Goal: Answer question/provide support: Share knowledge or assist other users

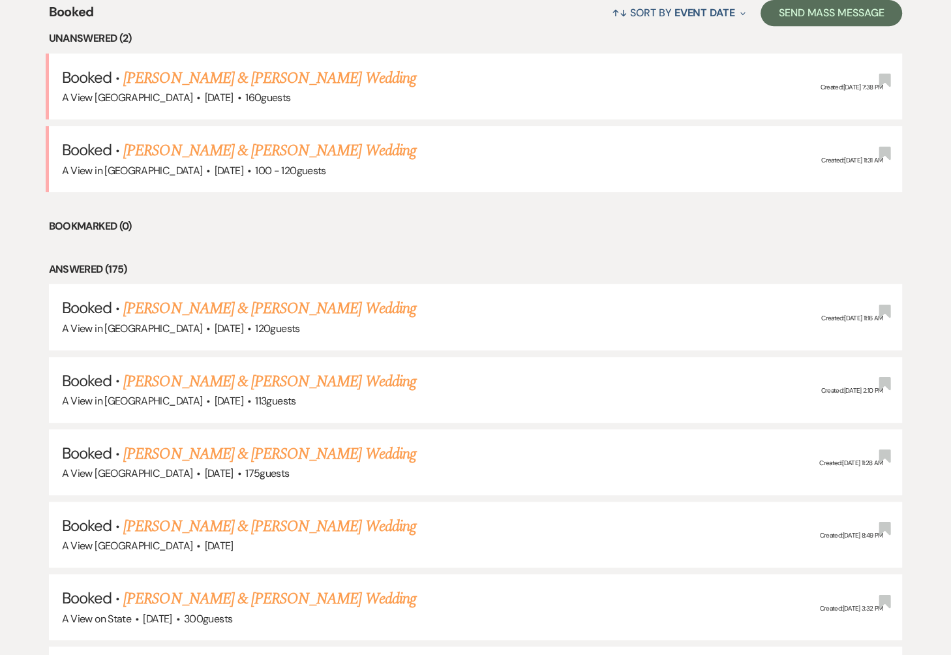
scroll to position [525, 0]
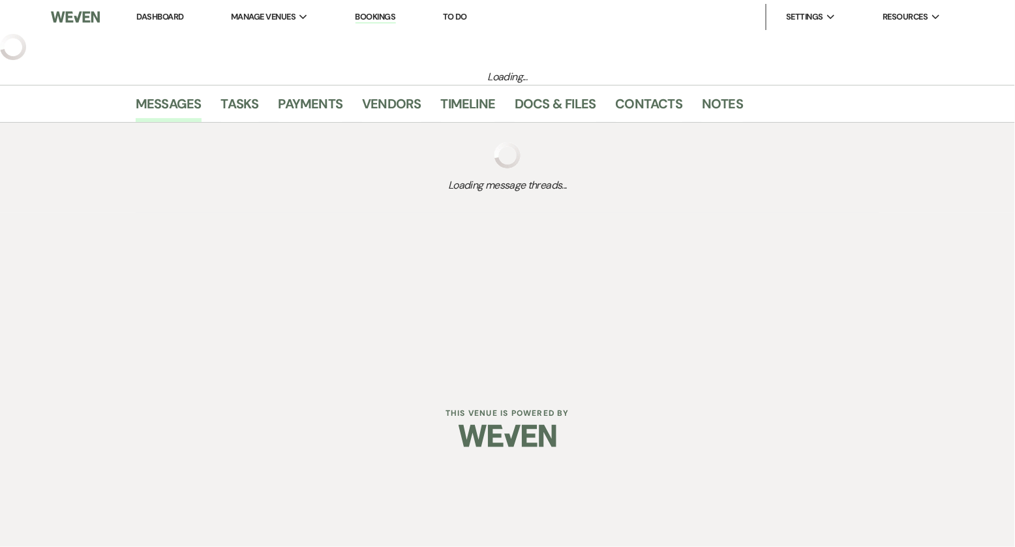
click at [158, 16] on link "Dashboard" at bounding box center [159, 16] width 47 height 11
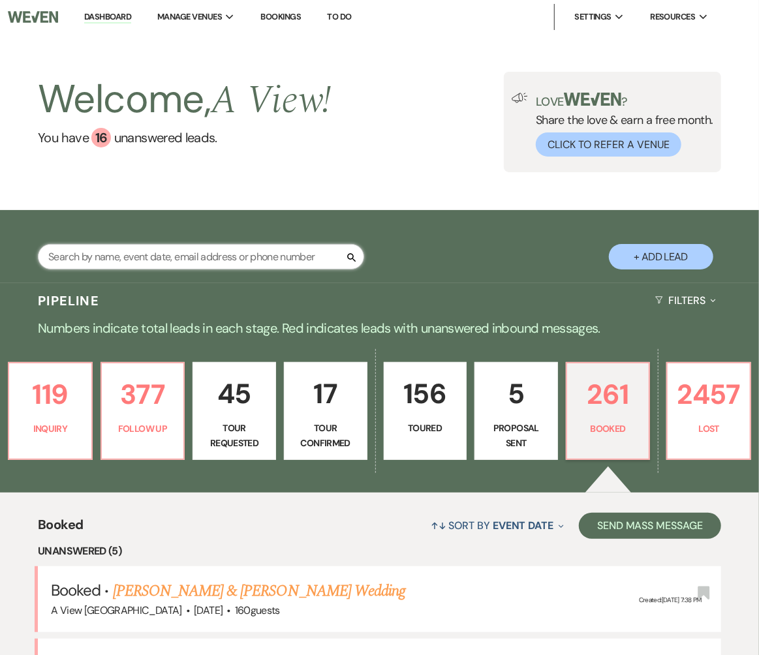
click at [253, 252] on input "text" at bounding box center [201, 256] width 326 height 25
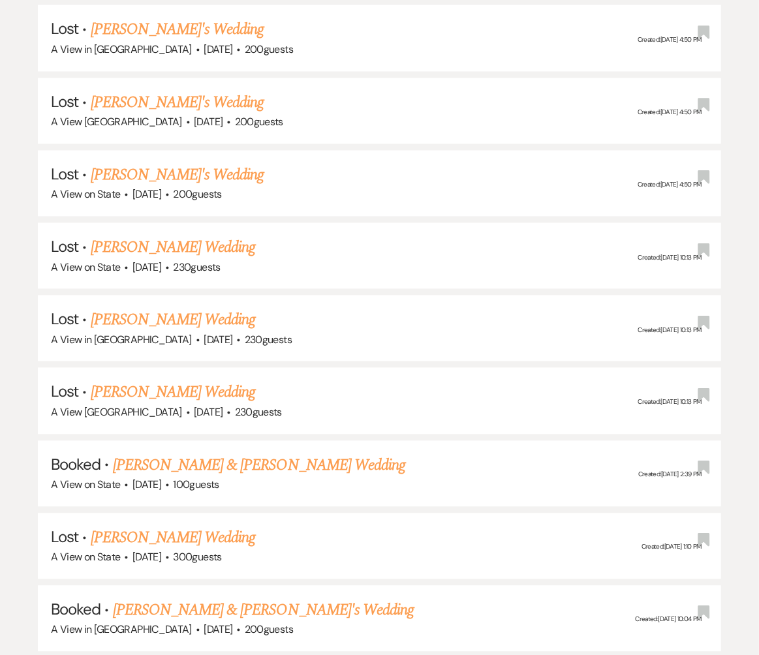
scroll to position [1223, 0]
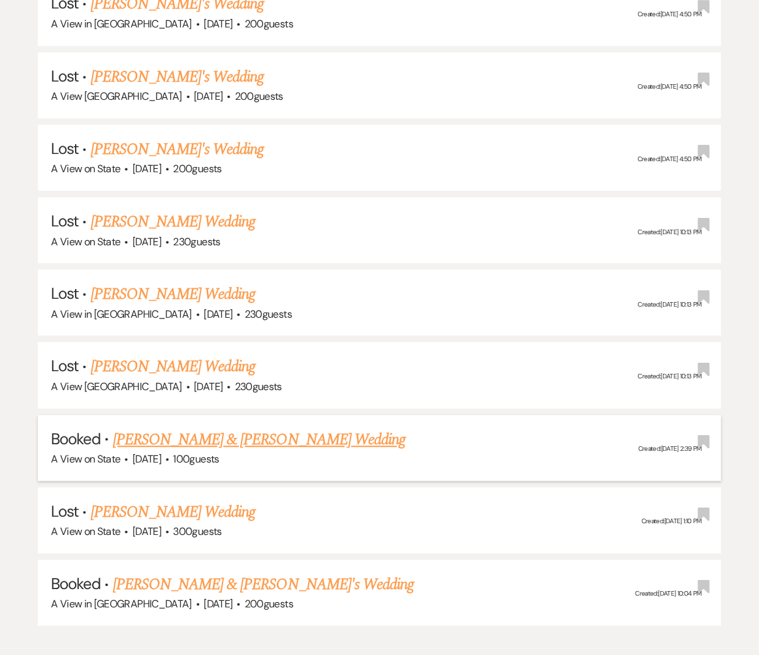
type input "[PERSON_NAME]"
click at [269, 415] on li "Booked · [PERSON_NAME] & [PERSON_NAME] Wedding A View on State · [DATE] · 100 g…" at bounding box center [379, 448] width 683 height 66
click at [260, 428] on link "[PERSON_NAME] & [PERSON_NAME] Wedding" at bounding box center [259, 439] width 292 height 23
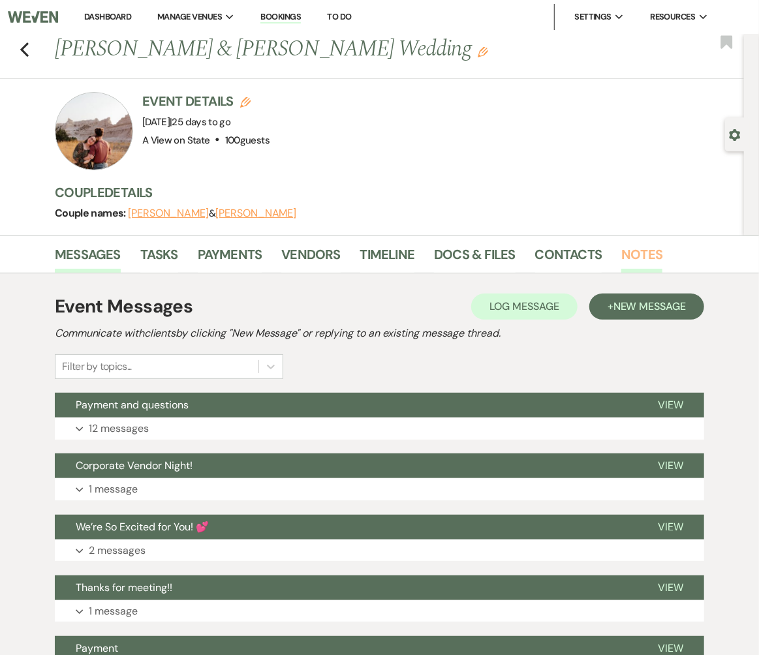
click at [642, 258] on link "Notes" at bounding box center [641, 258] width 41 height 29
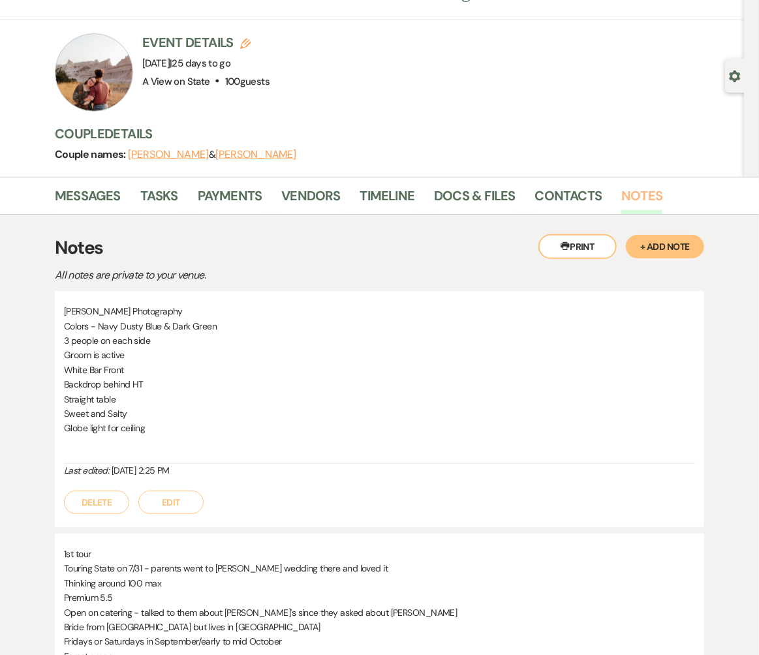
scroll to position [61, 0]
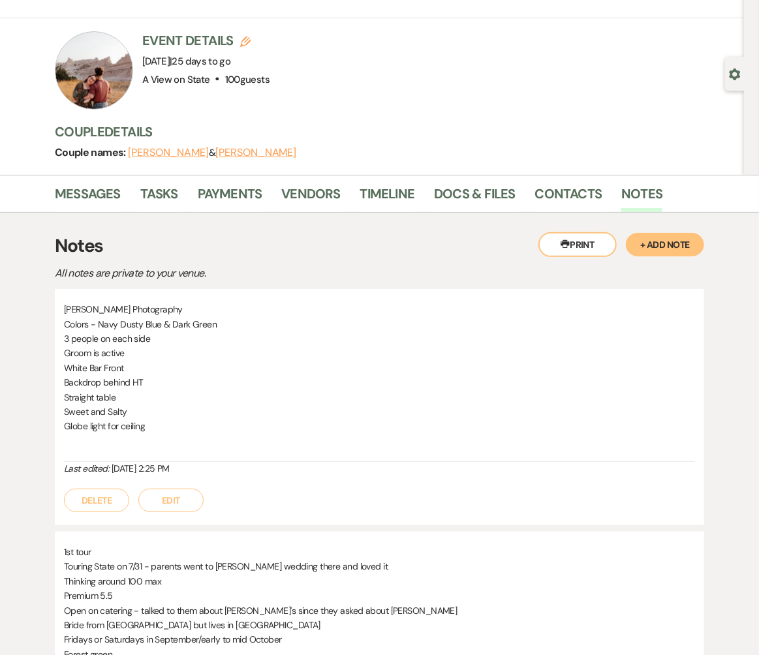
click at [653, 250] on button "+ Add Note" at bounding box center [664, 244] width 78 height 23
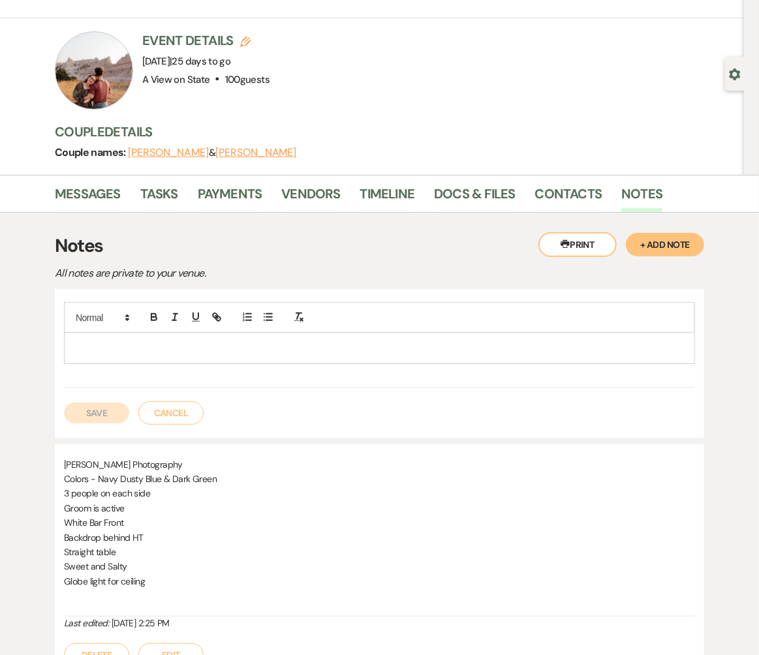
click at [228, 343] on p at bounding box center [379, 347] width 610 height 14
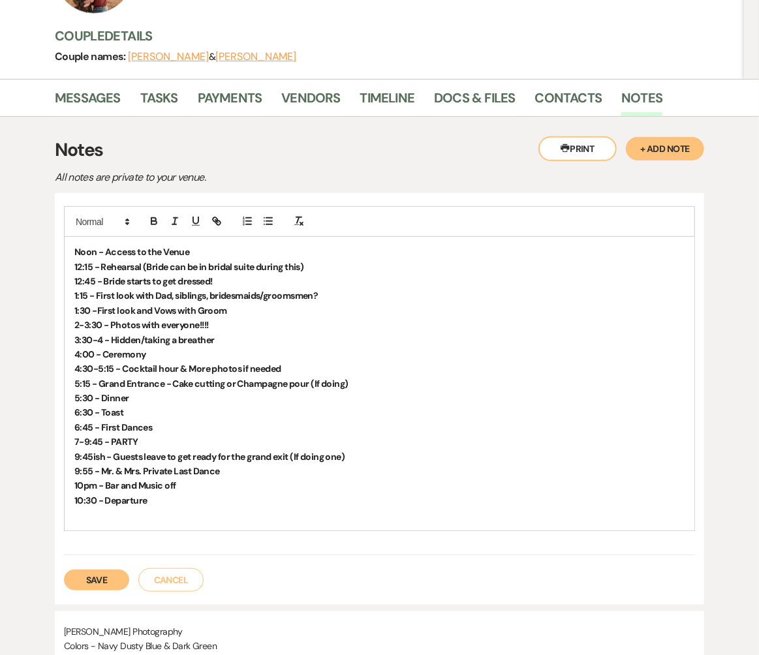
scroll to position [177, 0]
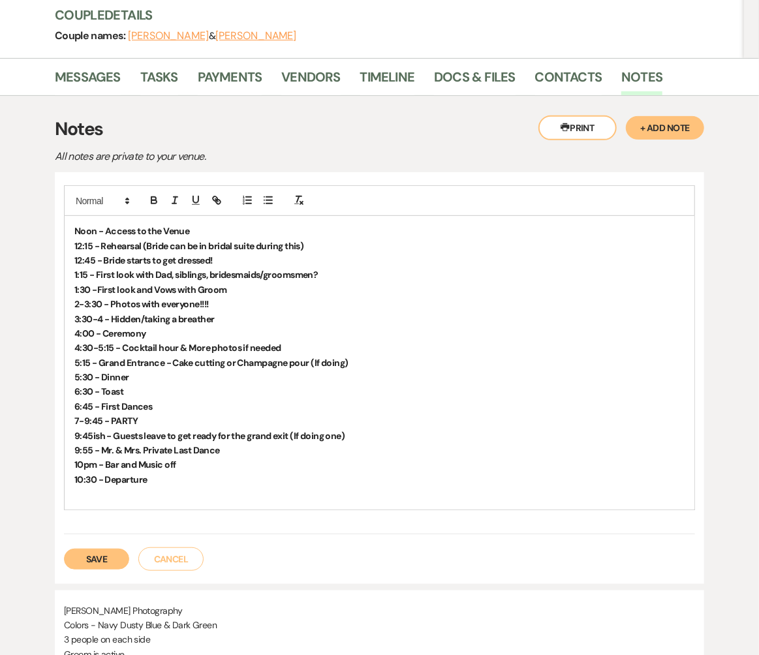
click at [90, 546] on button "Save" at bounding box center [96, 559] width 65 height 21
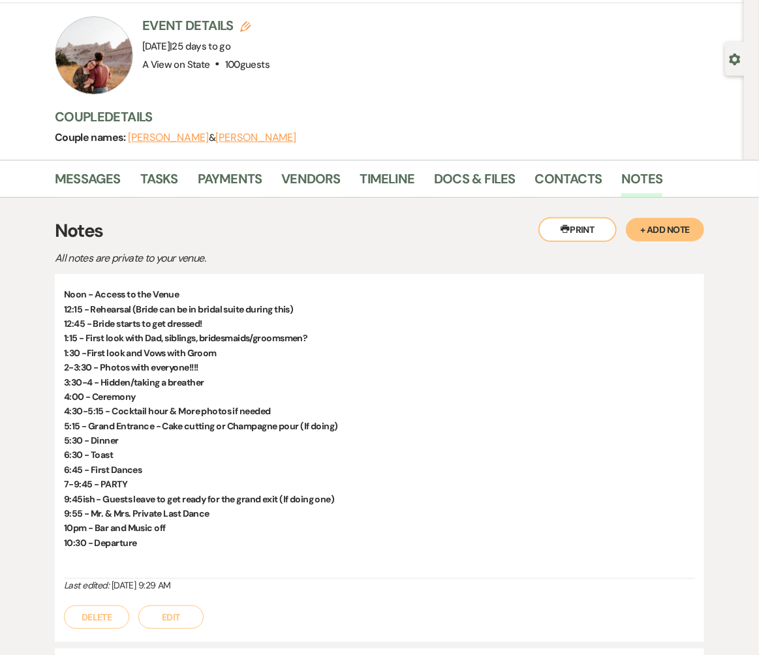
scroll to position [0, 0]
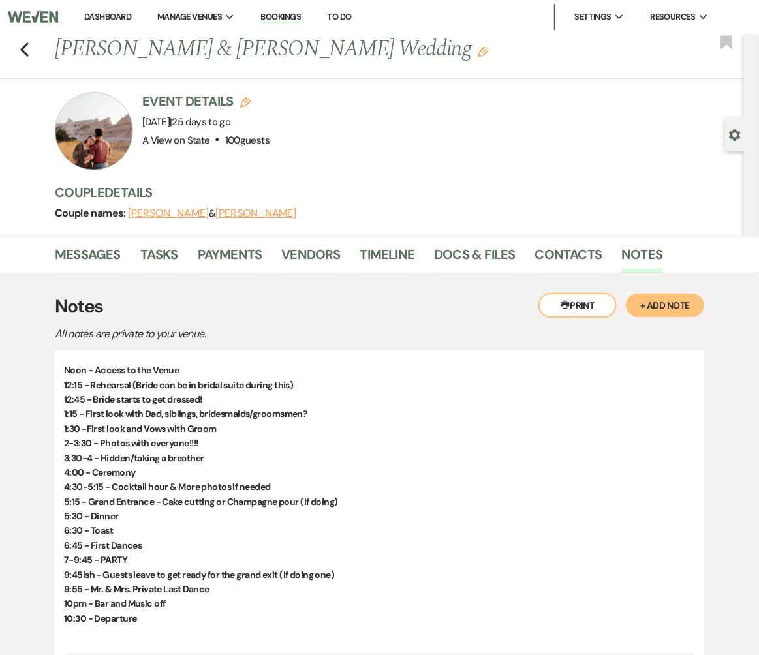
click at [111, 16] on link "Dashboard" at bounding box center [107, 16] width 47 height 11
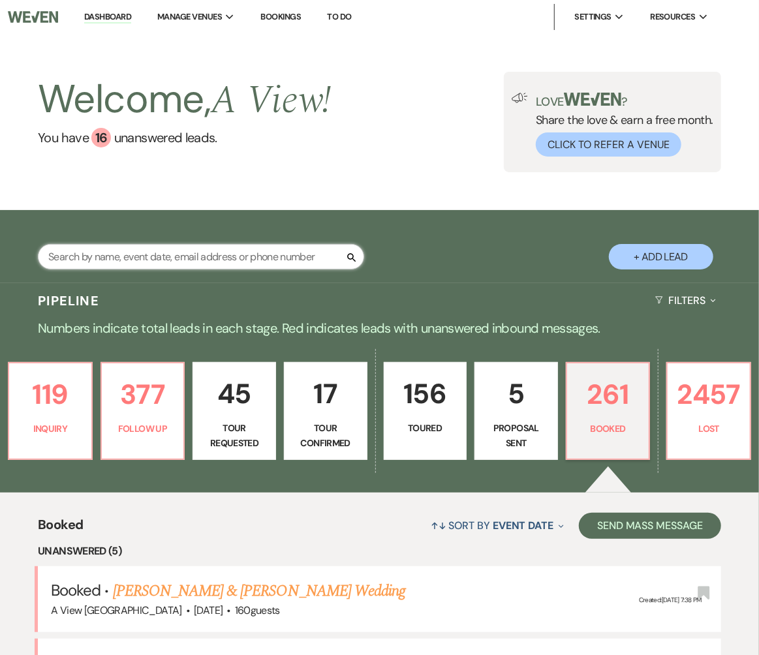
click at [193, 258] on input "text" at bounding box center [201, 256] width 326 height 25
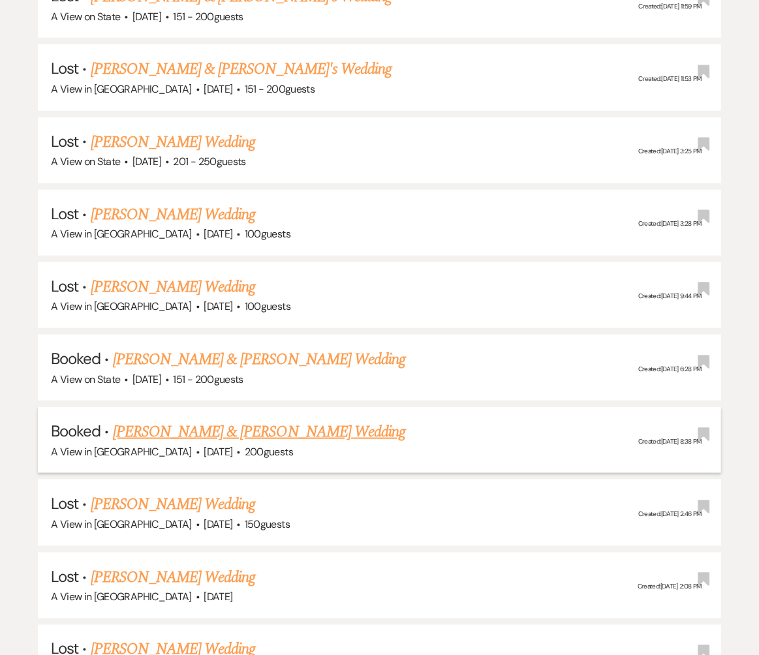
scroll to position [7323, 0]
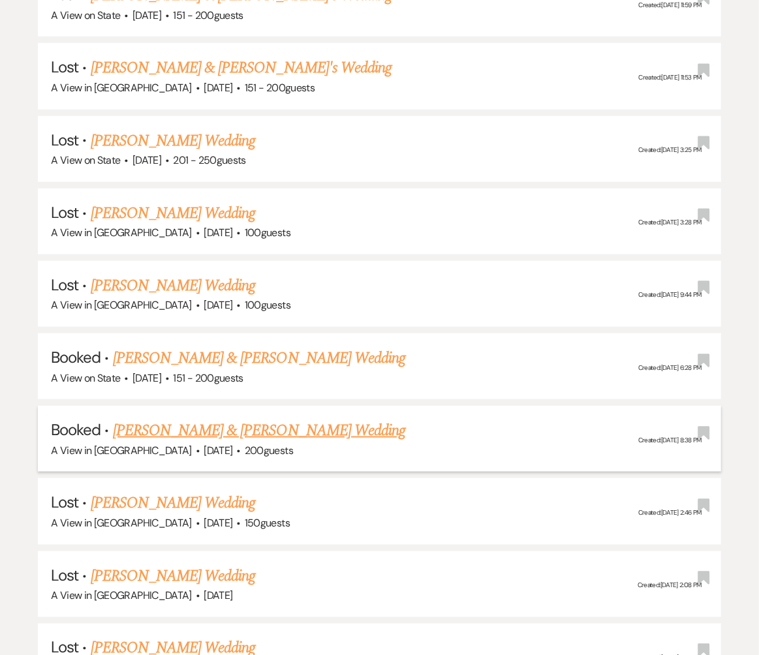
type input "[PERSON_NAME]"
click at [213, 419] on link "[PERSON_NAME] & [PERSON_NAME] Wedding" at bounding box center [259, 430] width 292 height 23
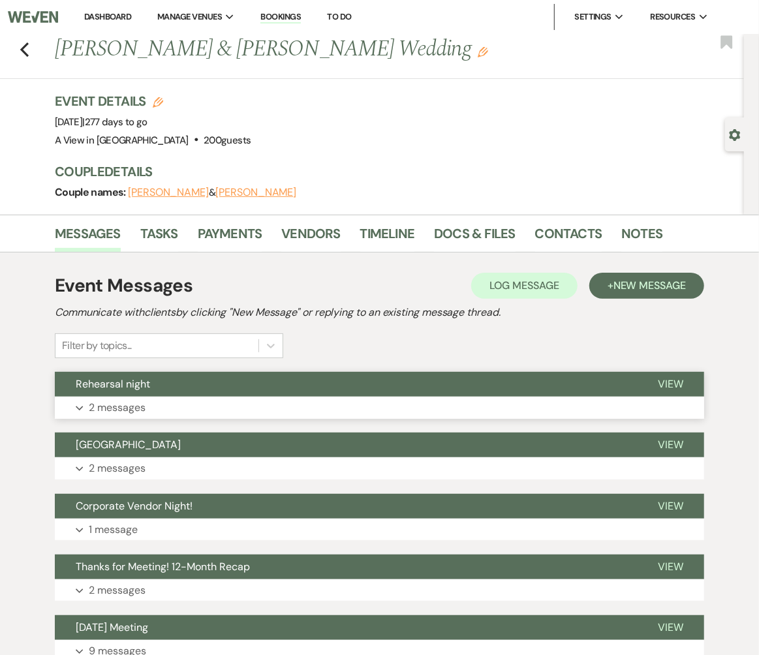
click at [217, 390] on button "Rehearsal night" at bounding box center [346, 384] width 582 height 25
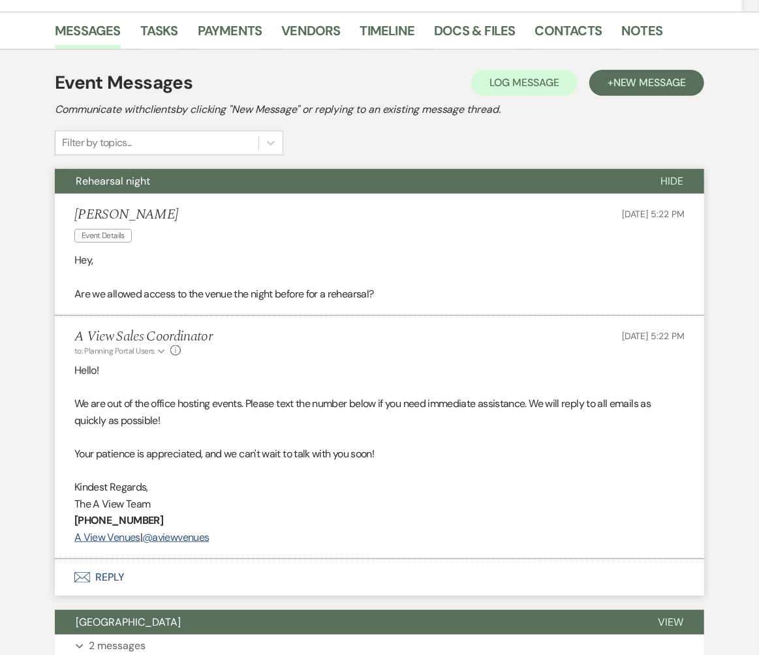
scroll to position [210, 0]
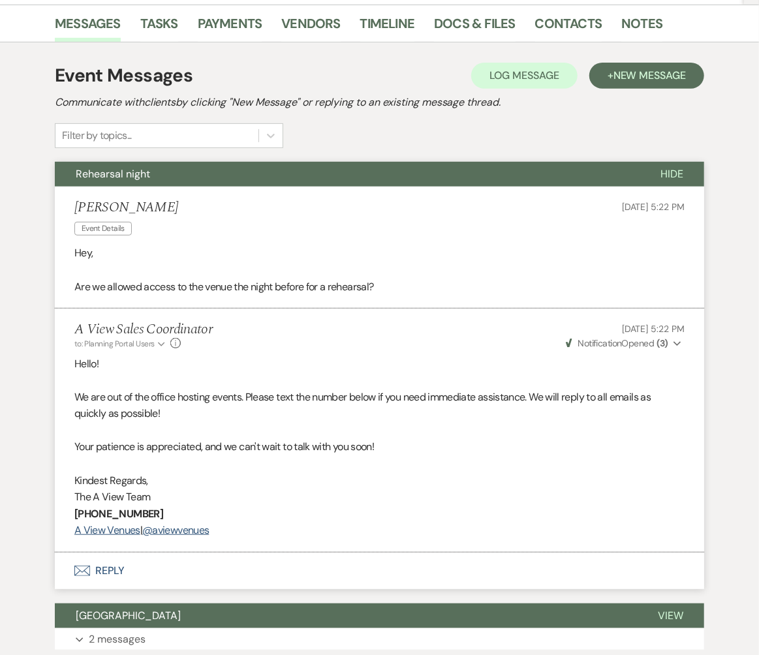
click at [100, 546] on button "Envelope Reply" at bounding box center [379, 570] width 649 height 37
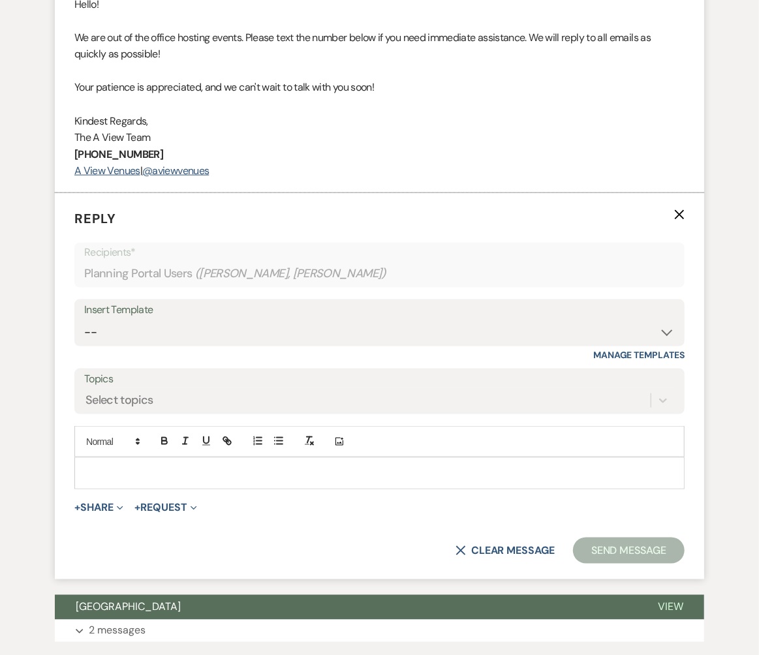
scroll to position [591, 0]
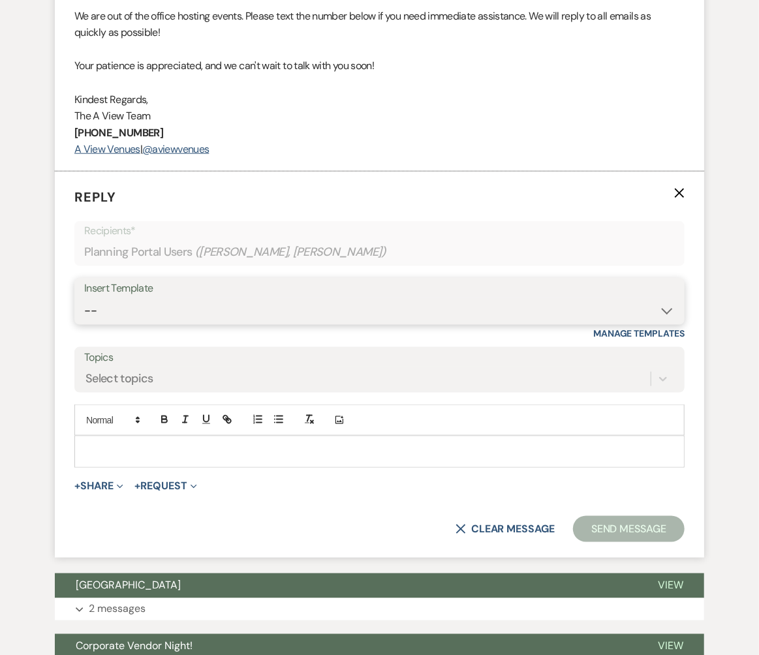
click at [177, 307] on select "-- Tour Confirmation Contract (Pre-Booked Leads) Out of office Inquiry Email Al…" at bounding box center [379, 310] width 590 height 25
select select "3703"
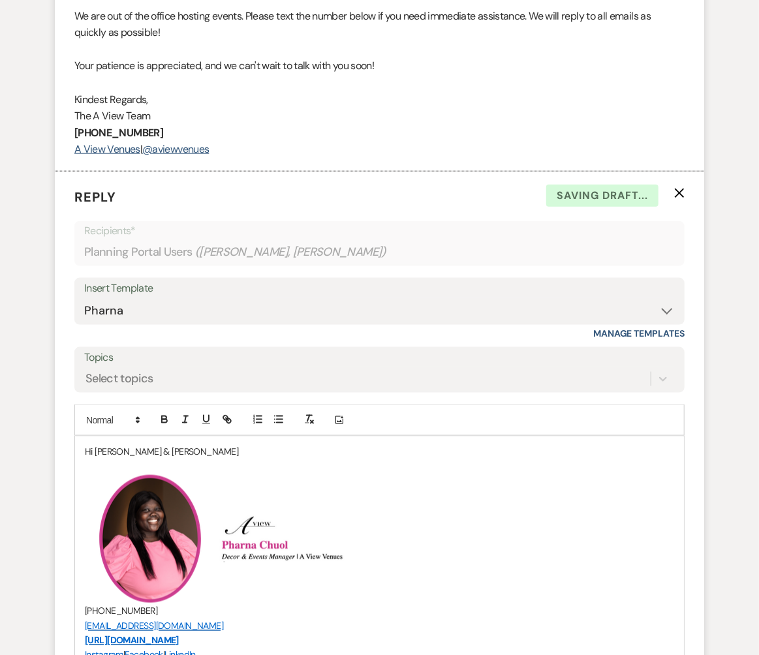
click at [170, 445] on p "Hi [PERSON_NAME] & [PERSON_NAME]" at bounding box center [379, 451] width 589 height 14
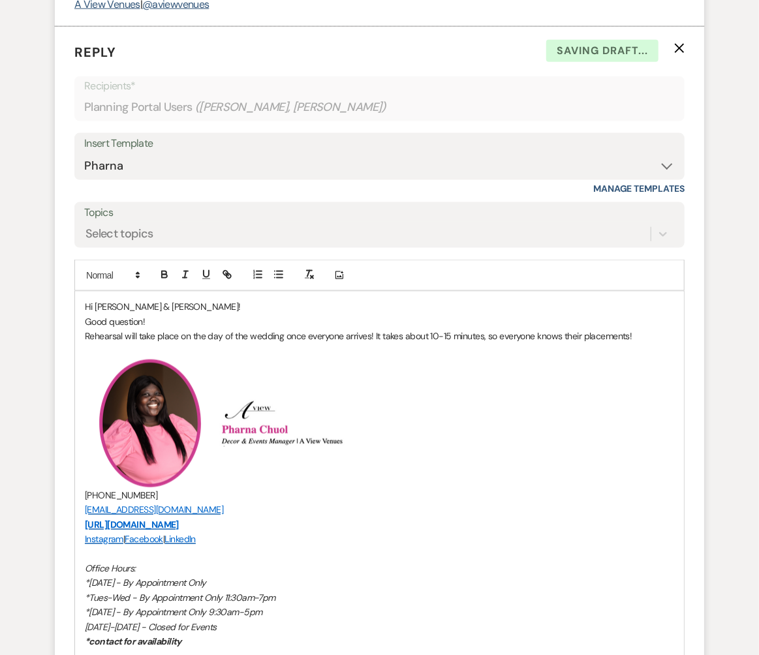
scroll to position [737, 0]
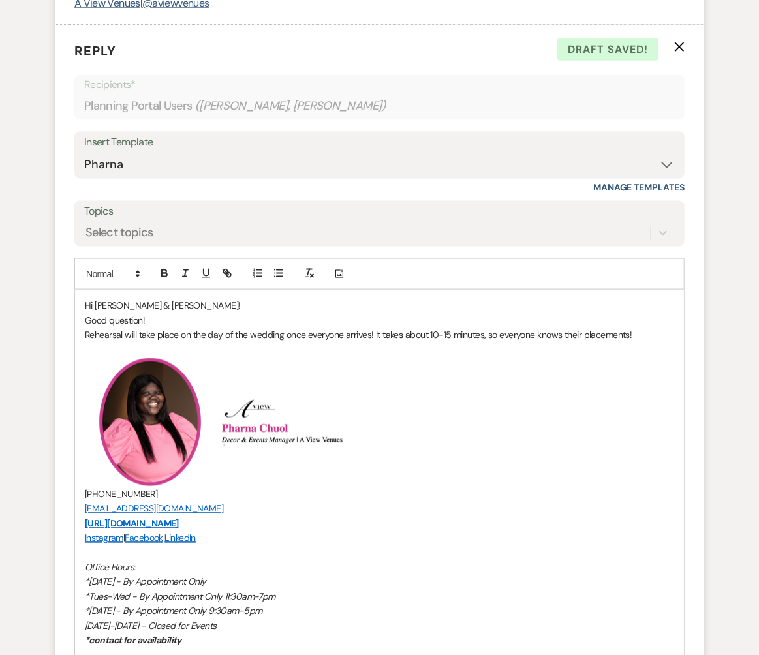
click at [645, 334] on p "Rehearsal will take place on the day of the wedding once everyone arrives! It t…" at bounding box center [379, 334] width 589 height 14
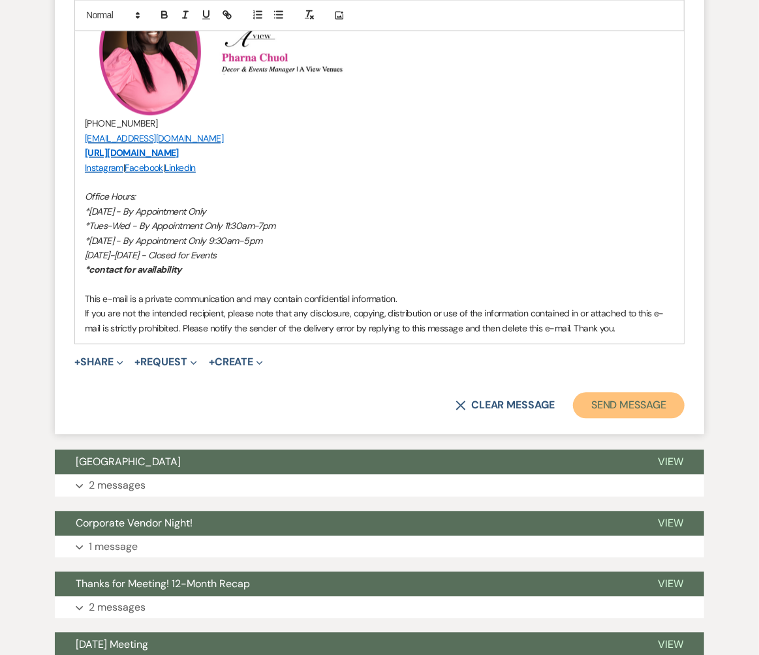
click at [619, 410] on button "Send Message" at bounding box center [629, 406] width 112 height 26
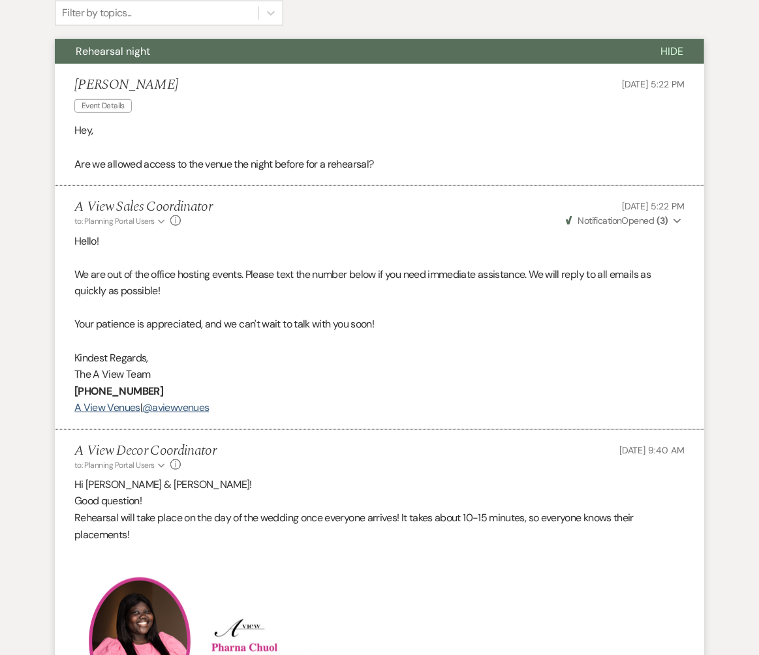
scroll to position [0, 0]
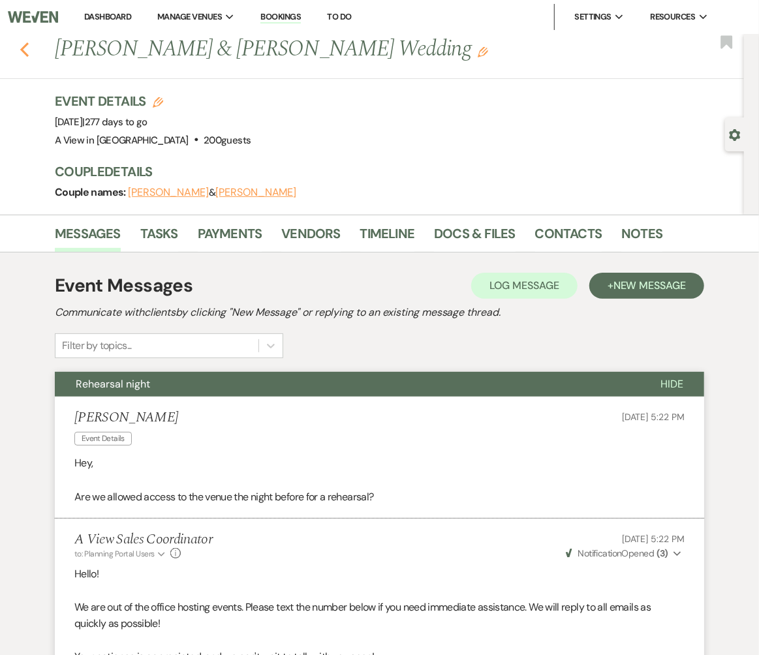
click at [25, 44] on use "button" at bounding box center [24, 49] width 8 height 14
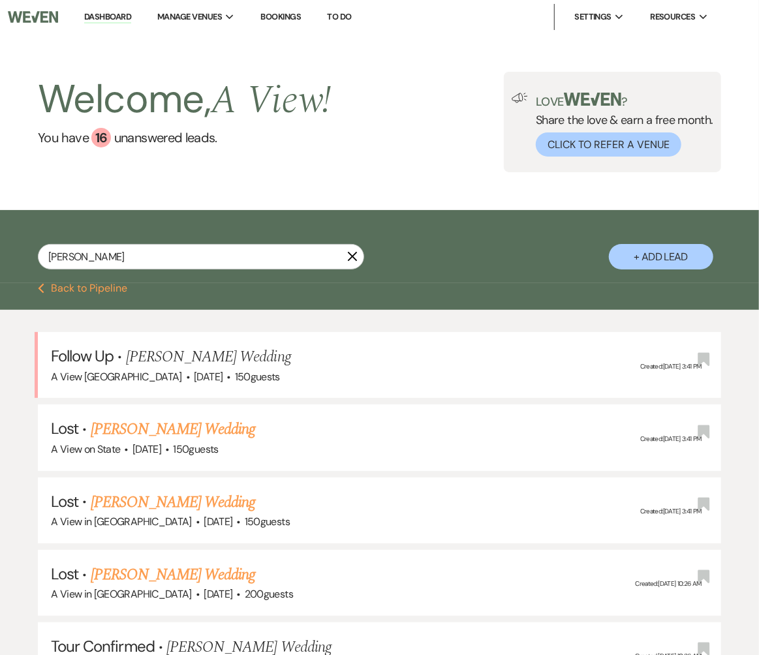
click at [121, 14] on link "Dashboard" at bounding box center [107, 17] width 47 height 12
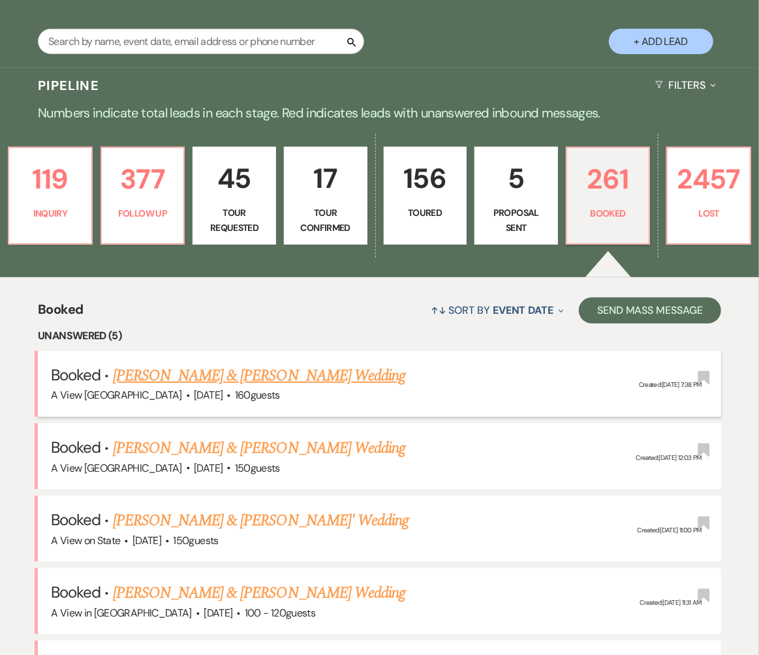
scroll to position [112, 0]
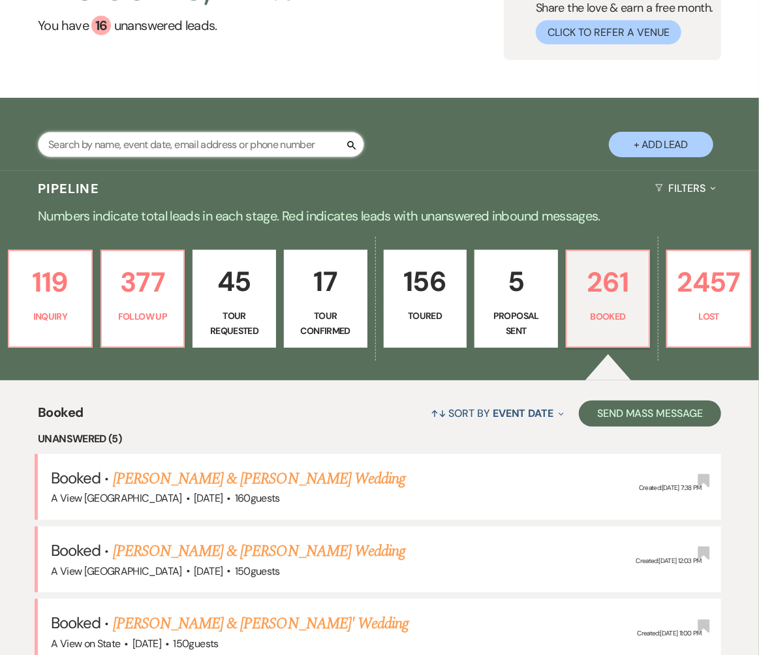
click at [189, 153] on input "text" at bounding box center [201, 144] width 326 height 25
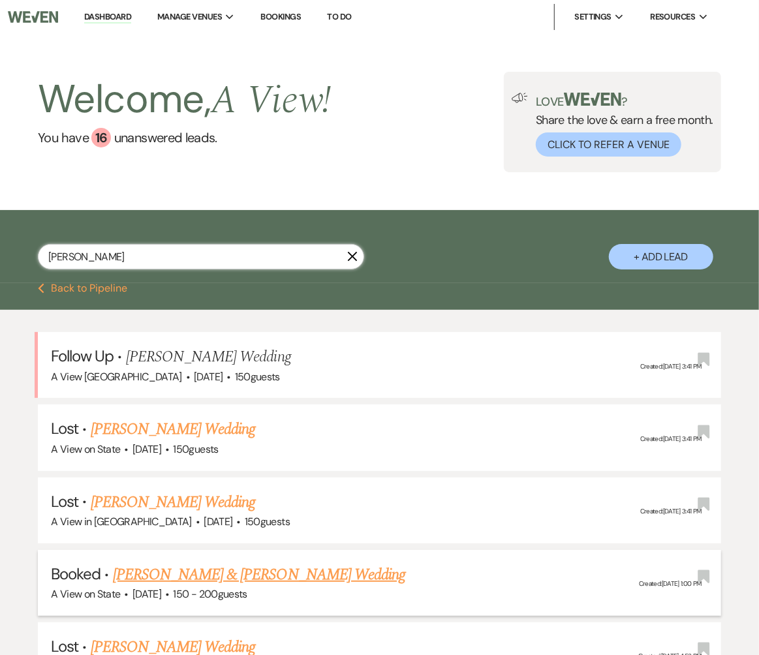
type input "[PERSON_NAME]"
click at [215, 546] on link "[PERSON_NAME] & [PERSON_NAME] Wedding" at bounding box center [259, 574] width 292 height 23
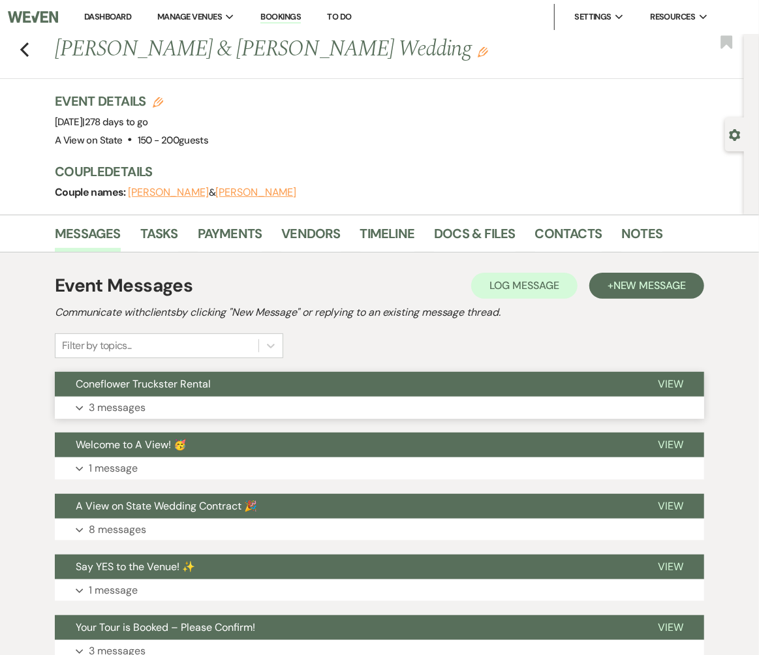
click at [244, 402] on button "Expand 3 messages" at bounding box center [379, 408] width 649 height 22
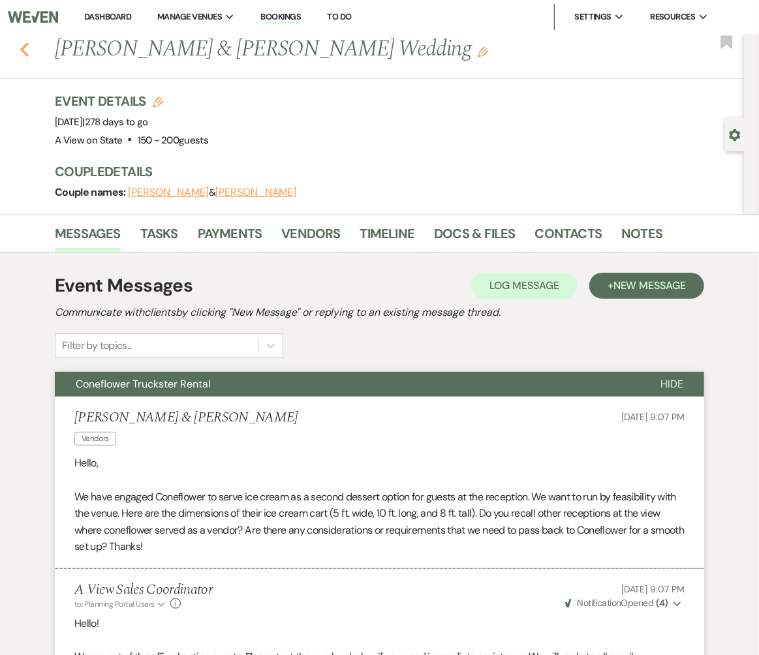
click at [26, 54] on use "button" at bounding box center [24, 49] width 8 height 14
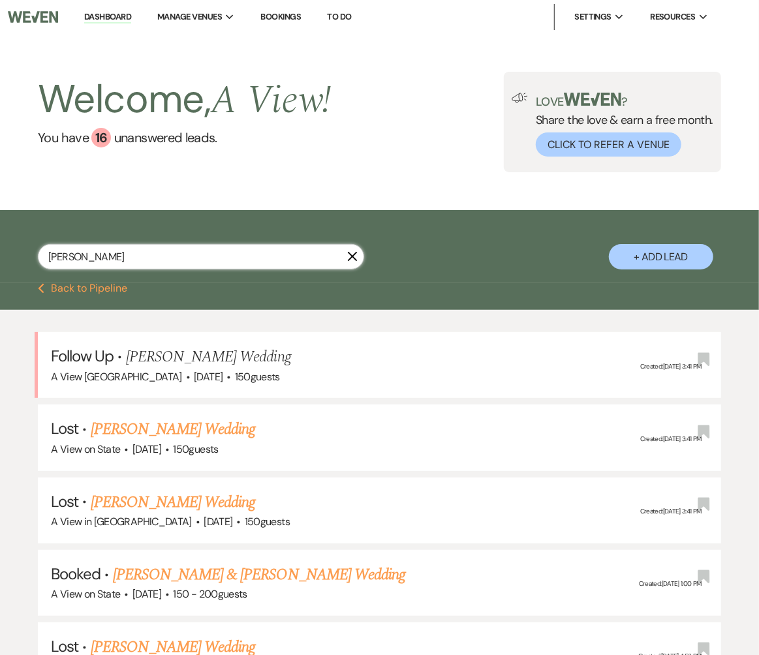
click at [160, 258] on input "[PERSON_NAME]" at bounding box center [201, 256] width 326 height 25
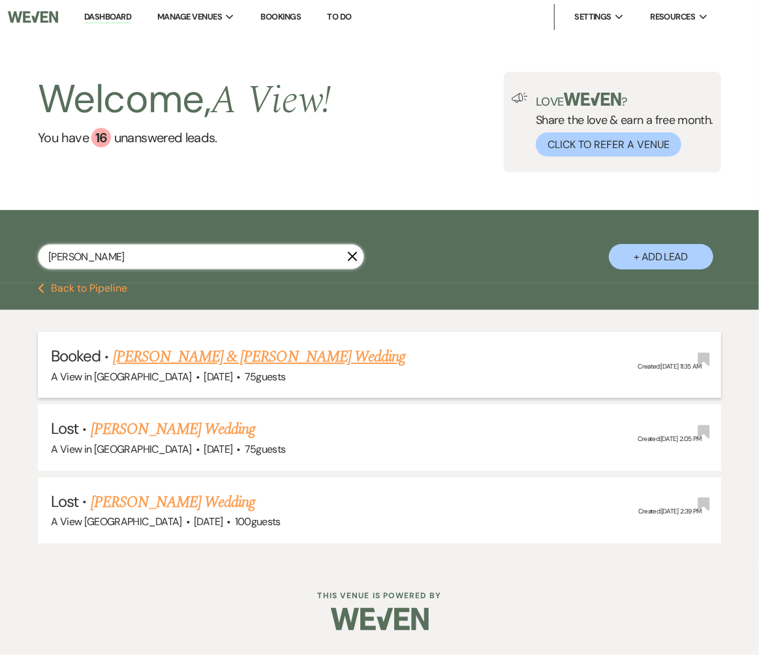
type input "[PERSON_NAME]"
click at [200, 361] on link "[PERSON_NAME] & [PERSON_NAME] Wedding" at bounding box center [259, 356] width 292 height 23
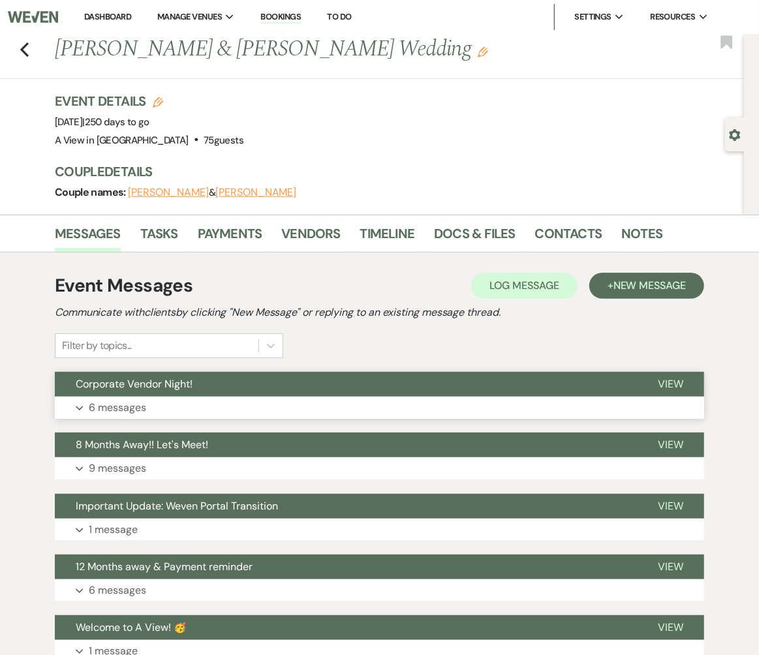
click at [234, 394] on button "Corporate Vendor Night!" at bounding box center [346, 384] width 582 height 25
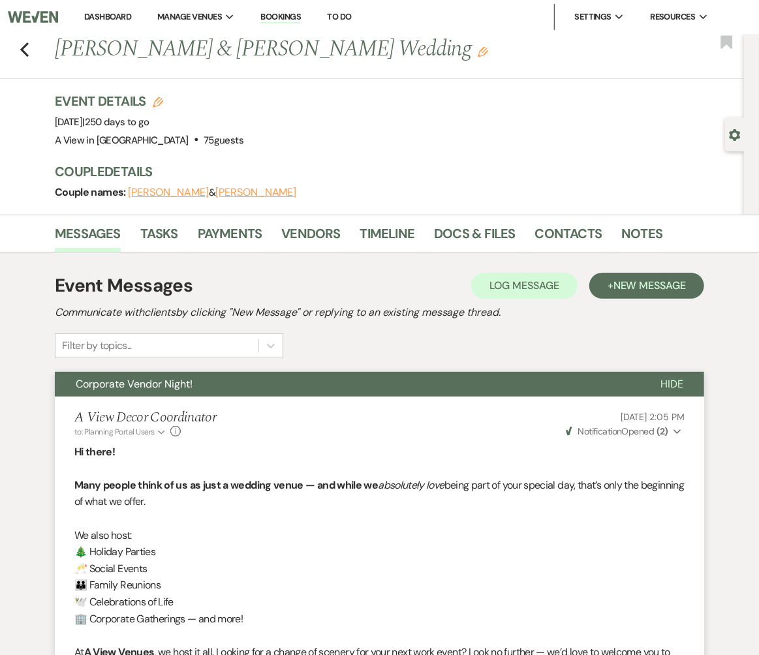
click at [89, 16] on link "Dashboard" at bounding box center [107, 16] width 47 height 11
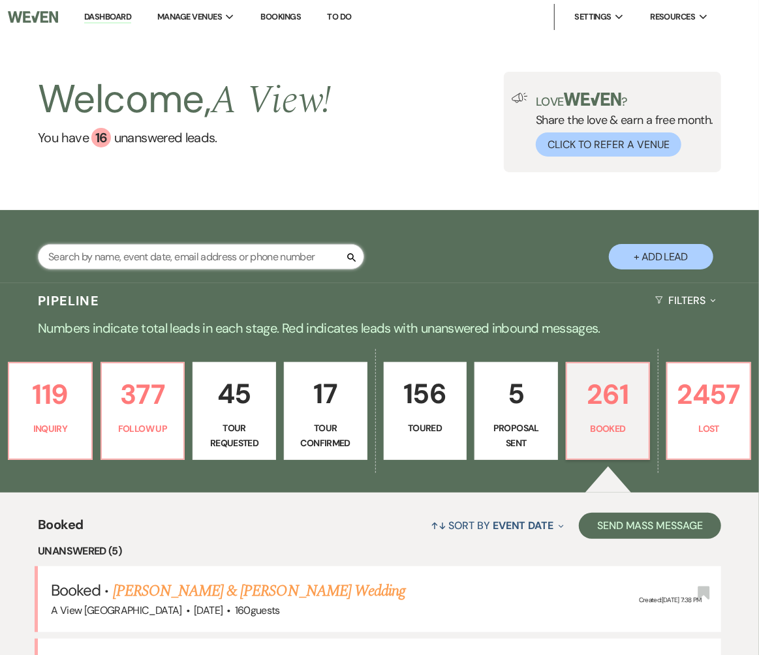
click at [158, 262] on input "text" at bounding box center [201, 256] width 326 height 25
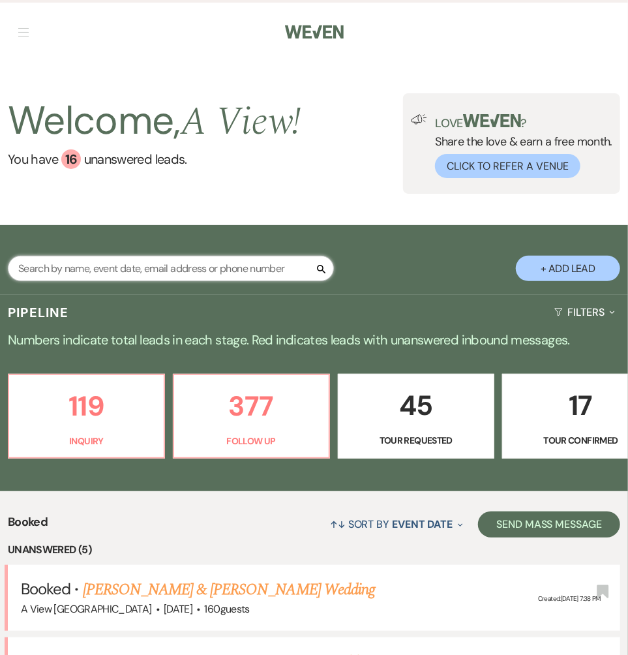
click at [97, 272] on input "text" at bounding box center [171, 268] width 326 height 25
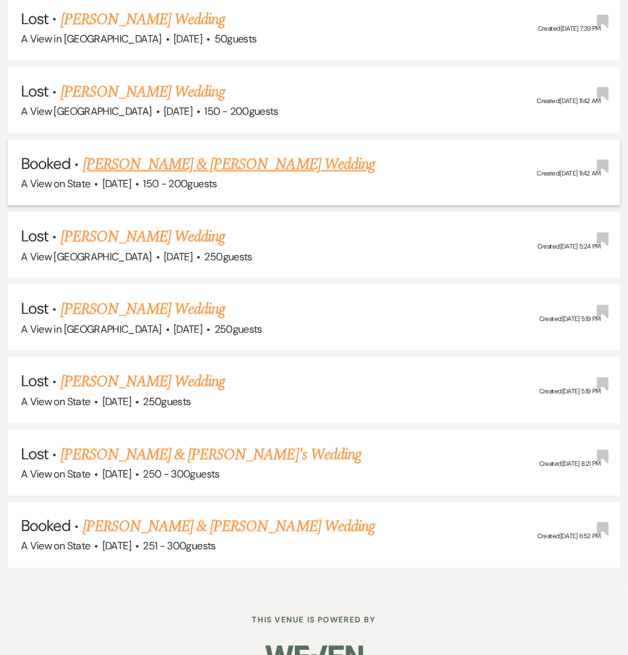
scroll to position [447, 0]
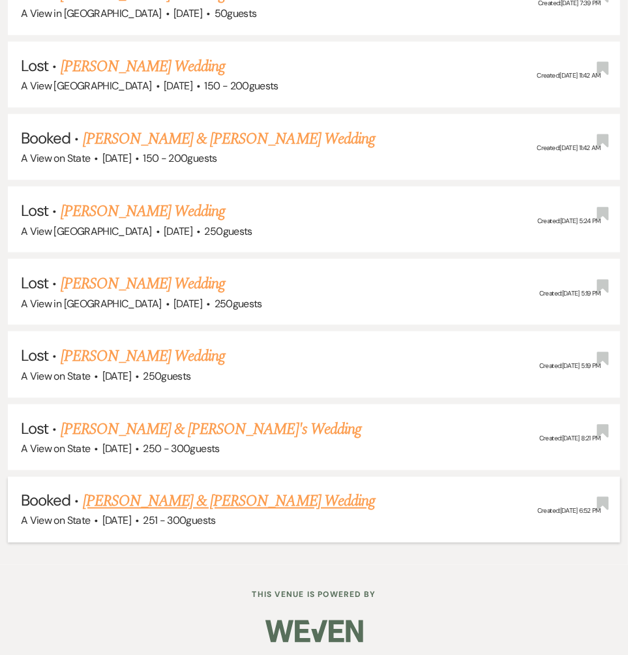
type input "[PERSON_NAME]"
click at [186, 496] on link "[PERSON_NAME] & [PERSON_NAME] Wedding" at bounding box center [229, 501] width 292 height 23
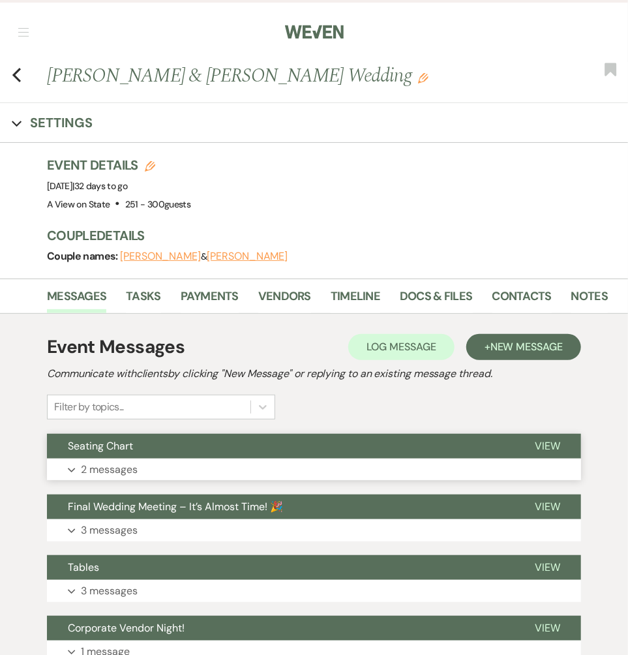
click at [149, 453] on button "Seating Chart" at bounding box center [280, 446] width 467 height 25
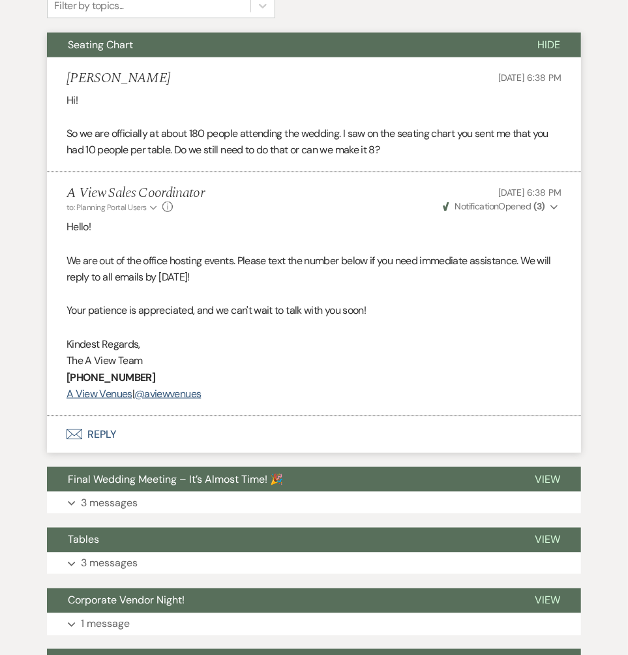
scroll to position [404, 0]
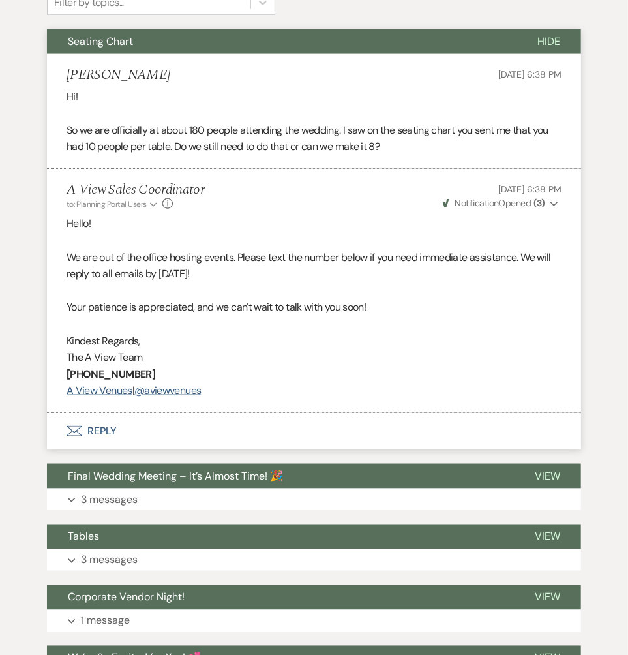
click at [117, 440] on button "Envelope Reply" at bounding box center [314, 431] width 534 height 37
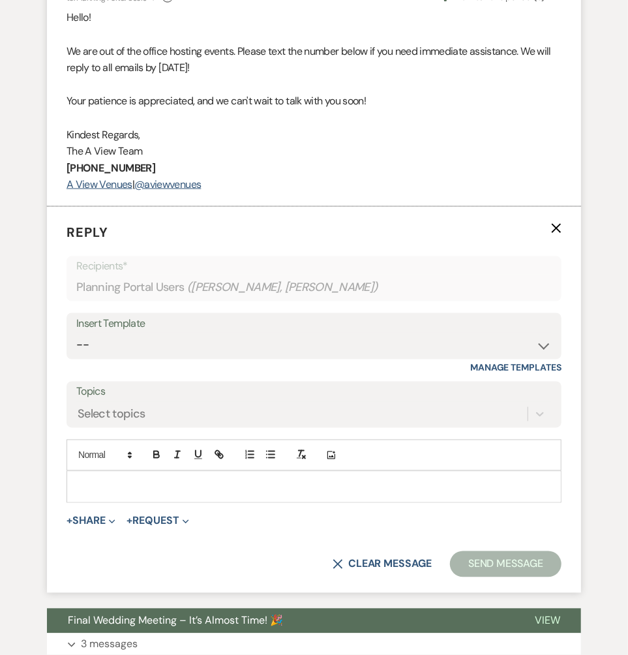
scroll to position [645, 0]
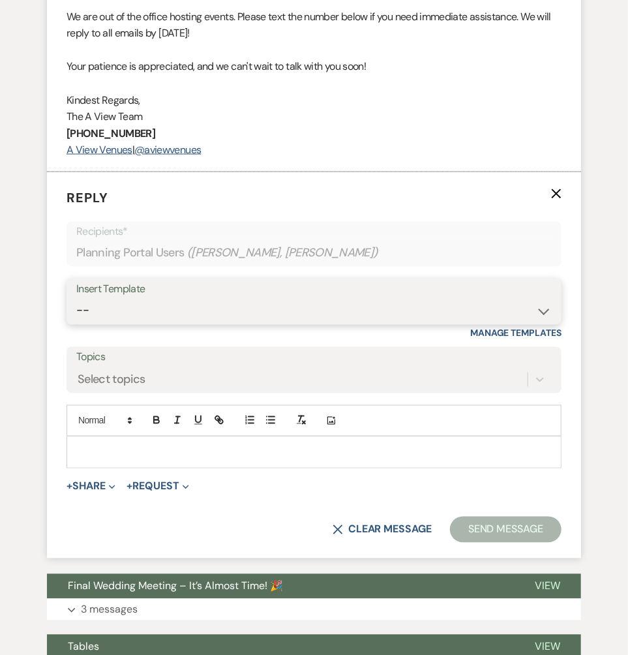
click at [171, 302] on select "-- Tour Confirmation Contract (Pre-Booked Leads) Out of office Inquiry Email Al…" at bounding box center [313, 310] width 475 height 25
select select "3704"
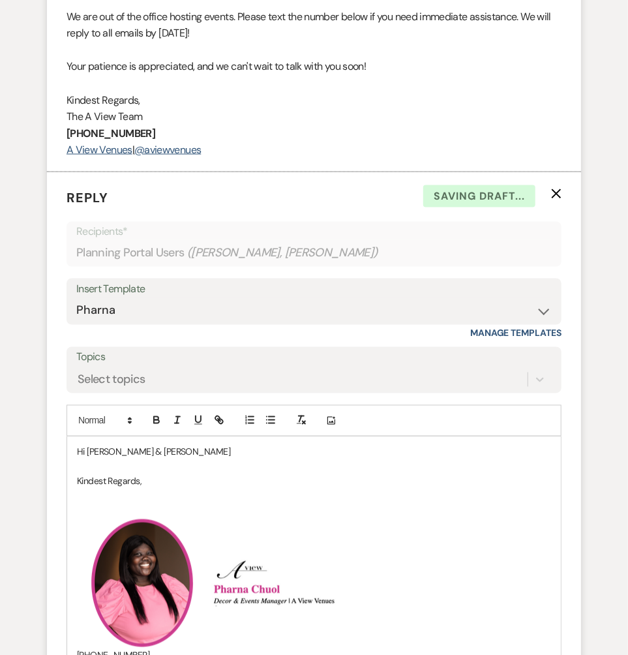
click at [160, 452] on p "Hi [PERSON_NAME] & [PERSON_NAME]" at bounding box center [314, 452] width 474 height 14
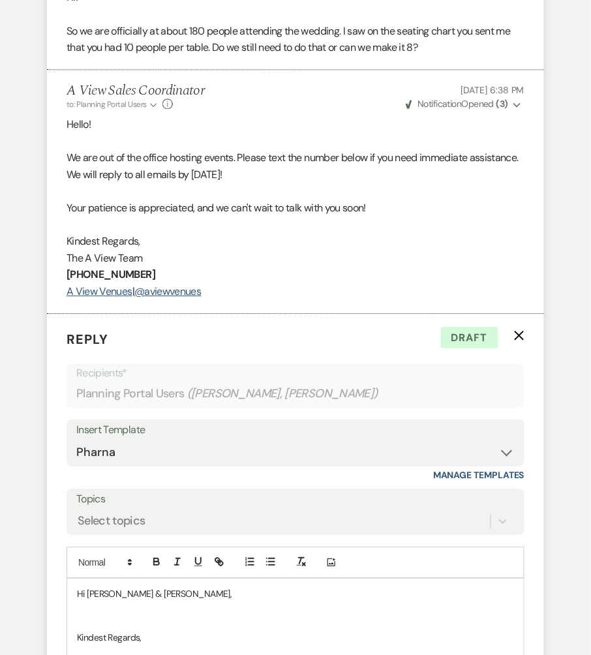
scroll to position [505, 0]
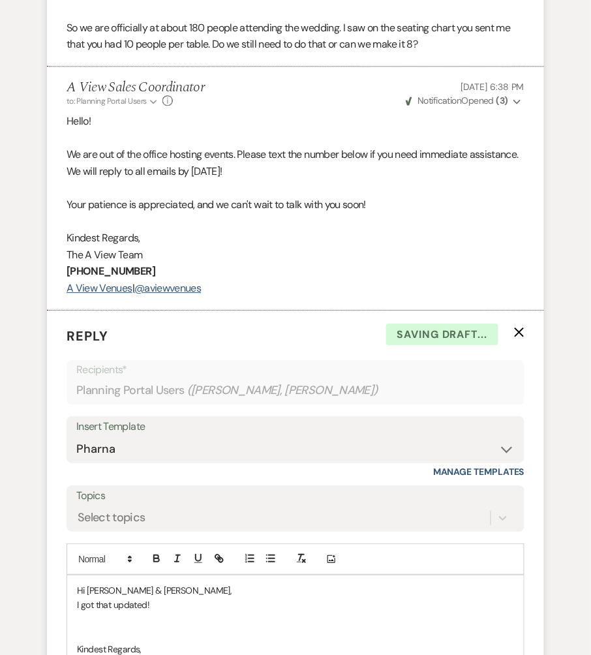
click at [166, 546] on p "Hi [PERSON_NAME] & [PERSON_NAME]," at bounding box center [295, 590] width 437 height 14
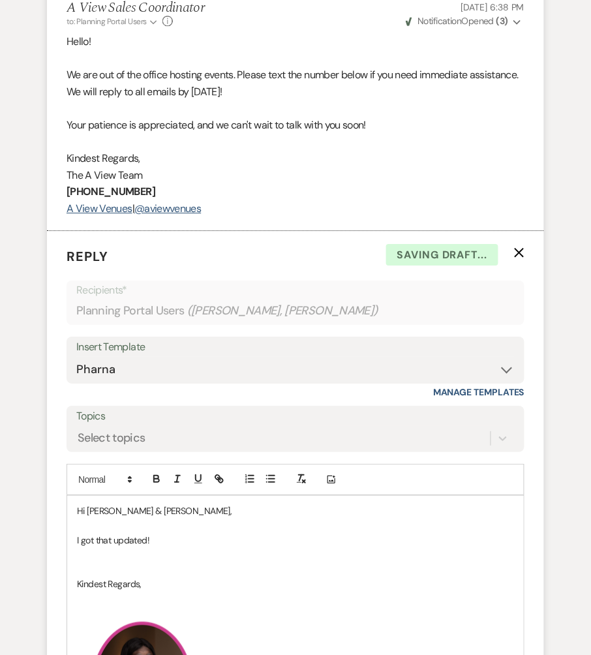
scroll to position [586, 0]
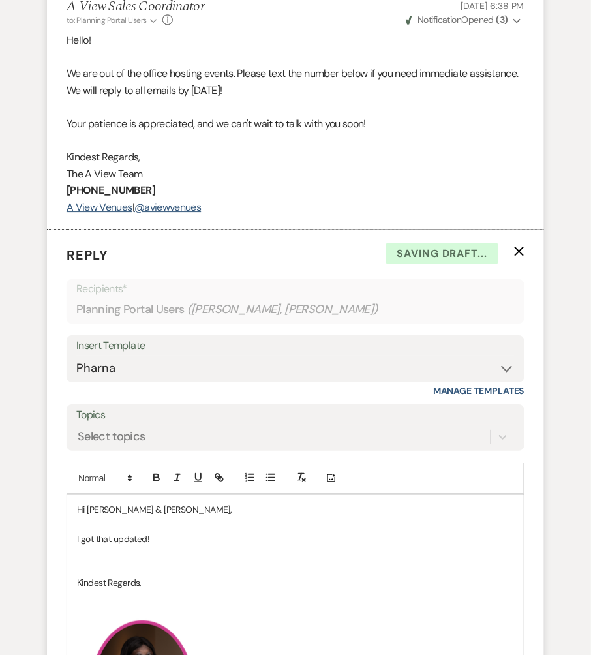
click at [157, 532] on p "I got that updated!" at bounding box center [295, 539] width 437 height 14
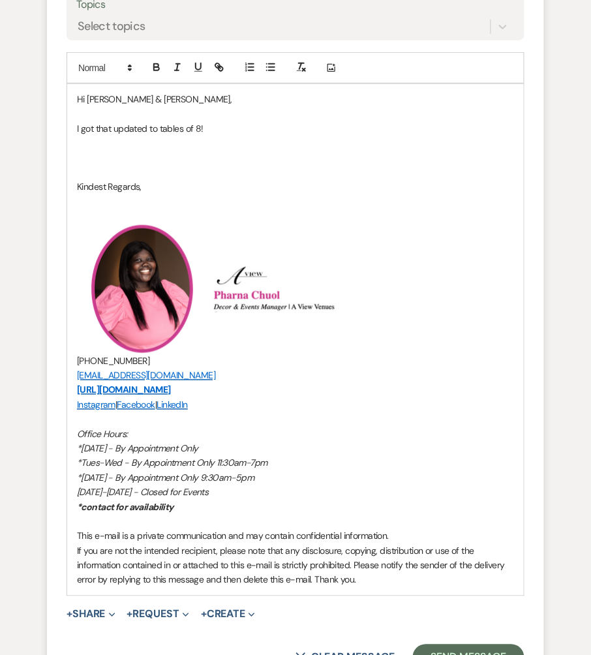
scroll to position [1044, 0]
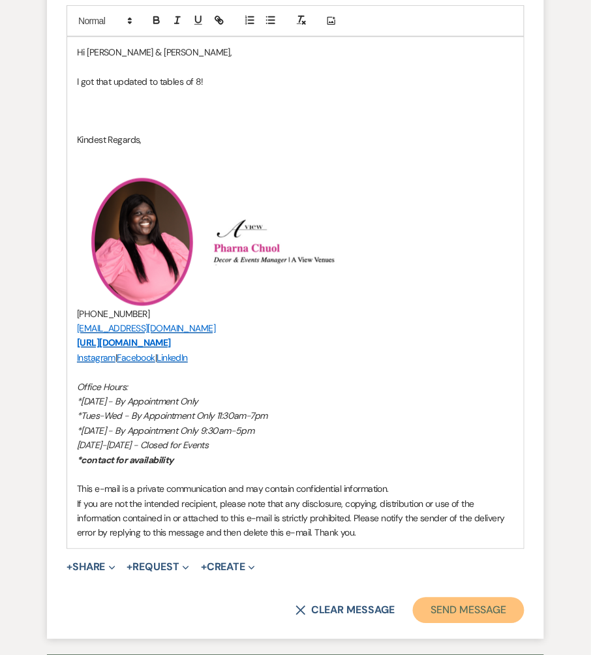
click at [481, 546] on button "Send Message" at bounding box center [469, 610] width 112 height 26
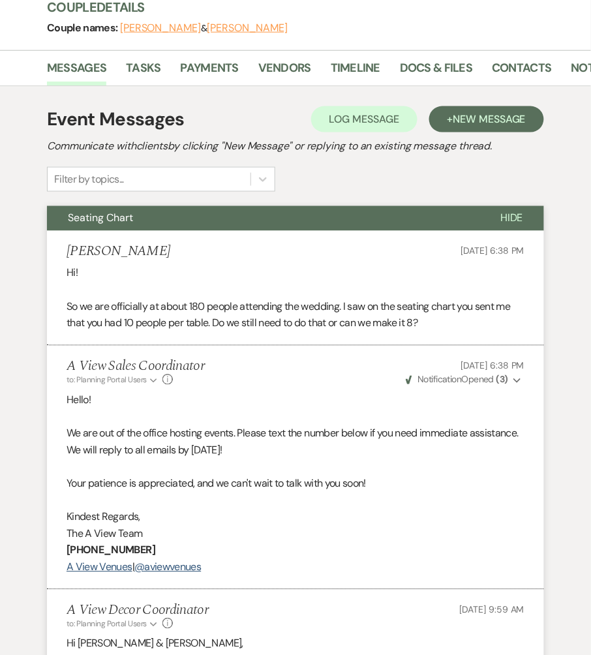
scroll to position [222, 0]
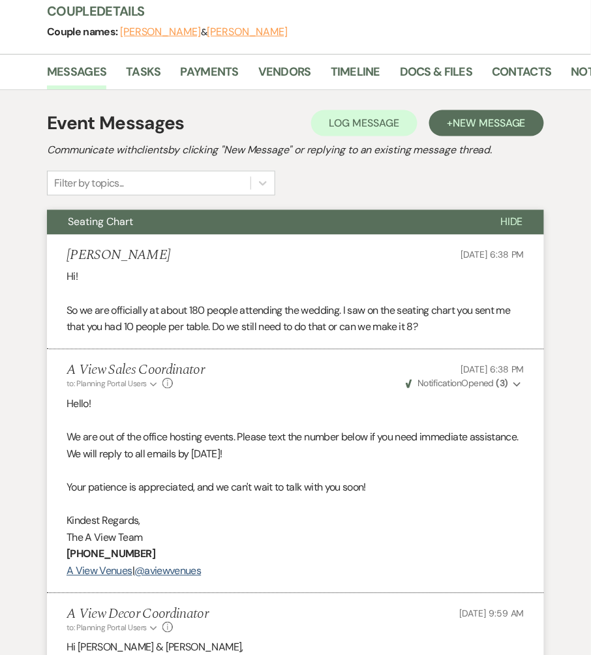
click at [73, 226] on span "Seating Chart" at bounding box center [100, 222] width 65 height 14
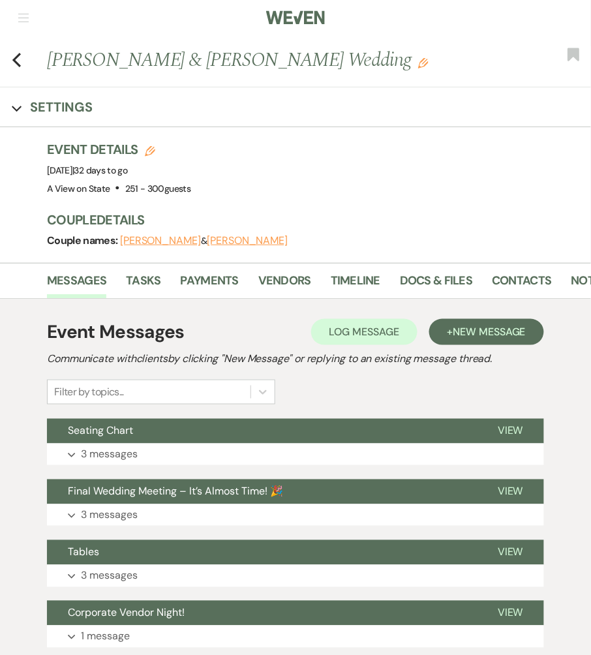
scroll to position [0, 0]
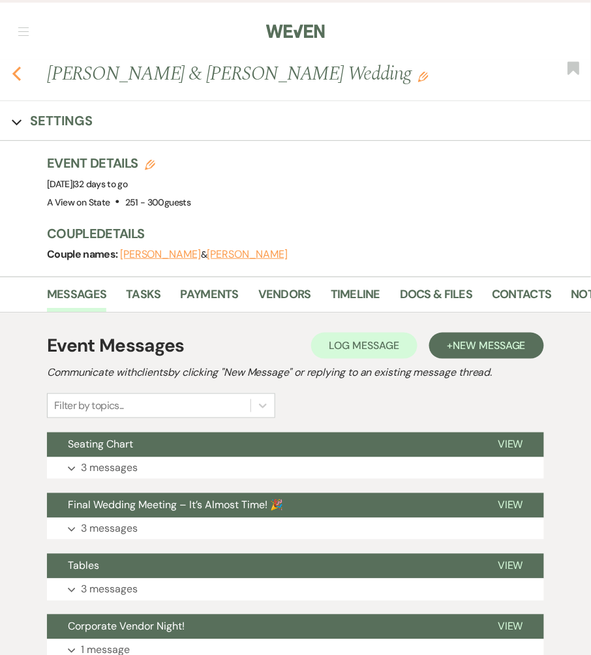
click at [17, 71] on use "button" at bounding box center [16, 74] width 8 height 14
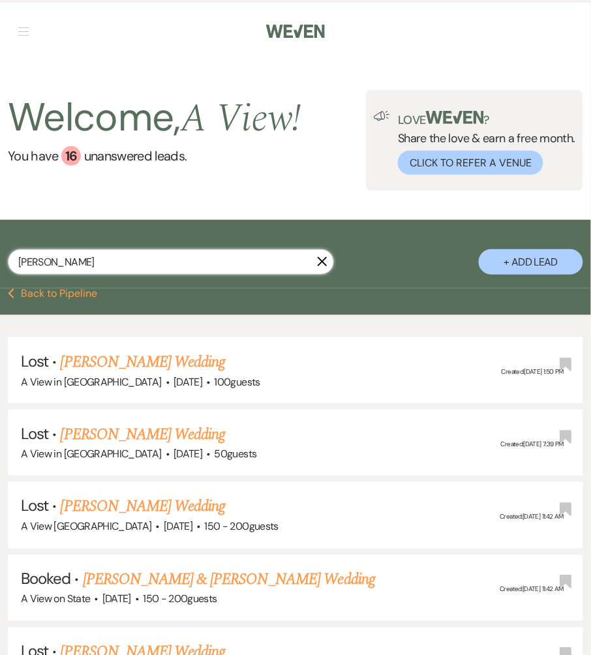
click at [105, 265] on input "[PERSON_NAME]" at bounding box center [171, 261] width 326 height 25
click at [105, 266] on input "[PERSON_NAME]" at bounding box center [171, 261] width 326 height 25
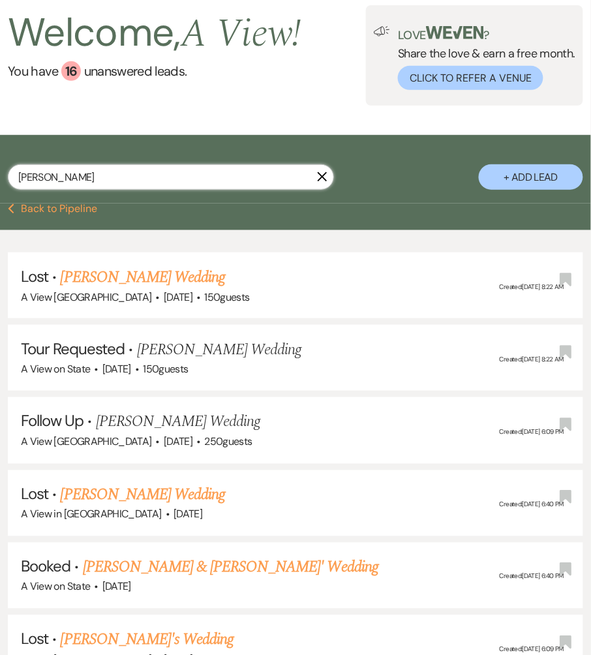
scroll to position [86, 0]
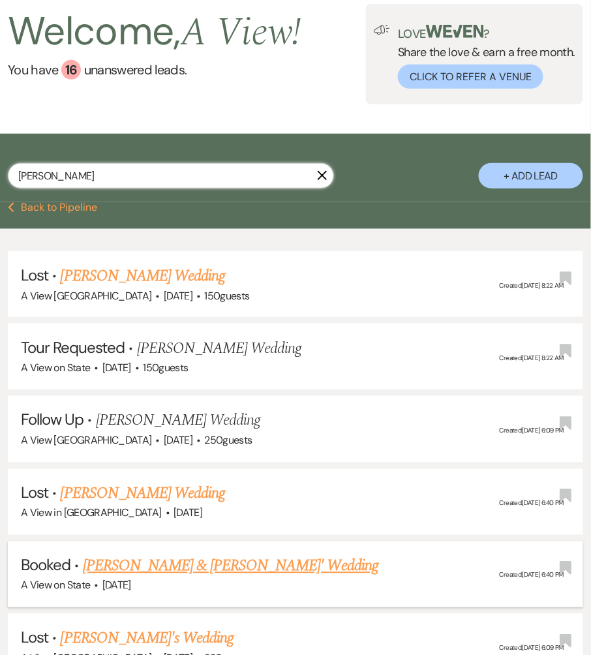
type input "[PERSON_NAME]"
click at [257, 546] on link "[PERSON_NAME] & [PERSON_NAME]' Wedding" at bounding box center [231, 565] width 296 height 23
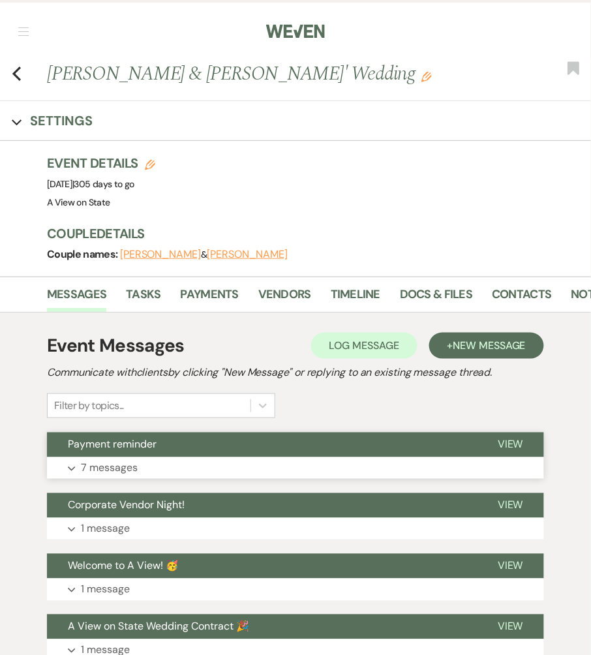
click at [218, 457] on button "Expand 7 messages" at bounding box center [295, 468] width 497 height 22
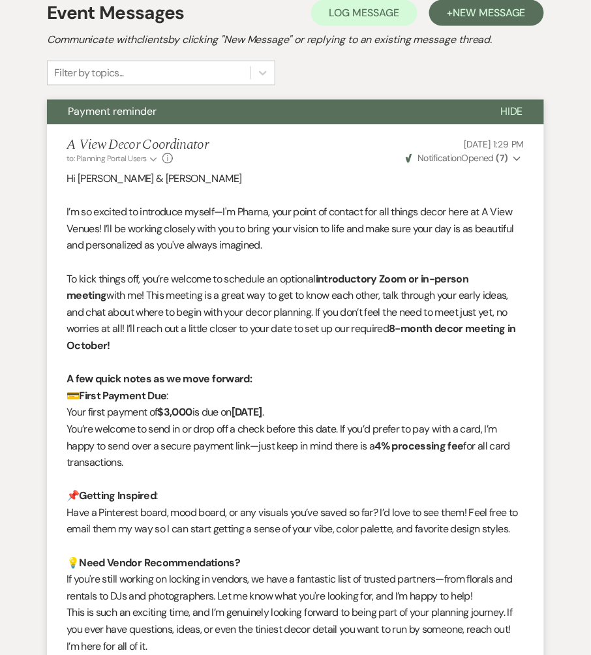
scroll to position [292, 0]
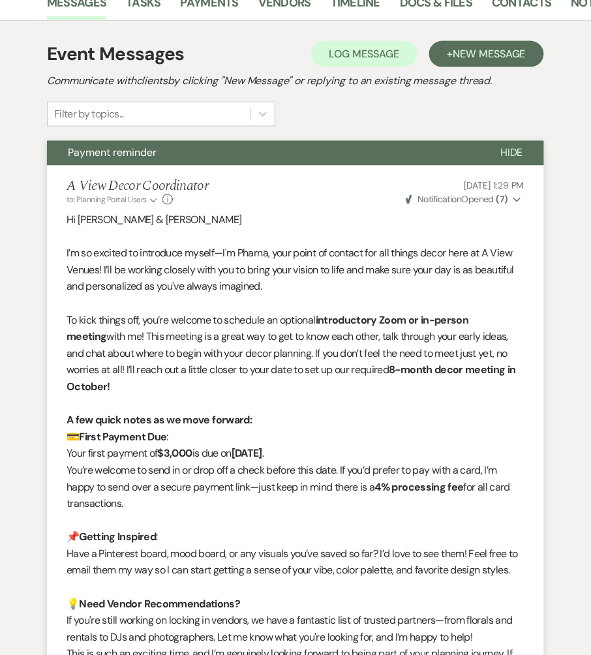
click at [254, 155] on button "Payment reminder" at bounding box center [263, 153] width 432 height 25
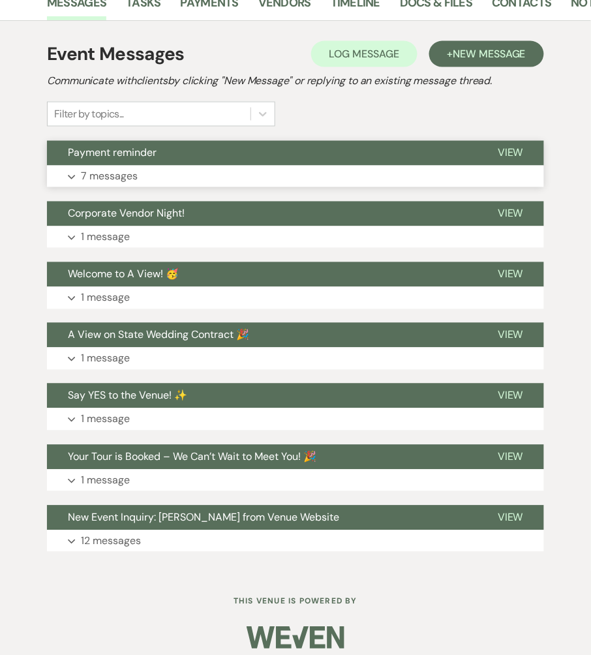
click at [254, 155] on button "Payment reminder" at bounding box center [262, 153] width 430 height 25
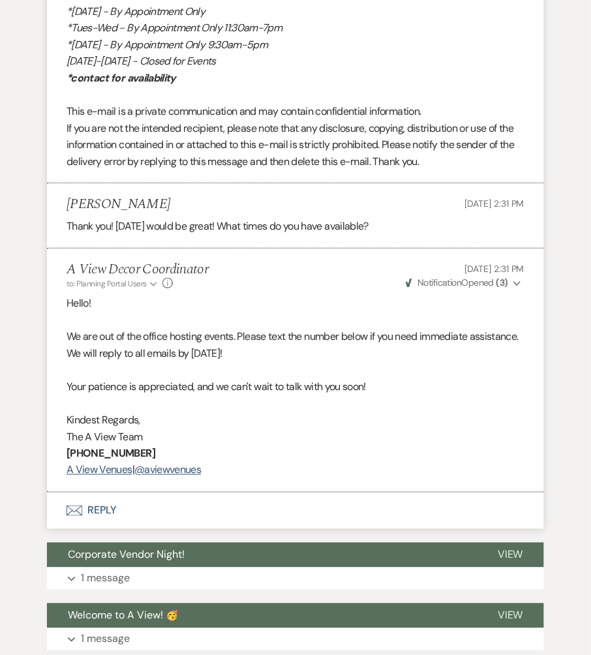
scroll to position [2653, 0]
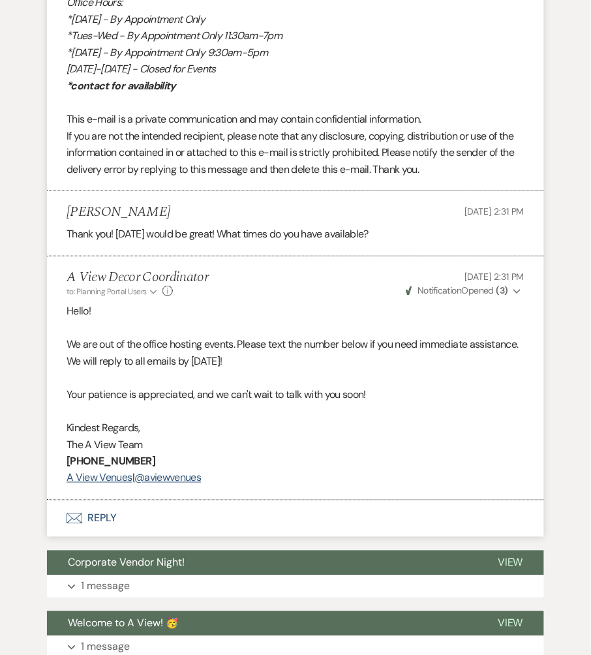
click at [89, 500] on button "Envelope Reply" at bounding box center [295, 518] width 497 height 37
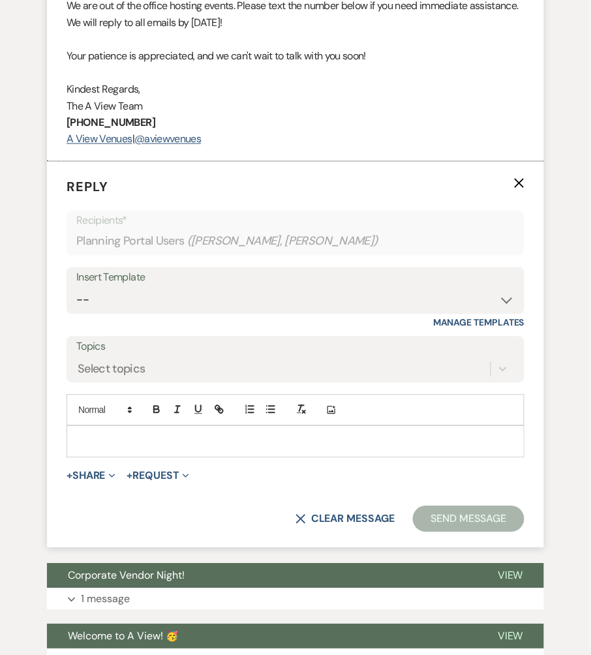
scroll to position [2998, 0]
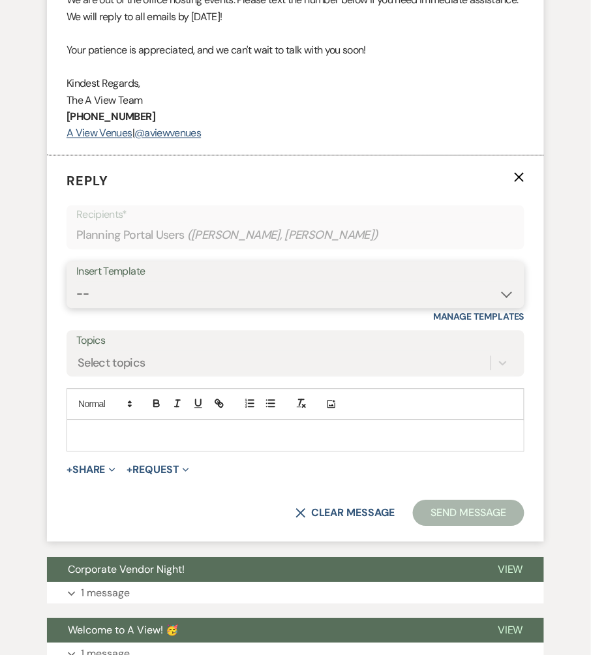
click at [139, 282] on select "-- Tour Confirmation Contract (Pre-Booked Leads) Out of office Inquiry Email Al…" at bounding box center [295, 294] width 438 height 25
select select "3704"
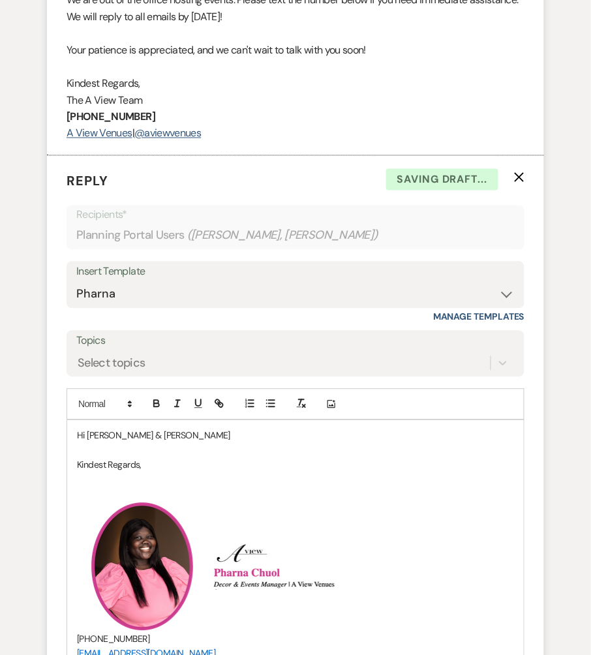
click at [162, 428] on p "Hi [PERSON_NAME] & [PERSON_NAME]" at bounding box center [295, 435] width 437 height 14
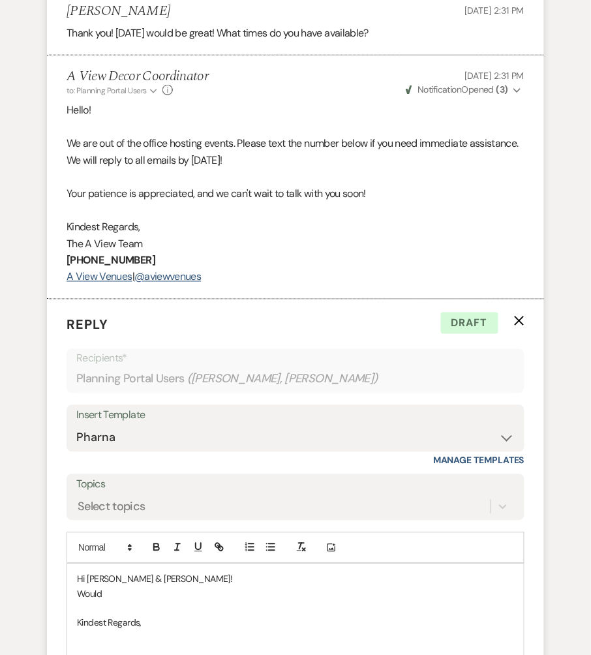
scroll to position [2896, 0]
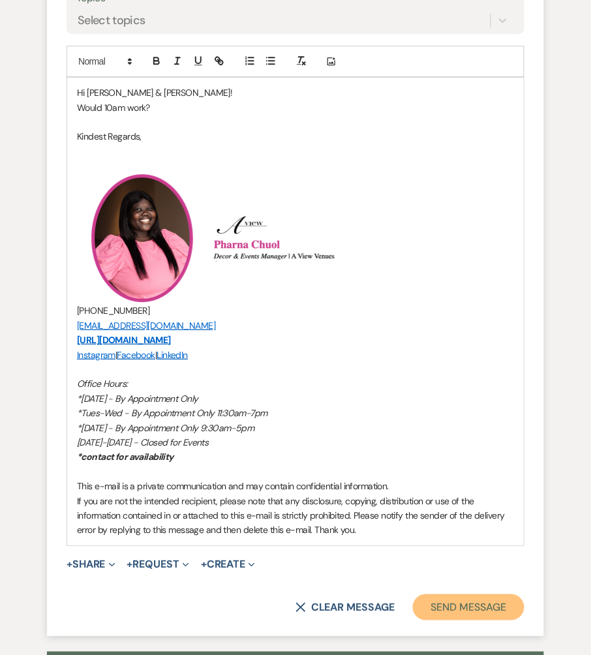
click at [455, 546] on button "Send Message" at bounding box center [469, 607] width 112 height 26
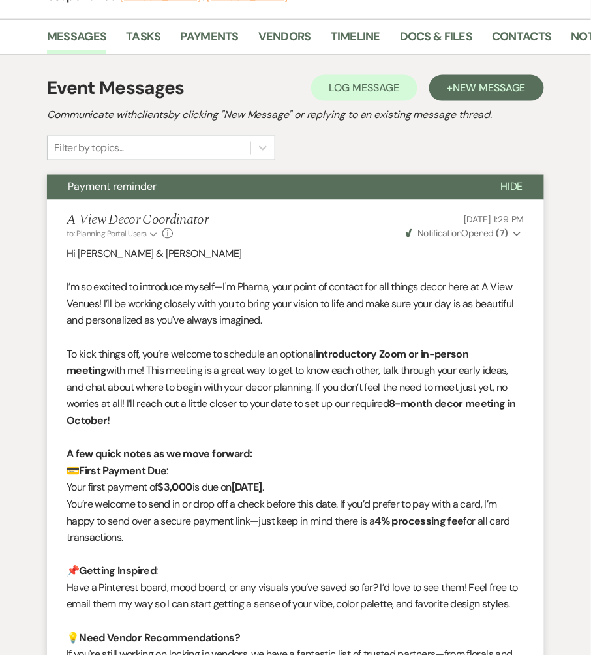
scroll to position [0, 0]
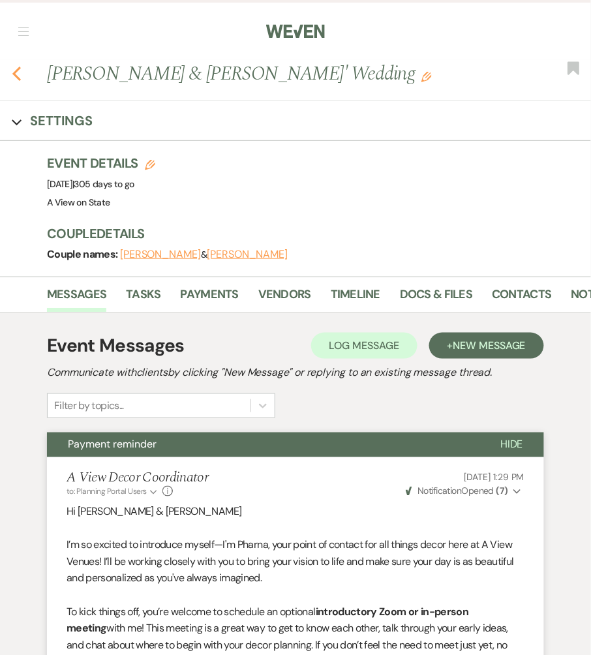
click at [12, 78] on icon "Previous" at bounding box center [17, 74] width 10 height 16
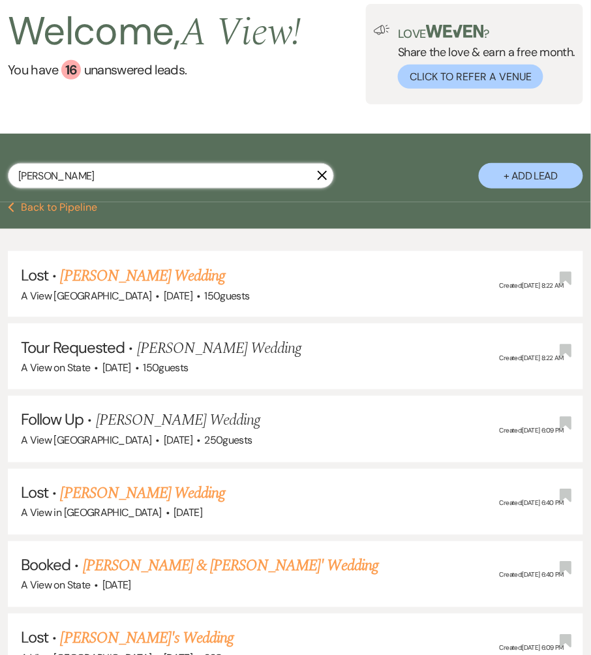
click at [112, 172] on input "[PERSON_NAME]" at bounding box center [171, 175] width 326 height 25
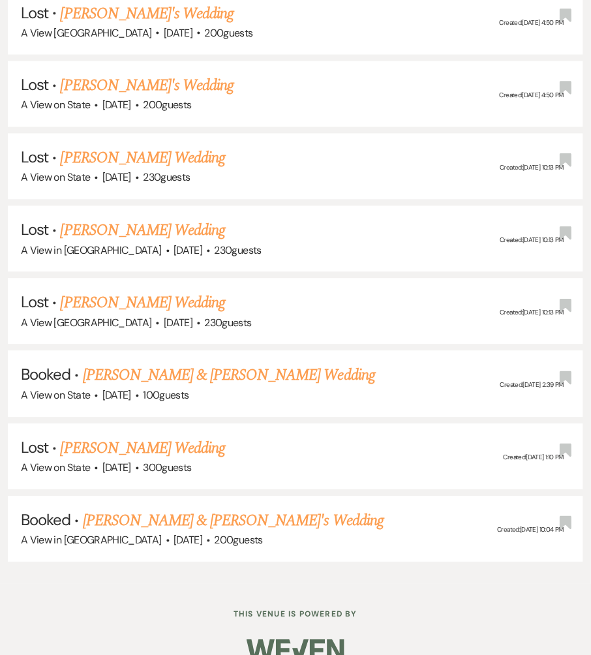
scroll to position [1304, 0]
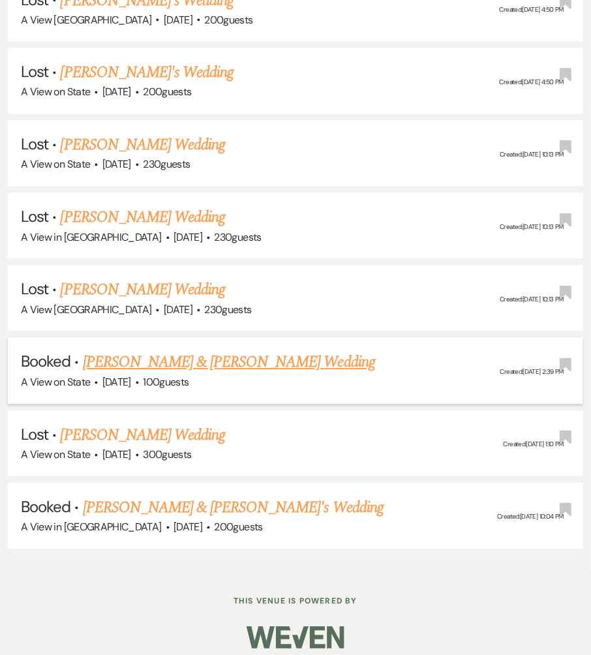
type input "[PERSON_NAME]"
click at [179, 357] on link "[PERSON_NAME] & [PERSON_NAME] Wedding" at bounding box center [229, 362] width 292 height 23
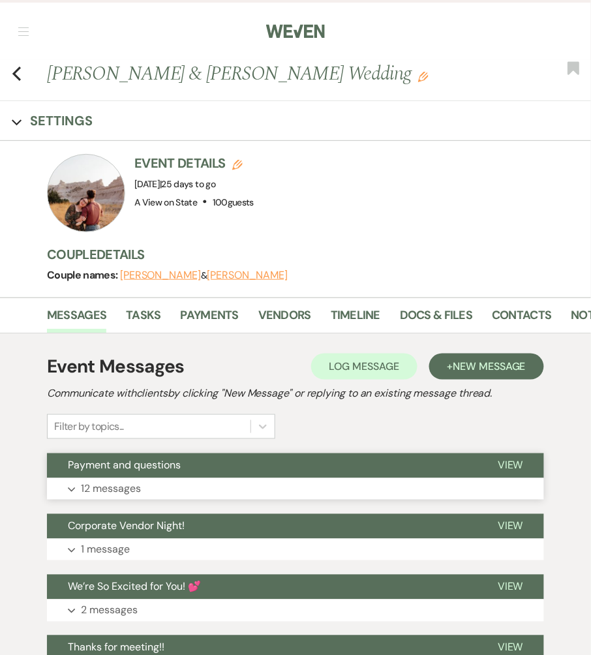
click at [162, 485] on button "Expand 12 messages" at bounding box center [295, 489] width 497 height 22
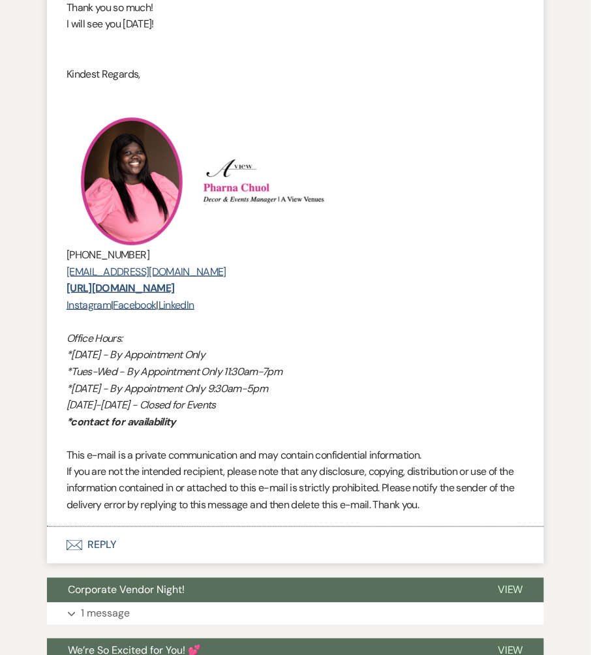
scroll to position [4419, 0]
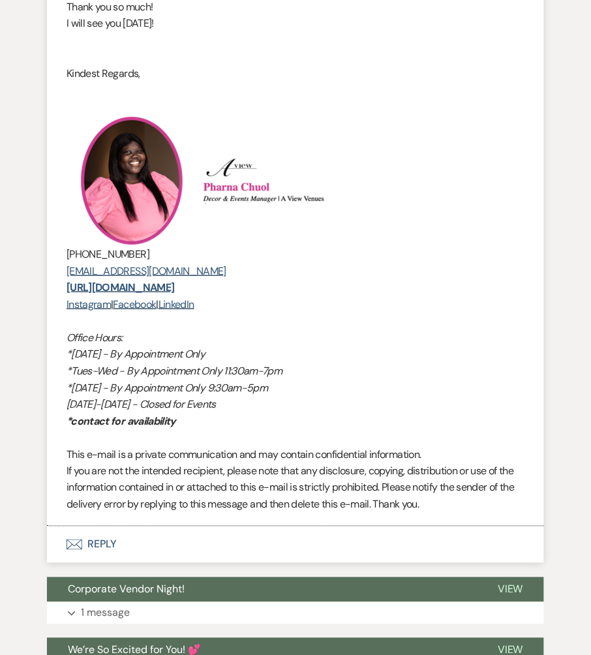
click at [127, 536] on button "Envelope Reply" at bounding box center [295, 544] width 497 height 37
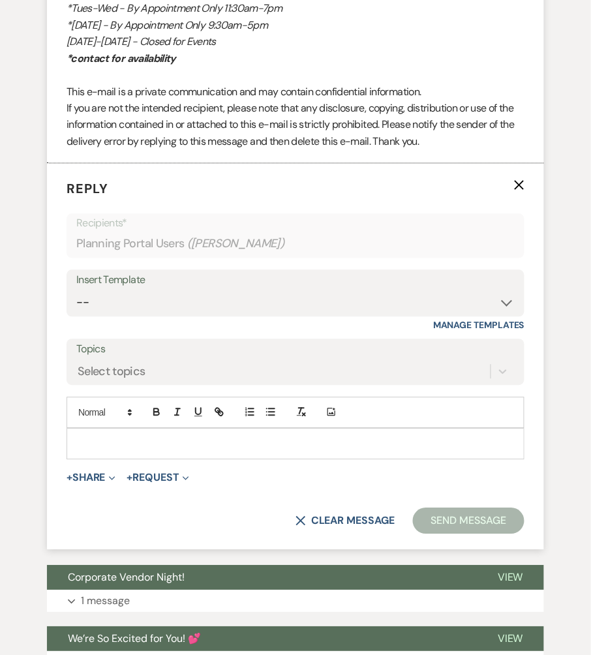
scroll to position [4805, 0]
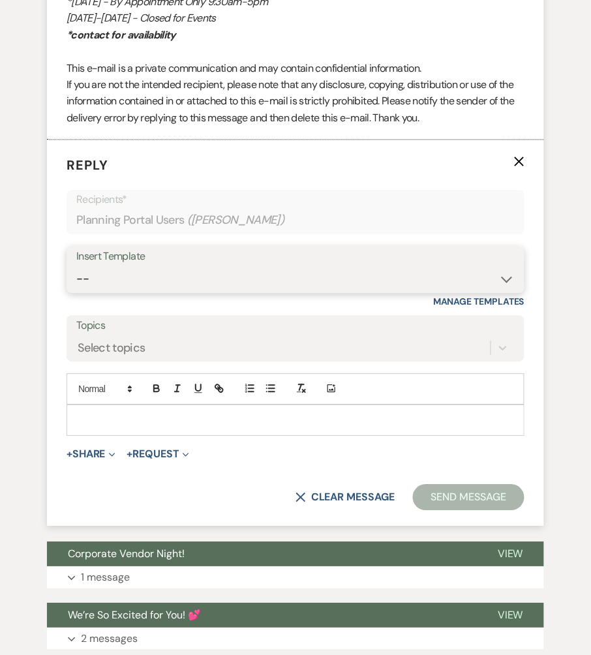
click at [128, 275] on select "-- Tour Confirmation Contract (Pre-Booked Leads) Out of office Inquiry Email Al…" at bounding box center [295, 279] width 438 height 25
click at [517, 157] on use "button" at bounding box center [520, 162] width 10 height 10
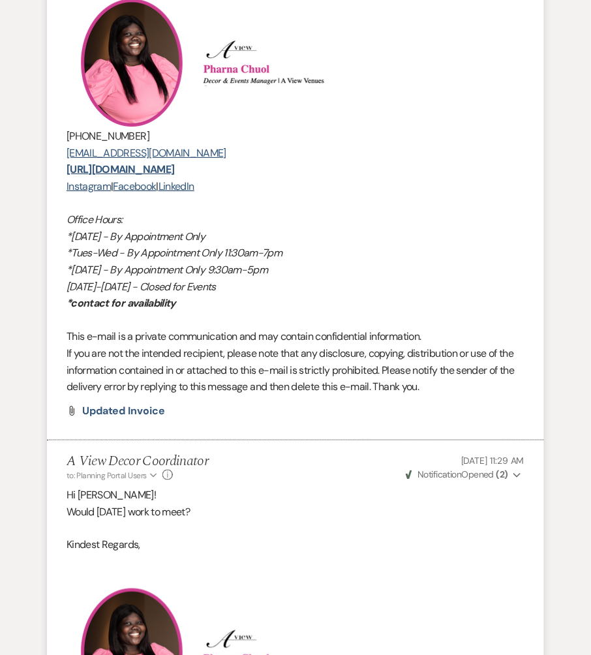
scroll to position [0, 0]
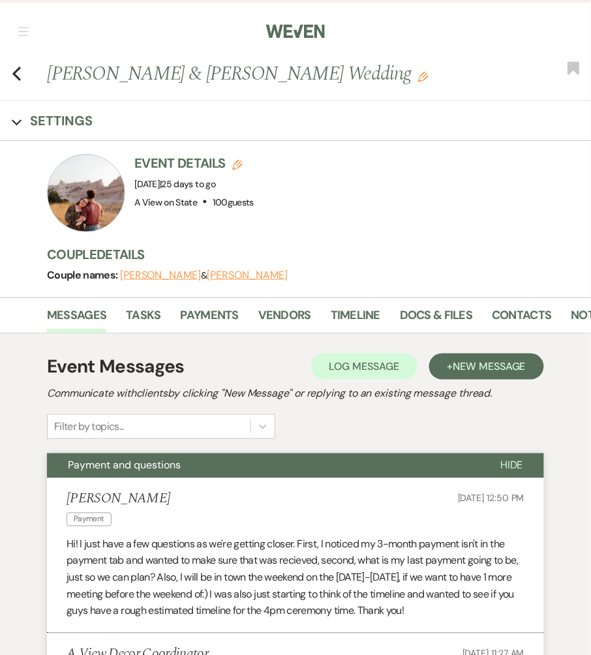
click at [10, 78] on div "Previous [PERSON_NAME] & [PERSON_NAME] Wedding Edit Bookmark" at bounding box center [291, 80] width 597 height 41
click at [20, 76] on icon "Previous" at bounding box center [17, 74] width 10 height 16
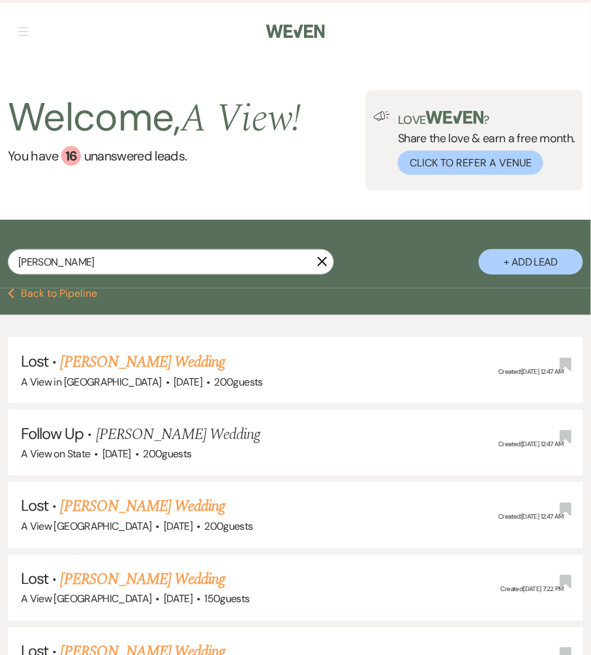
click at [47, 303] on div "Previous Back to Pipeline" at bounding box center [295, 301] width 591 height 27
click at [37, 295] on button "Previous Back to Pipeline" at bounding box center [52, 293] width 89 height 10
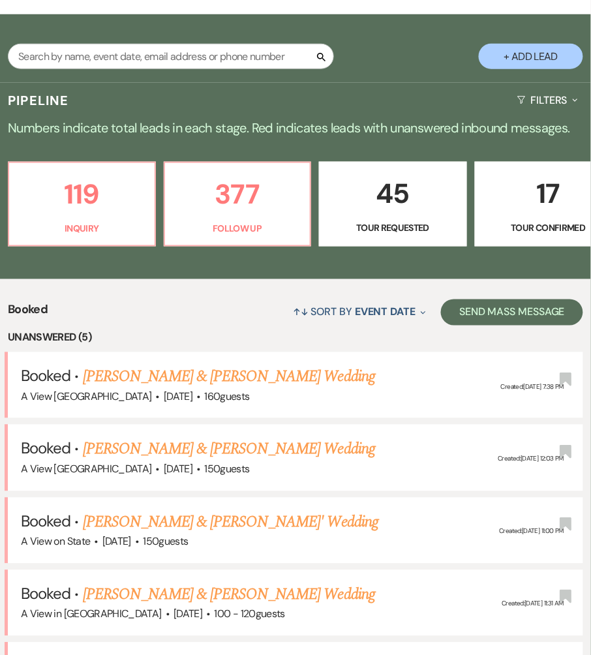
scroll to position [64, 0]
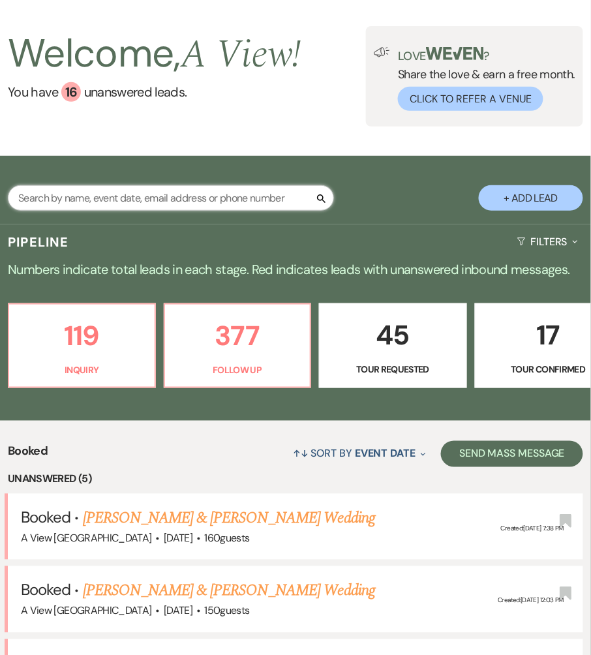
click at [153, 194] on input "text" at bounding box center [171, 197] width 326 height 25
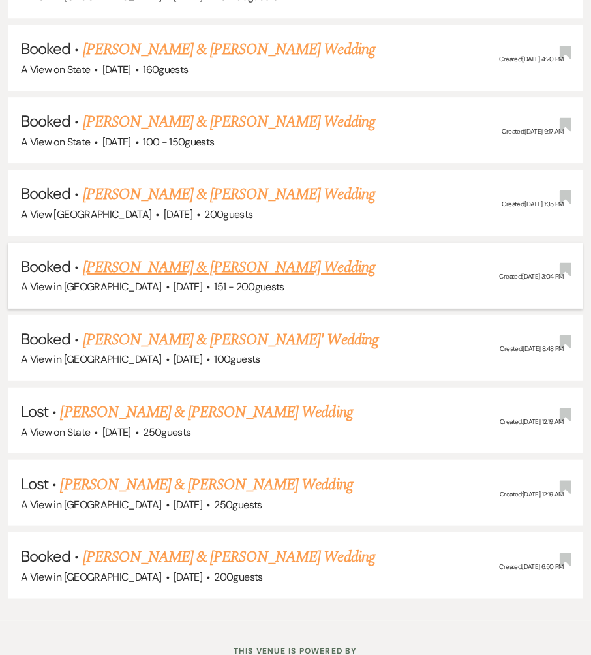
scroll to position [729, 0]
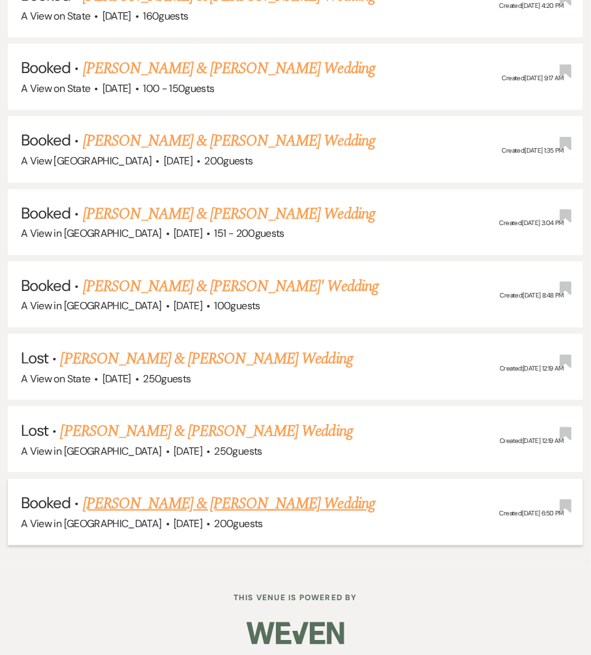
type input "drew"
click at [230, 497] on link "[PERSON_NAME] & [PERSON_NAME] Wedding" at bounding box center [229, 503] width 292 height 23
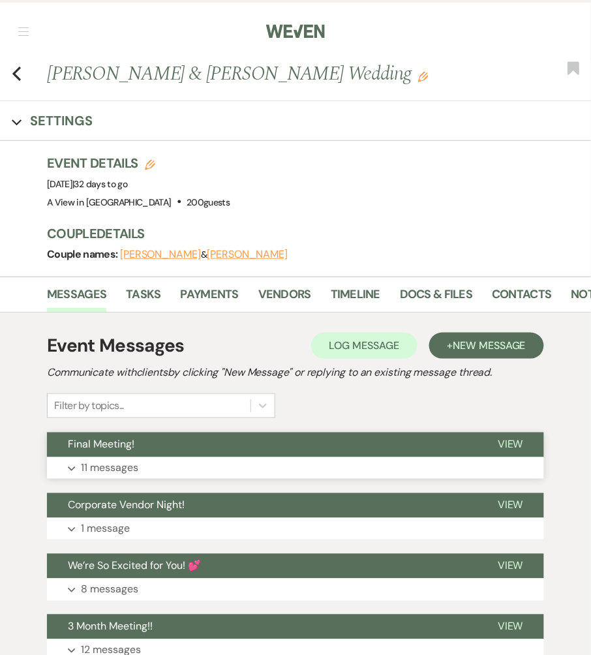
click at [205, 457] on button "Expand 11 messages" at bounding box center [295, 468] width 497 height 22
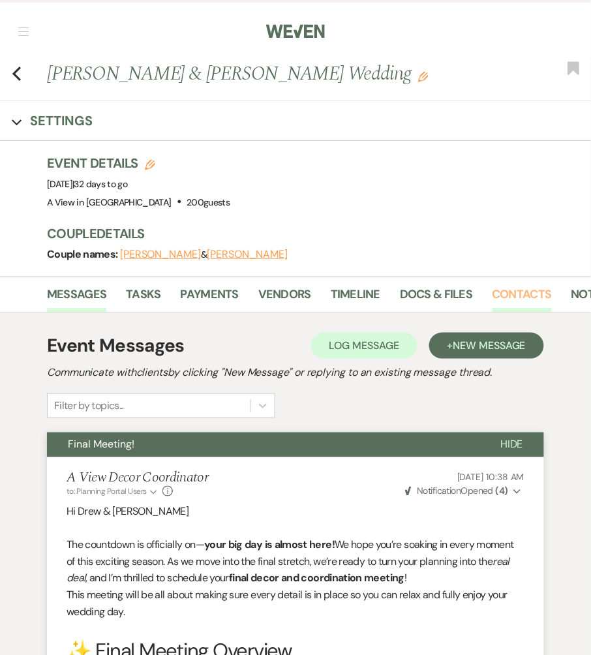
click at [504, 296] on link "Contacts" at bounding box center [521, 298] width 59 height 27
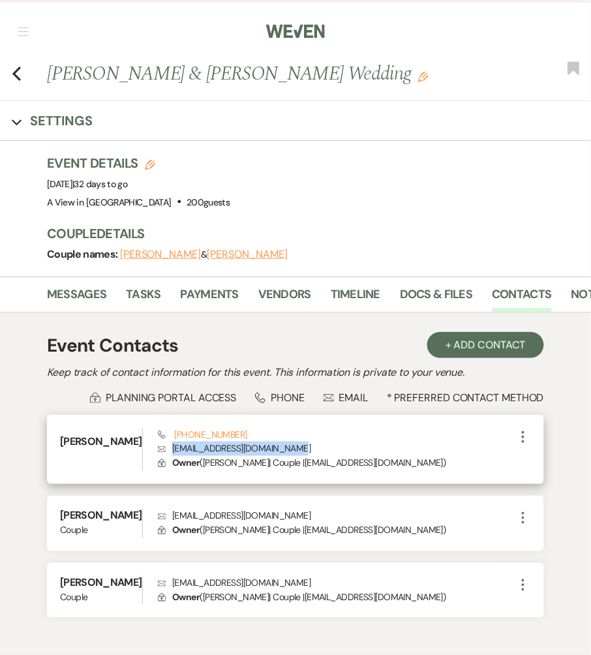
drag, startPoint x: 299, startPoint y: 447, endPoint x: 168, endPoint y: 451, distance: 130.5
click at [168, 453] on p "Envelope [EMAIL_ADDRESS][DOMAIN_NAME]" at bounding box center [336, 449] width 357 height 14
copy p "[EMAIL_ADDRESS][DOMAIN_NAME]"
click at [20, 69] on icon "Previous" at bounding box center [17, 74] width 10 height 16
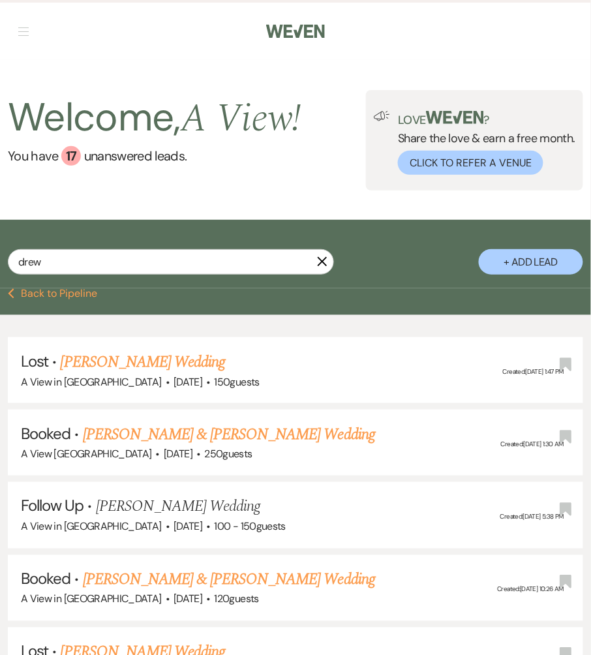
click at [26, 297] on button "Previous Back to Pipeline" at bounding box center [52, 293] width 89 height 10
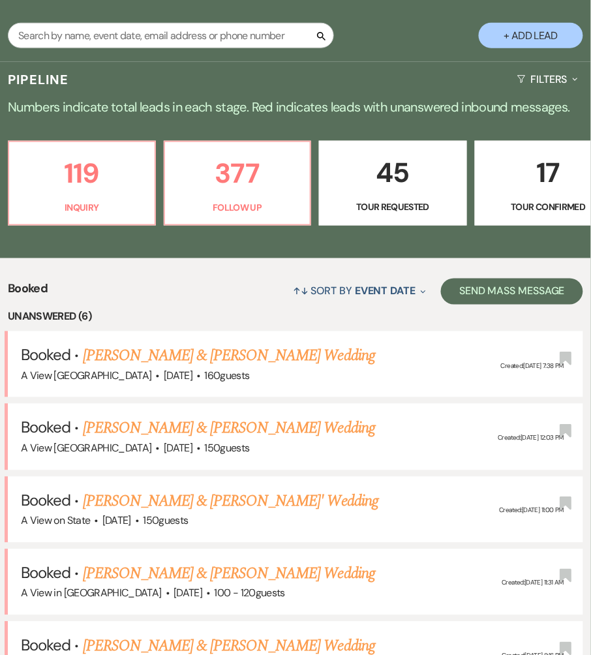
scroll to position [227, 0]
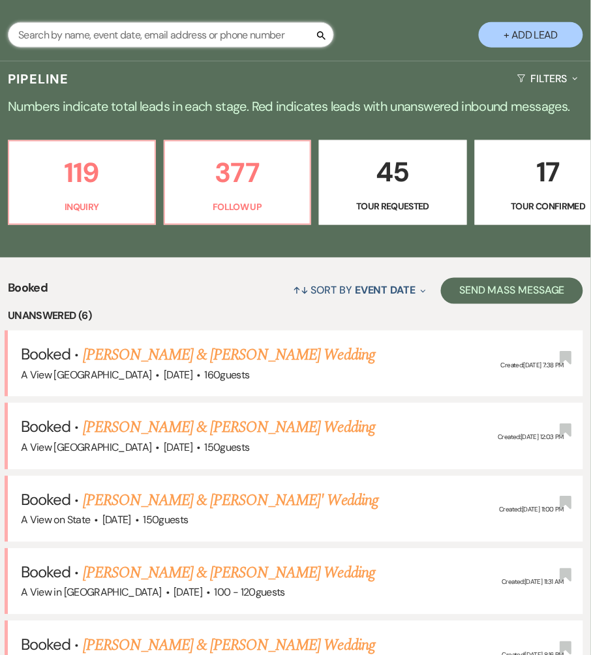
click at [190, 33] on input "text" at bounding box center [171, 34] width 326 height 25
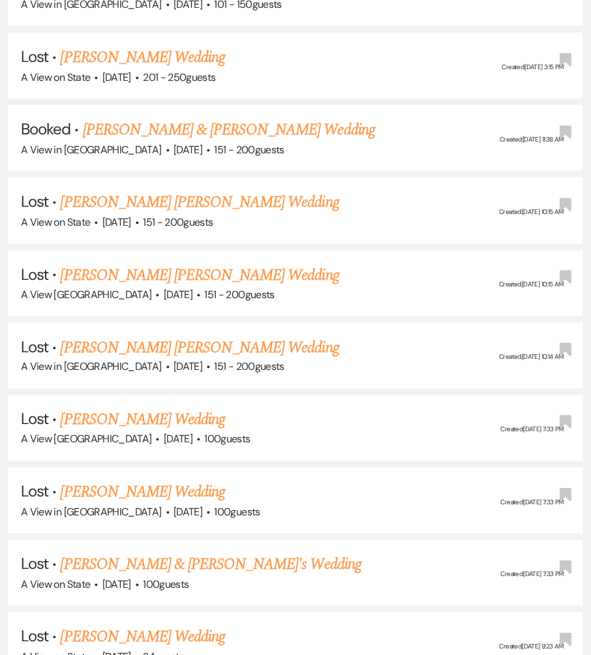
scroll to position [4613, 0]
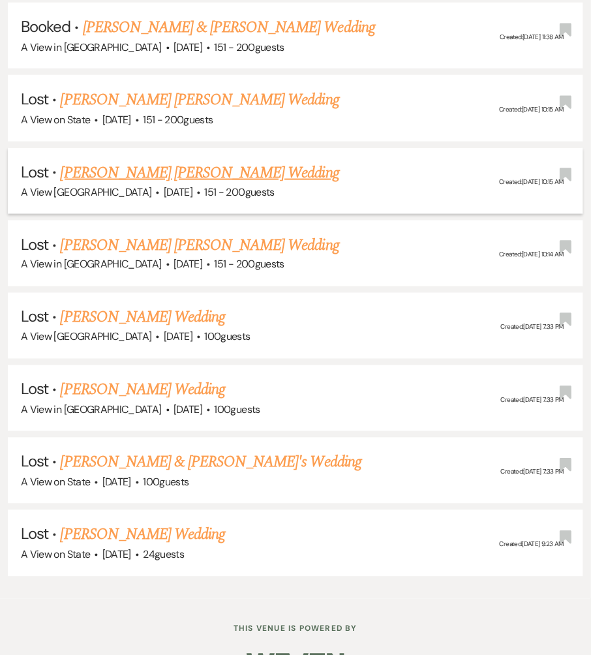
type input "[PERSON_NAME]"
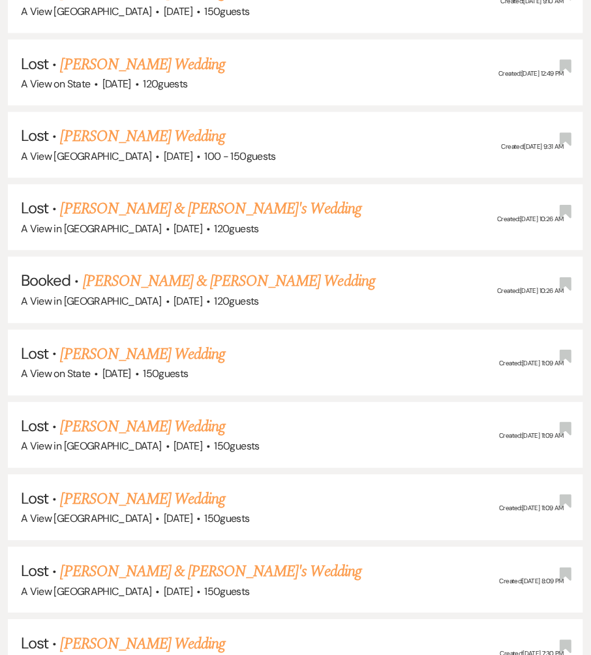
scroll to position [2109, 0]
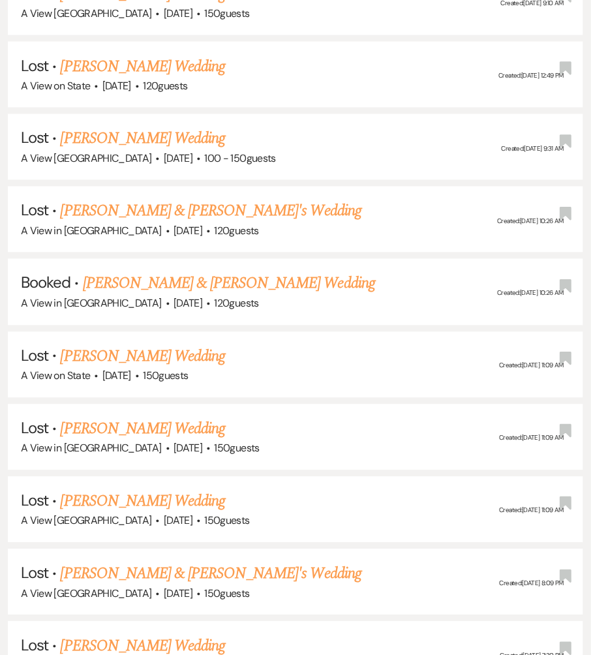
click at [175, 272] on link "[PERSON_NAME] & [PERSON_NAME] Wedding" at bounding box center [229, 283] width 292 height 23
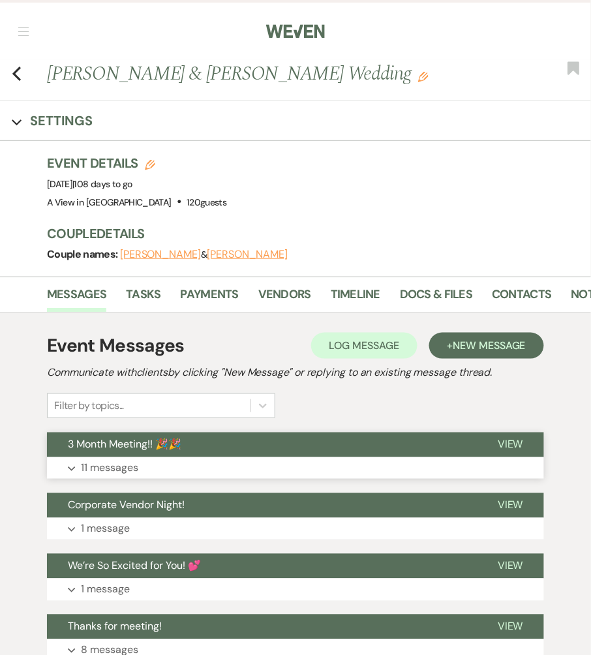
click at [142, 440] on span "3 Month Meeting!! 🎉🎉" at bounding box center [124, 445] width 113 height 14
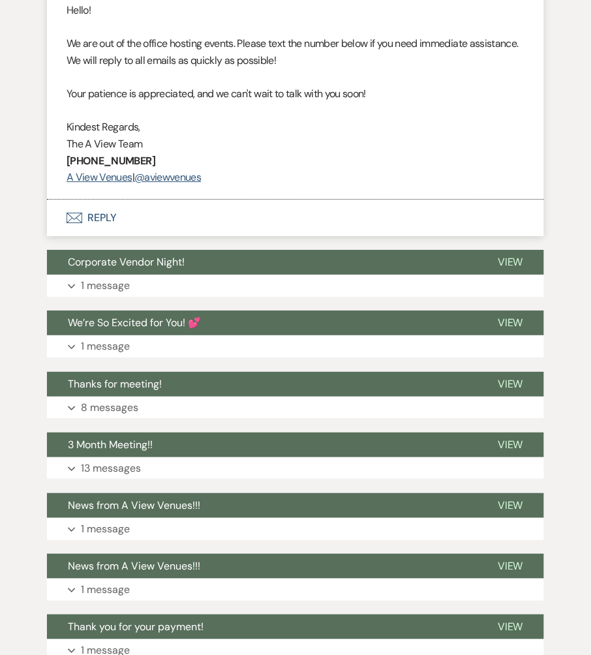
scroll to position [4329, 0]
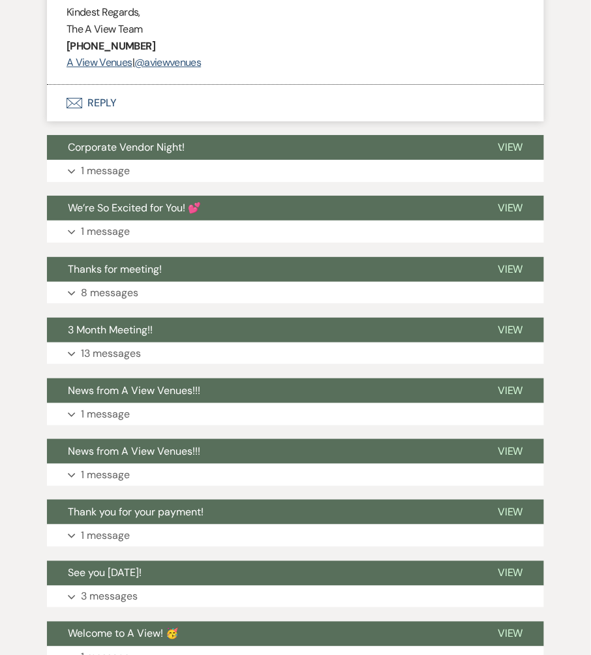
click at [119, 102] on button "Envelope Reply" at bounding box center [295, 103] width 497 height 37
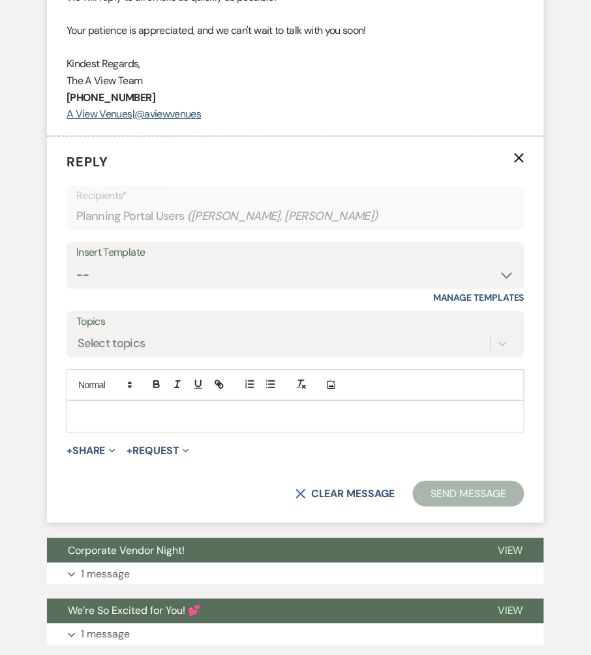
scroll to position [4273, 0]
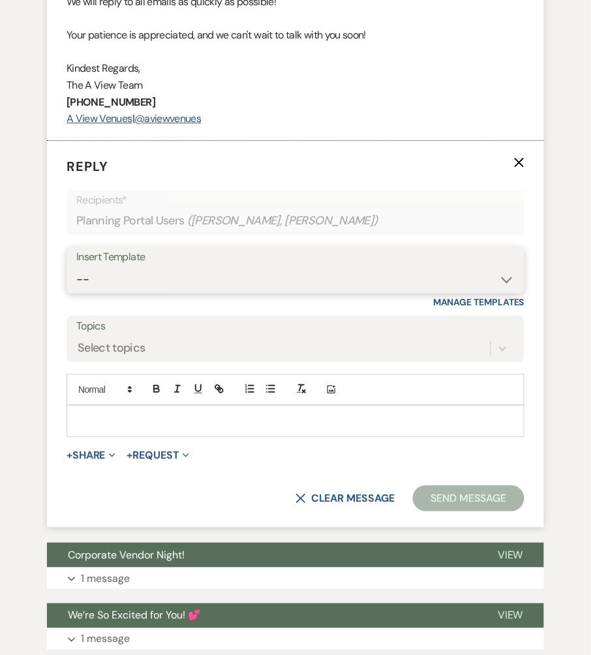
click at [149, 282] on select "-- Tour Confirmation Contract (Pre-Booked Leads) Out of office Inquiry Email Al…" at bounding box center [295, 279] width 438 height 25
select select "3703"
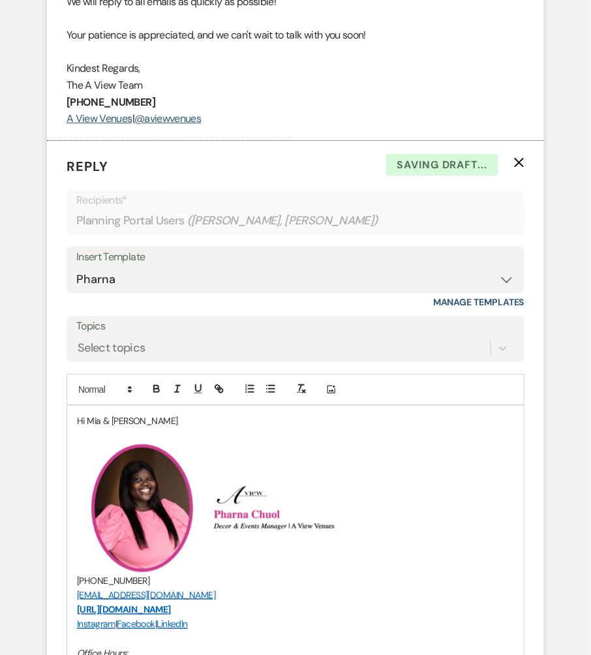
click at [144, 413] on p "Hi Mia & [PERSON_NAME]" at bounding box center [295, 420] width 437 height 14
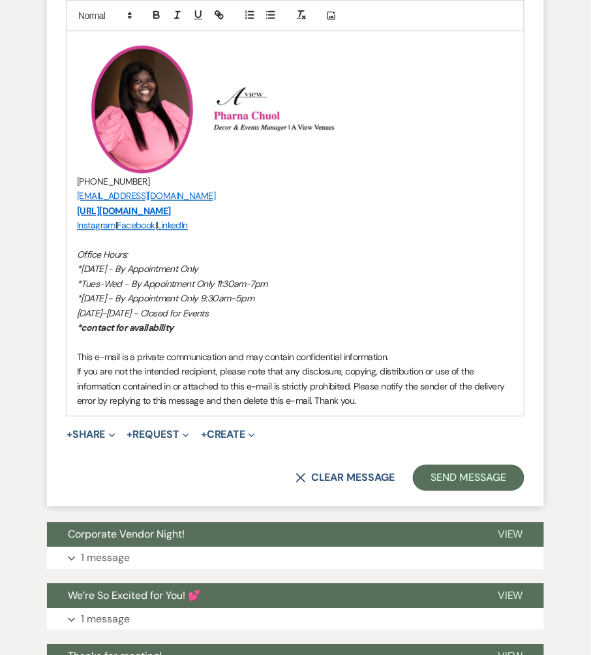
scroll to position [4729, 0]
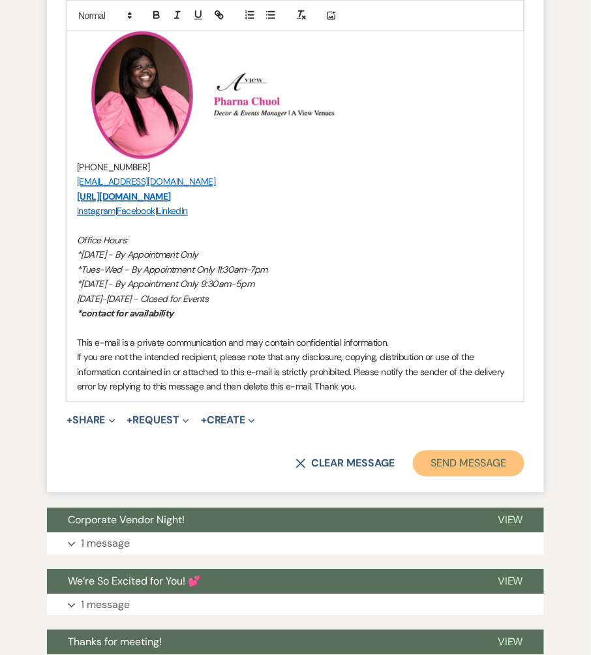
click at [433, 460] on button "Send Message" at bounding box center [469, 464] width 112 height 26
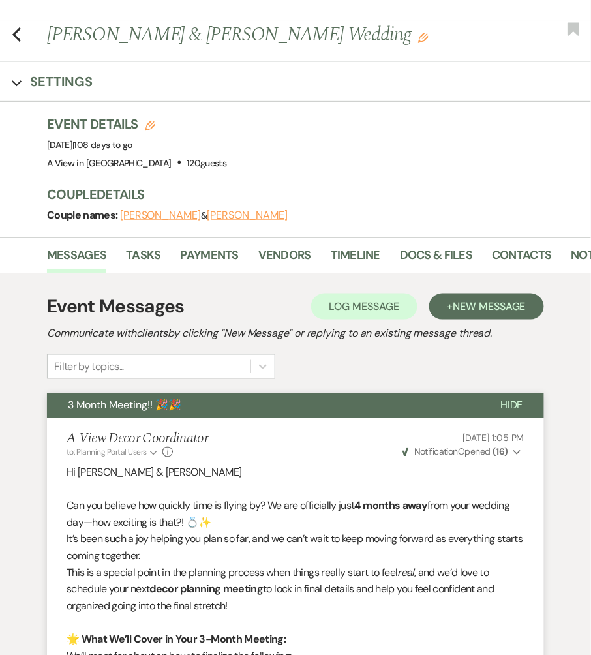
scroll to position [0, 0]
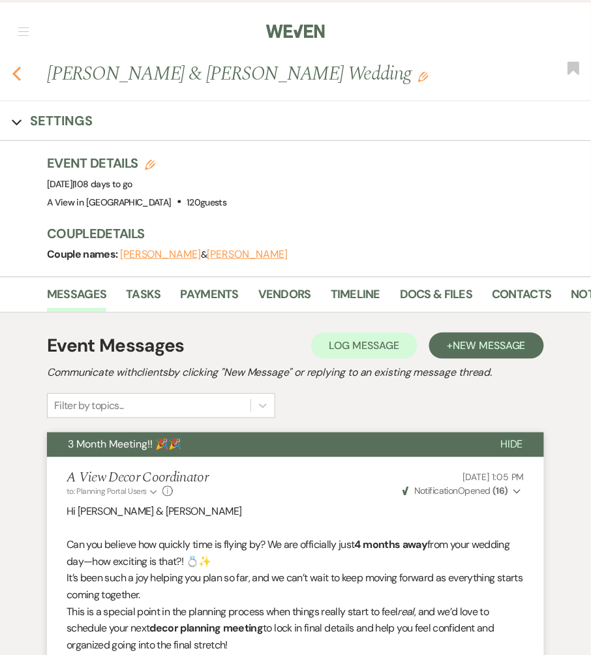
click at [14, 75] on use "button" at bounding box center [16, 74] width 8 height 14
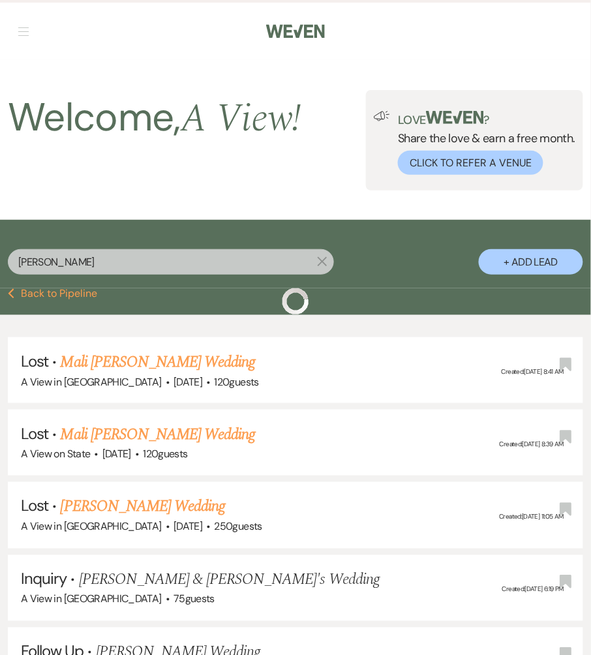
scroll to position [2109, 0]
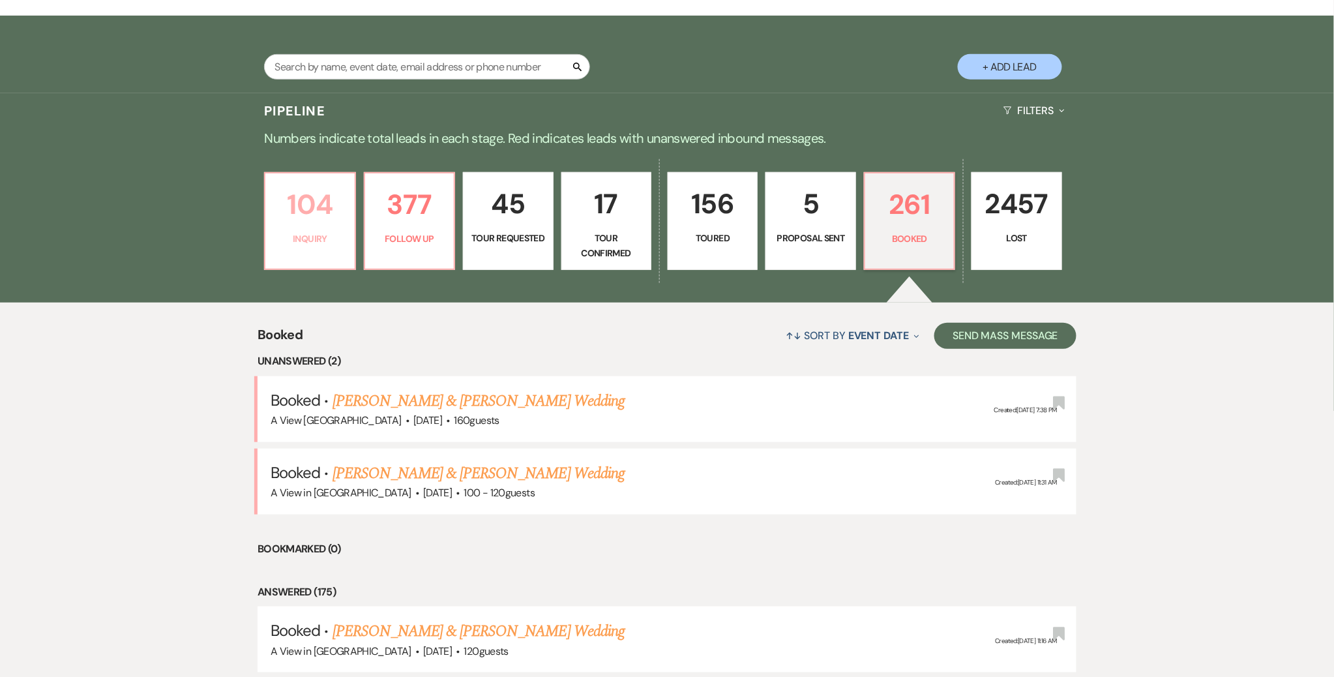
scroll to position [75, 0]
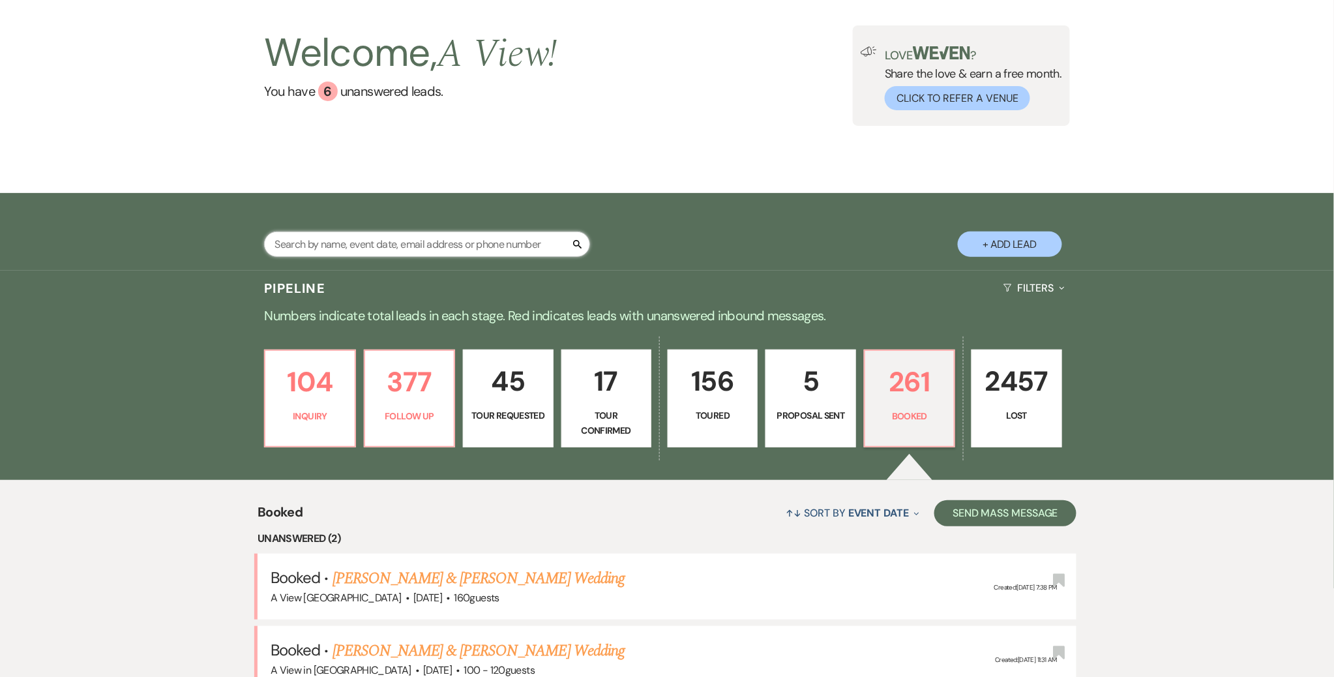
click at [315, 252] on input "text" at bounding box center [427, 244] width 326 height 25
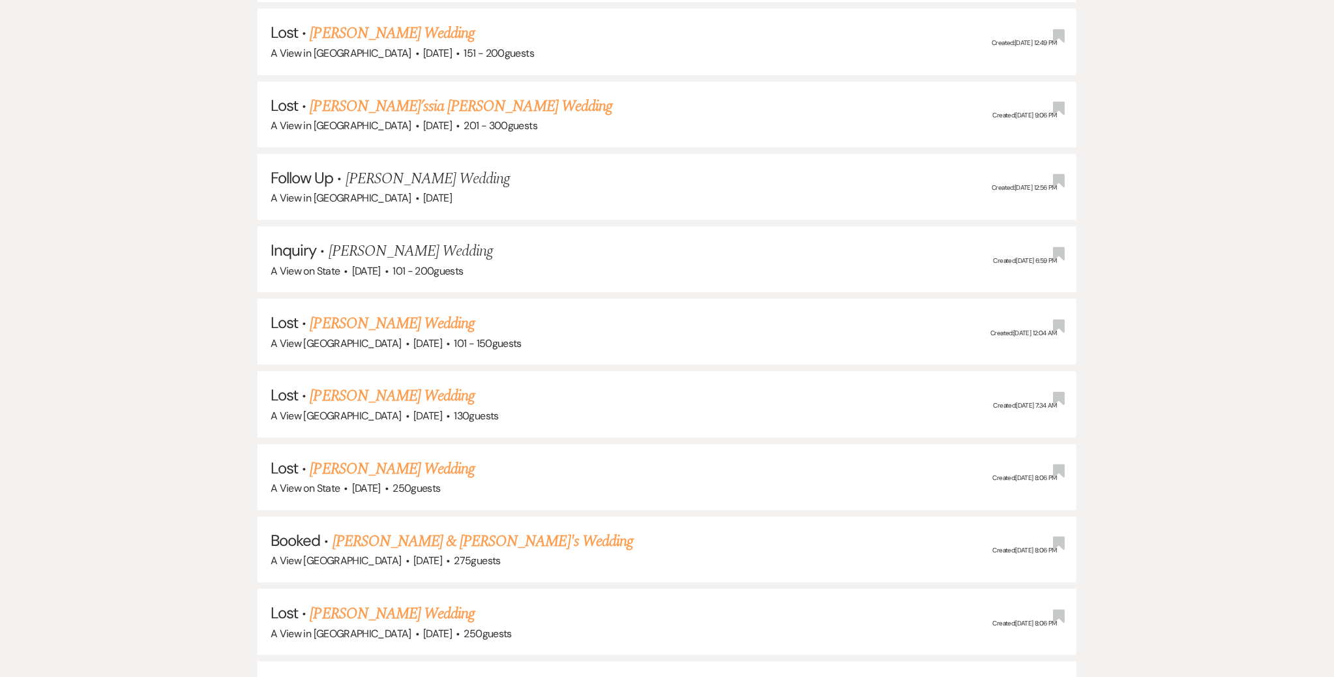
scroll to position [3663, 0]
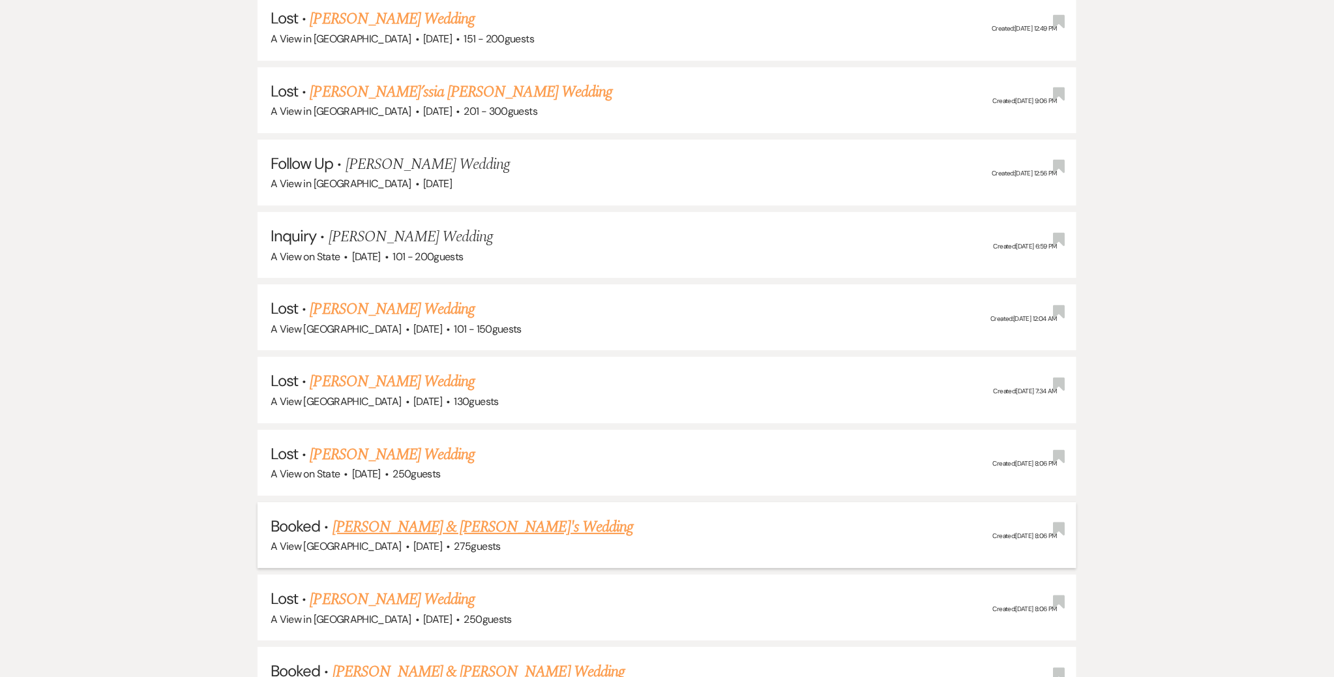
type input "Sarah Johnson"
click at [412, 515] on link "[PERSON_NAME] & [PERSON_NAME]'s Wedding" at bounding box center [483, 526] width 301 height 23
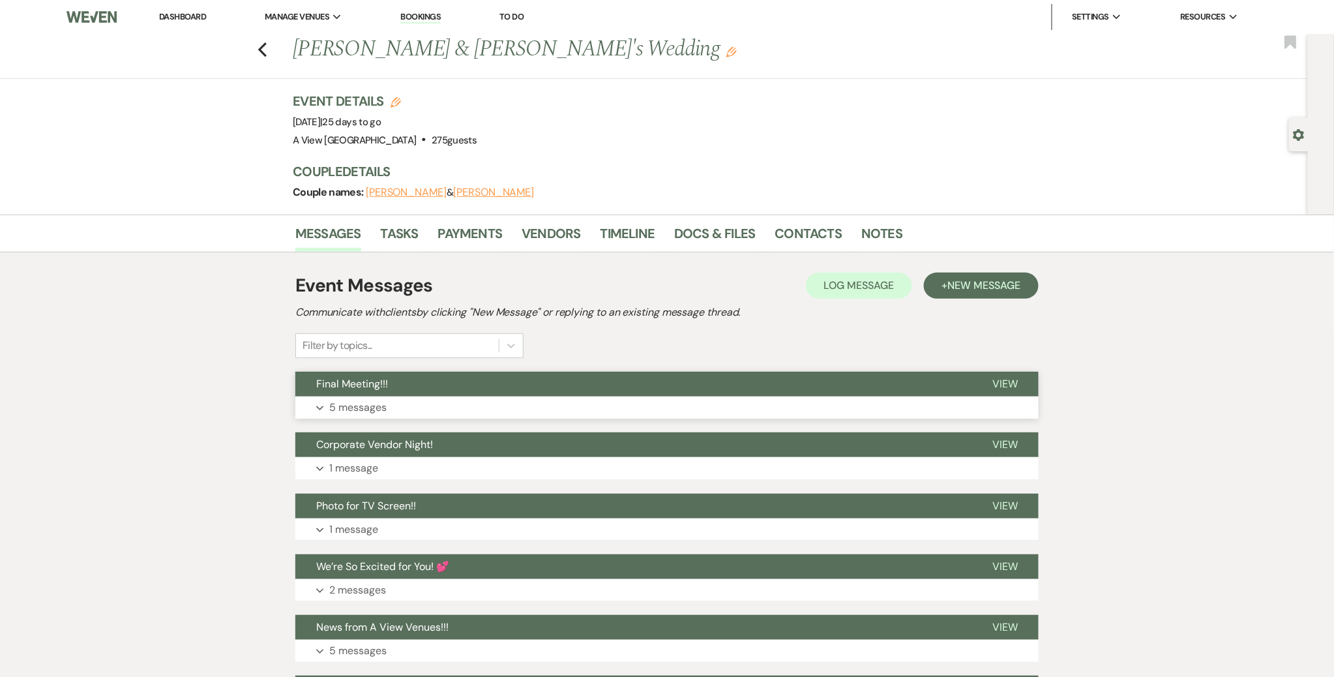
click at [600, 401] on button "Expand 5 messages" at bounding box center [667, 408] width 744 height 22
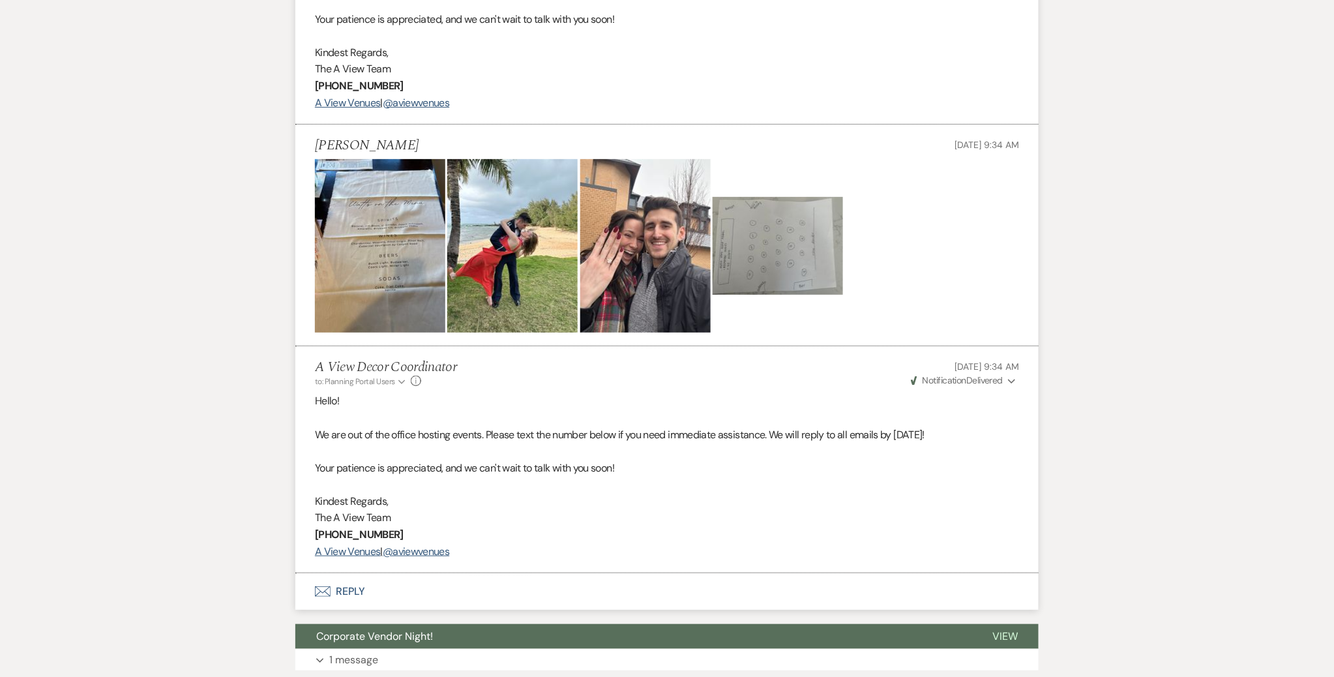
scroll to position [2092, 0]
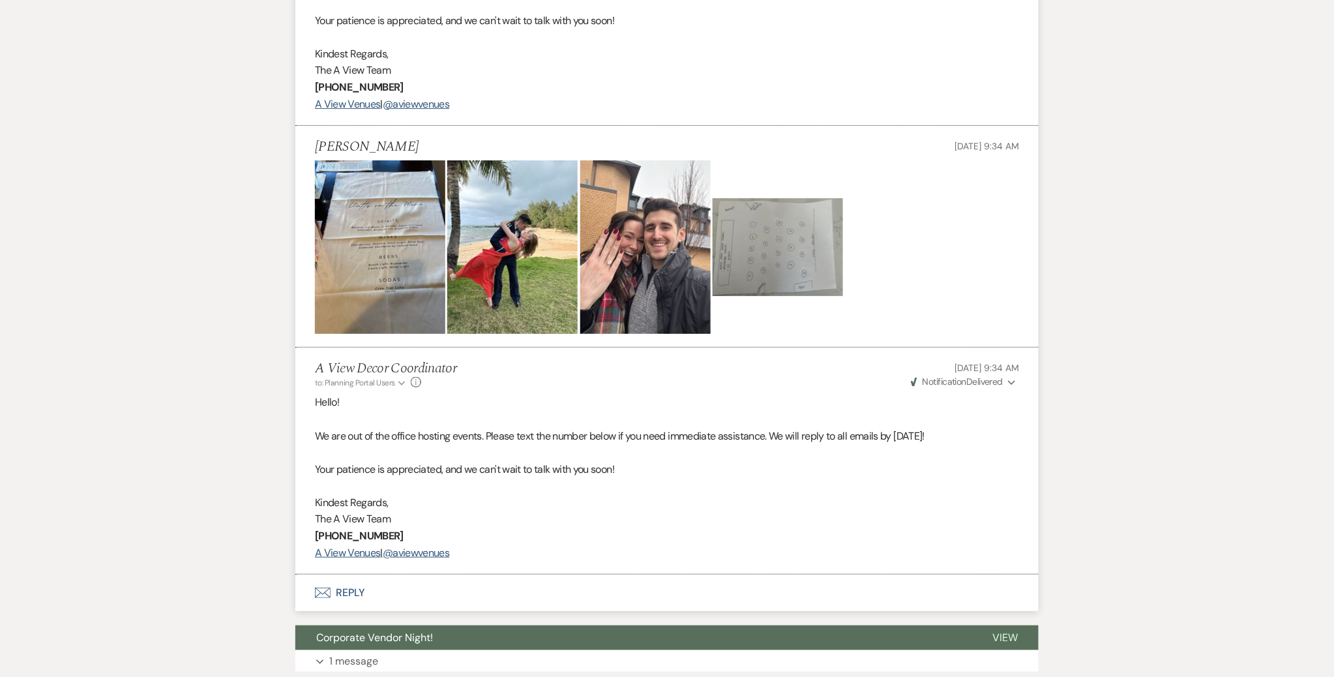
click at [661, 247] on img at bounding box center [778, 247] width 130 height 98
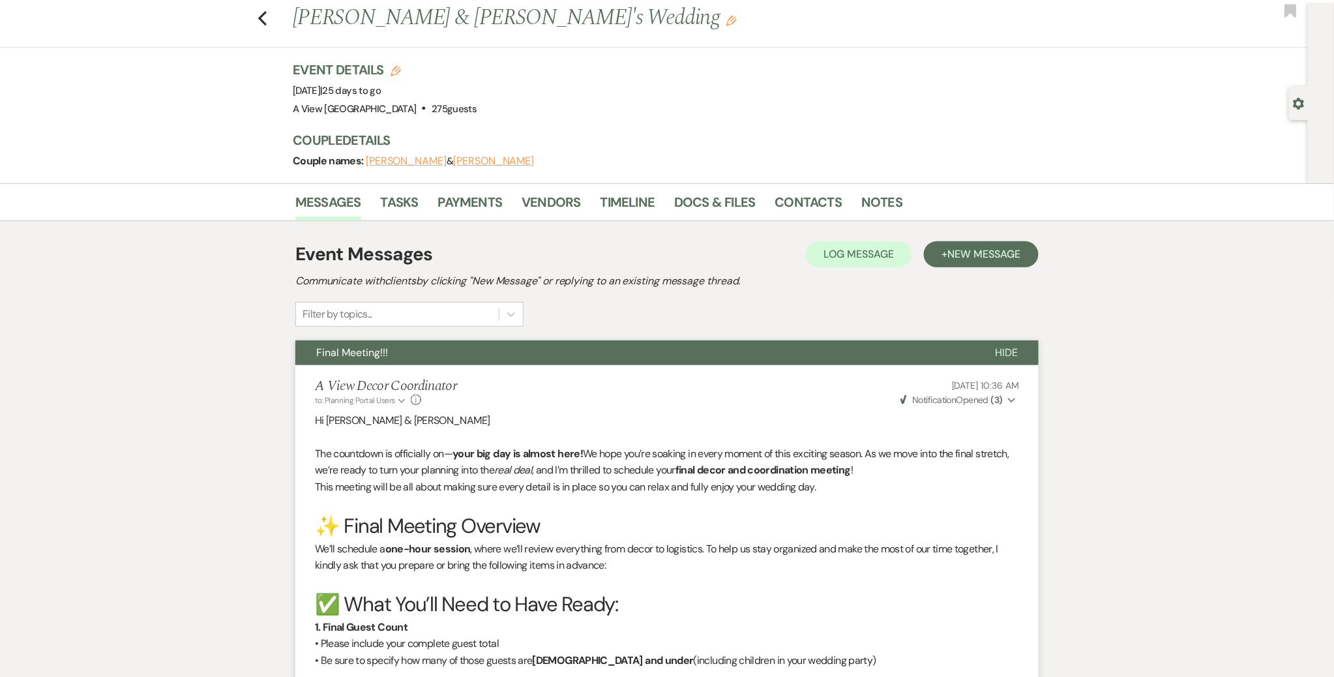
scroll to position [29, 0]
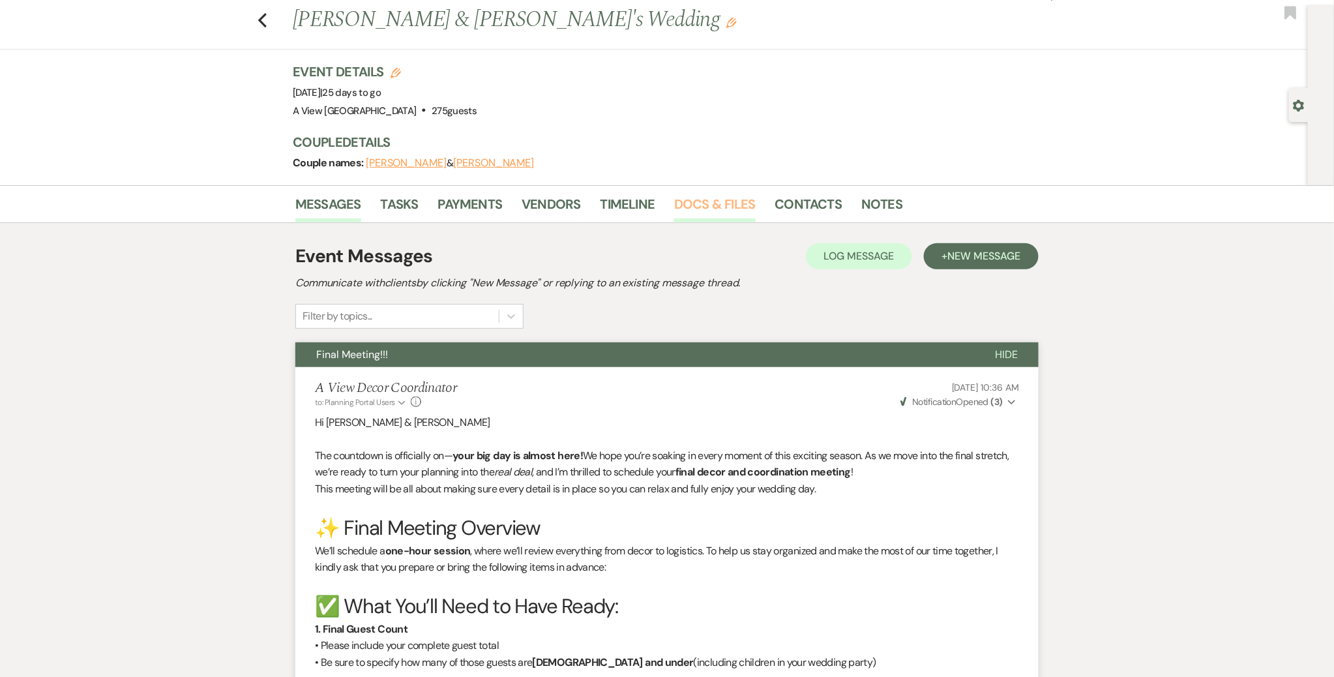
click at [661, 213] on link "Docs & Files" at bounding box center [714, 208] width 81 height 29
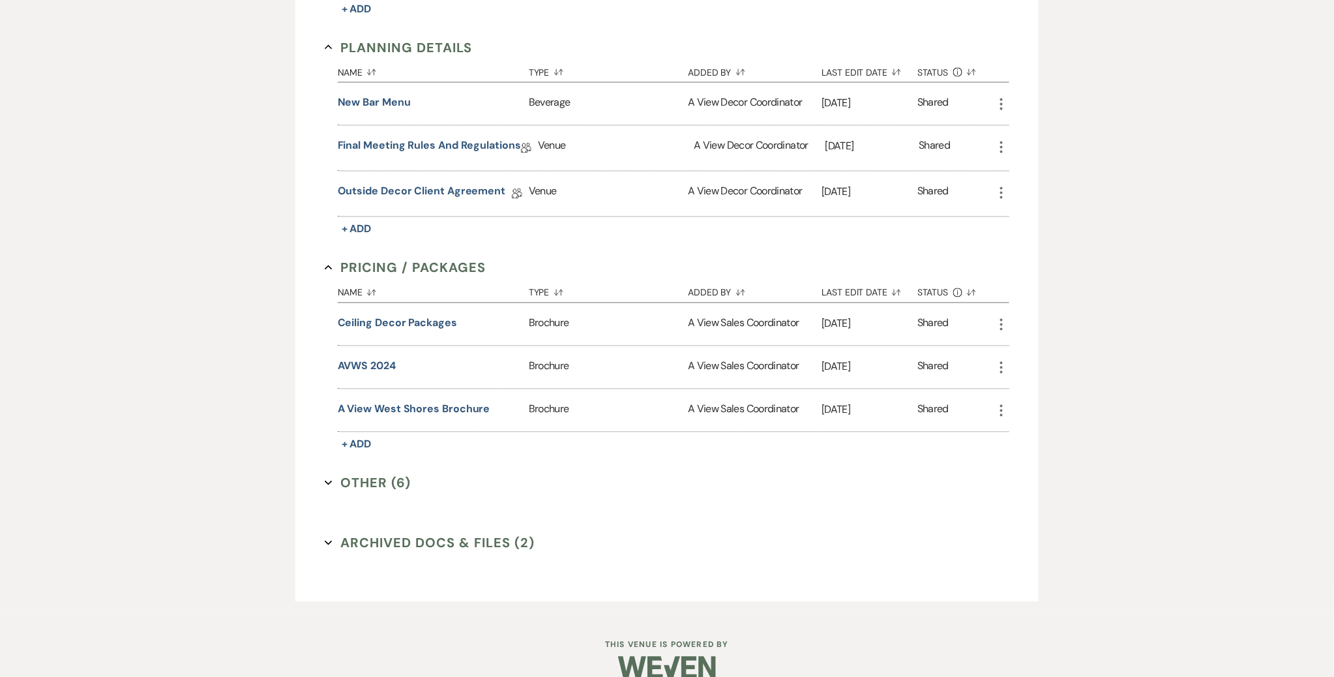
scroll to position [924, 0]
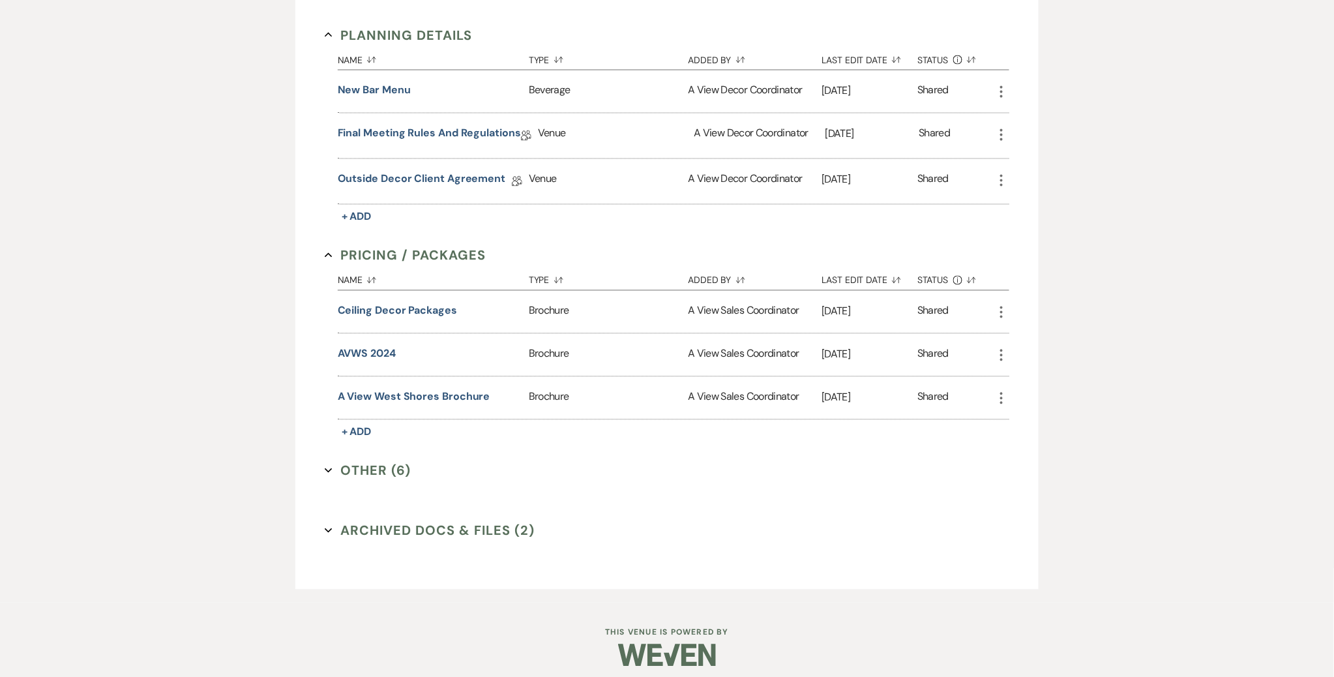
click at [378, 461] on button "Other (6) Expand" at bounding box center [368, 471] width 87 height 20
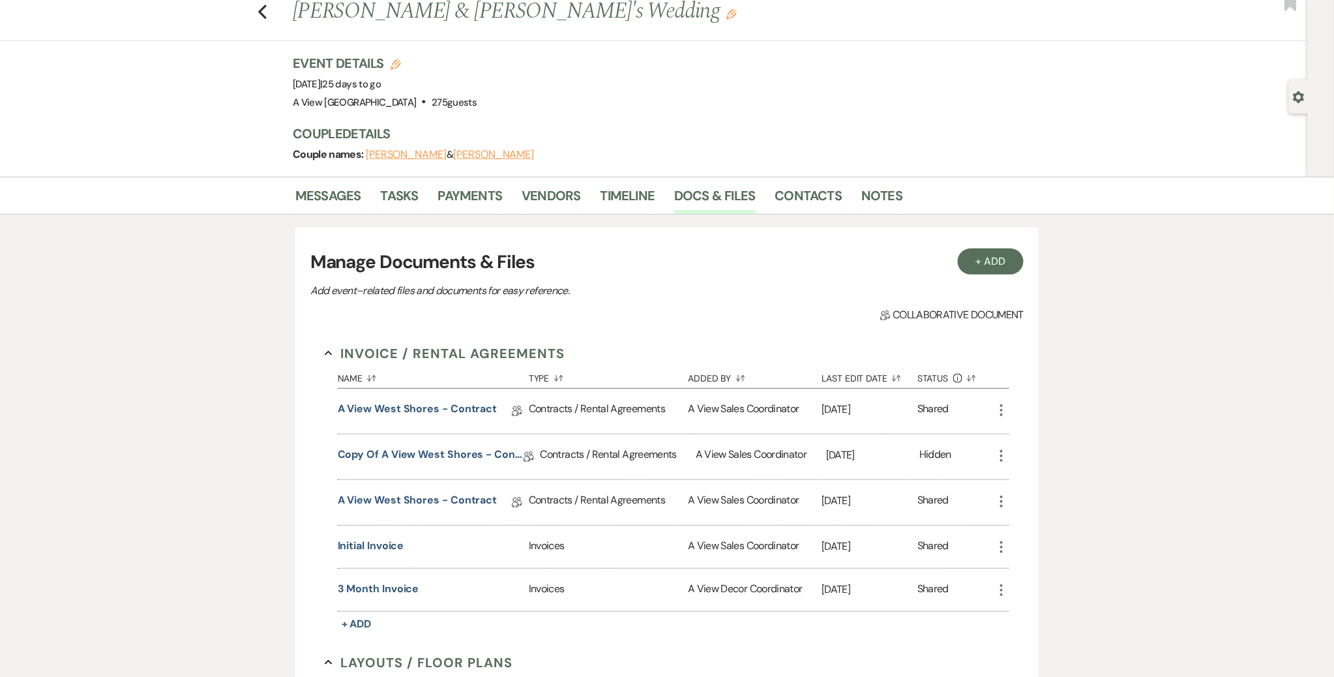
scroll to position [0, 0]
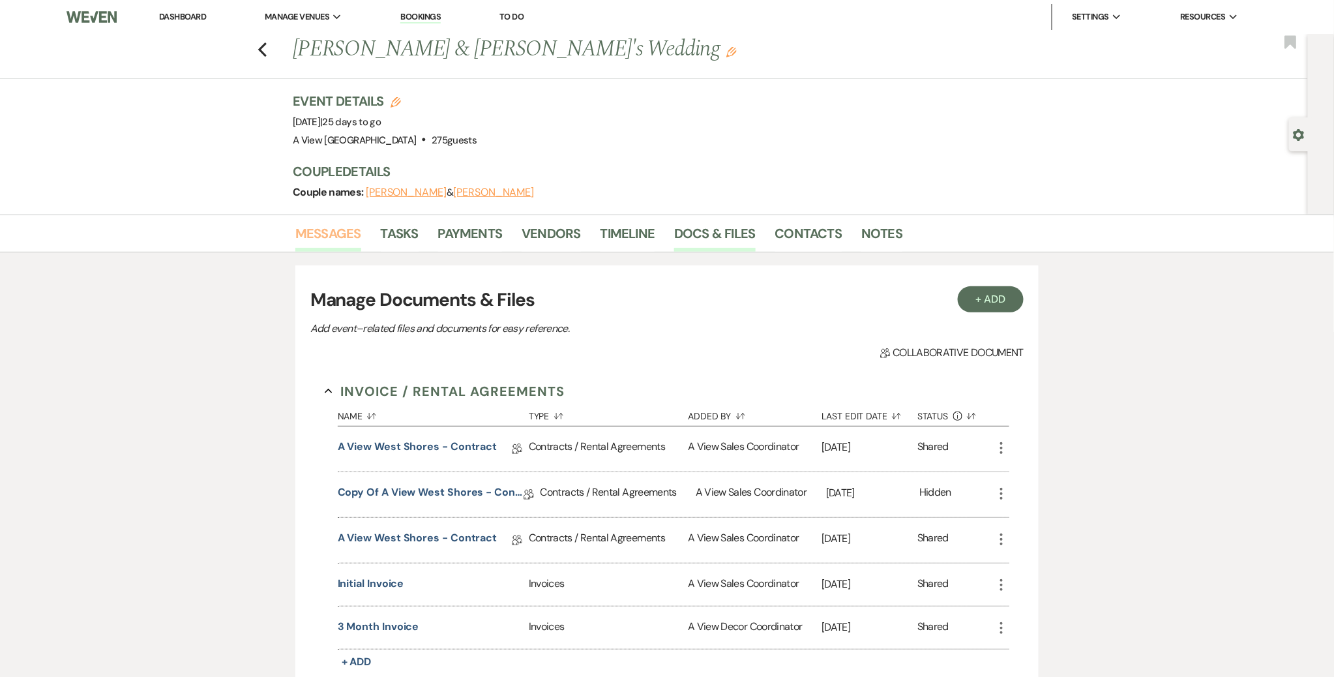
click at [331, 230] on link "Messages" at bounding box center [328, 237] width 66 height 29
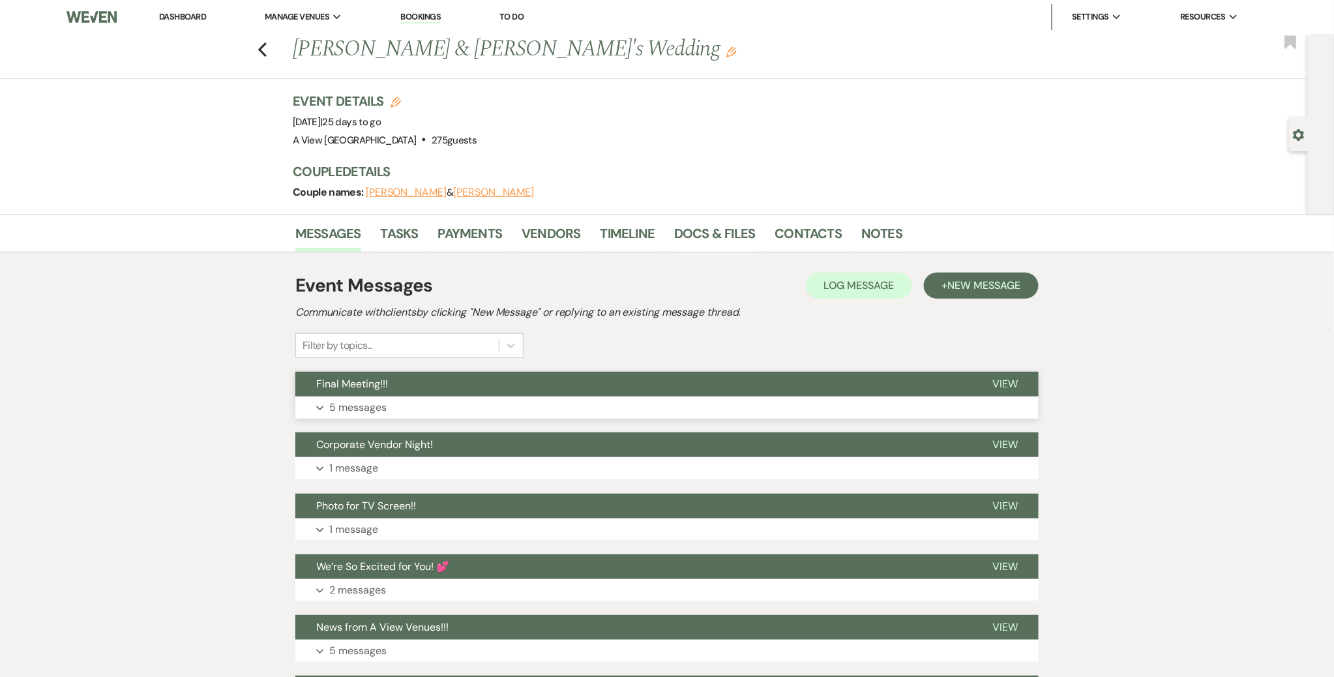
click at [569, 389] on button "Final Meeting!!!" at bounding box center [633, 384] width 676 height 25
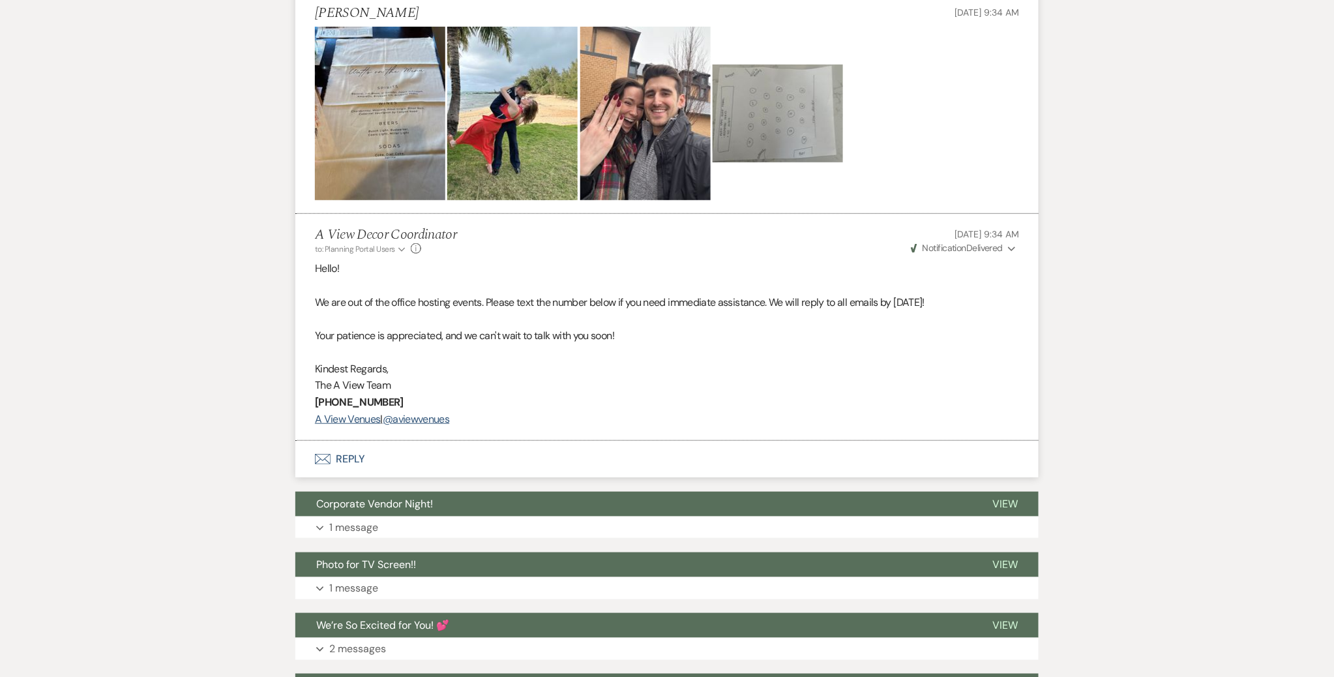
scroll to position [2242, 0]
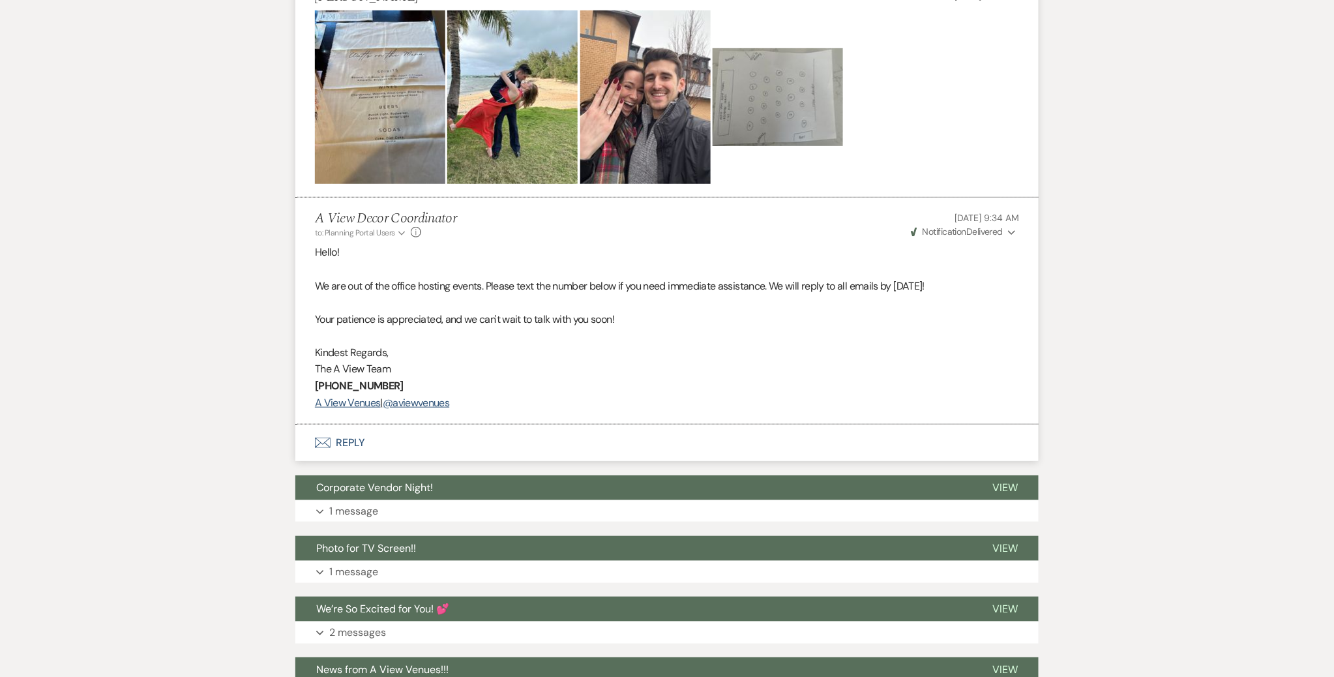
click at [394, 433] on button "Envelope Reply" at bounding box center [667, 443] width 744 height 37
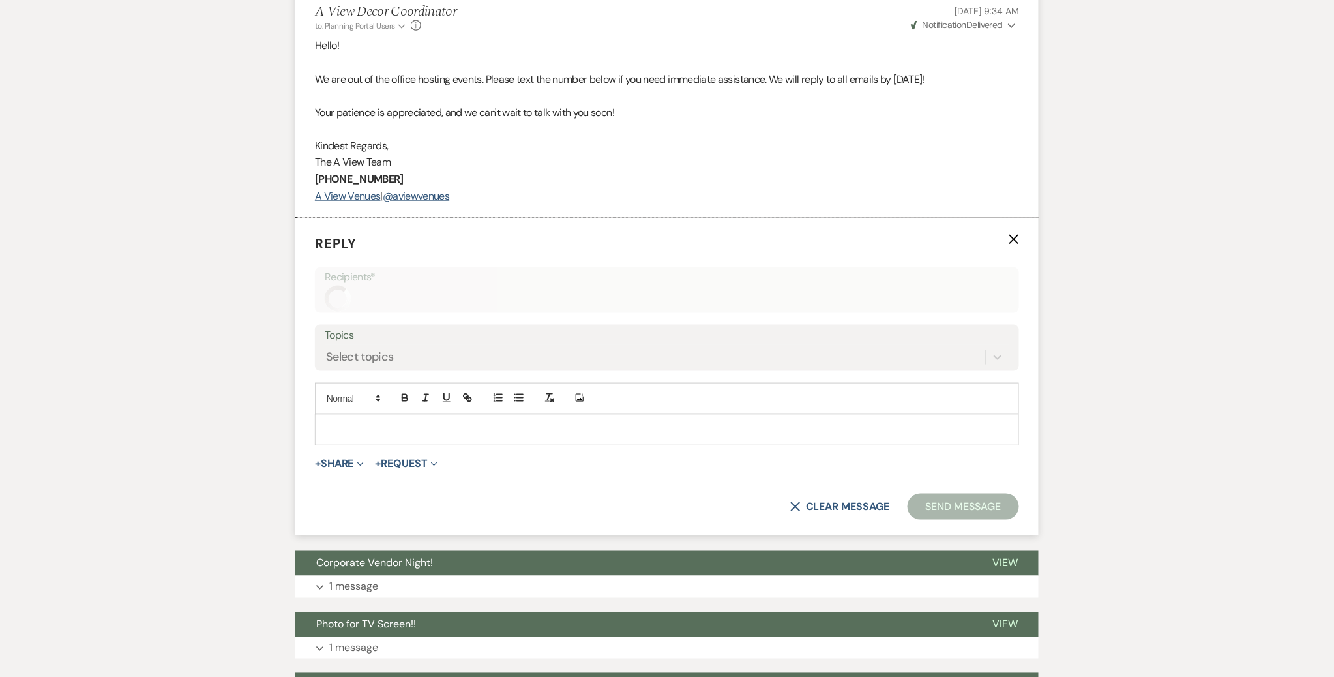
scroll to position [2484, 0]
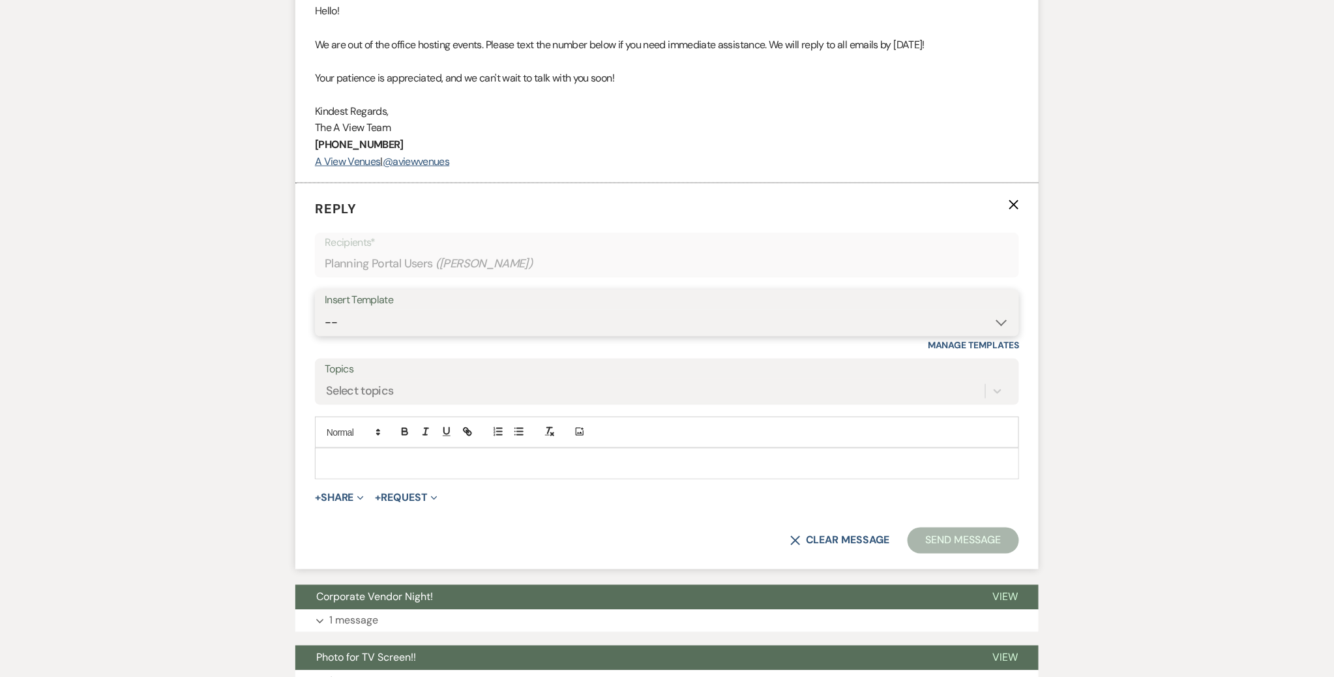
click at [453, 315] on select "-- Tour Confirmation Contract (Pre-Booked Leads) Out of office Inquiry Email Al…" at bounding box center [667, 322] width 685 height 25
select select "3373"
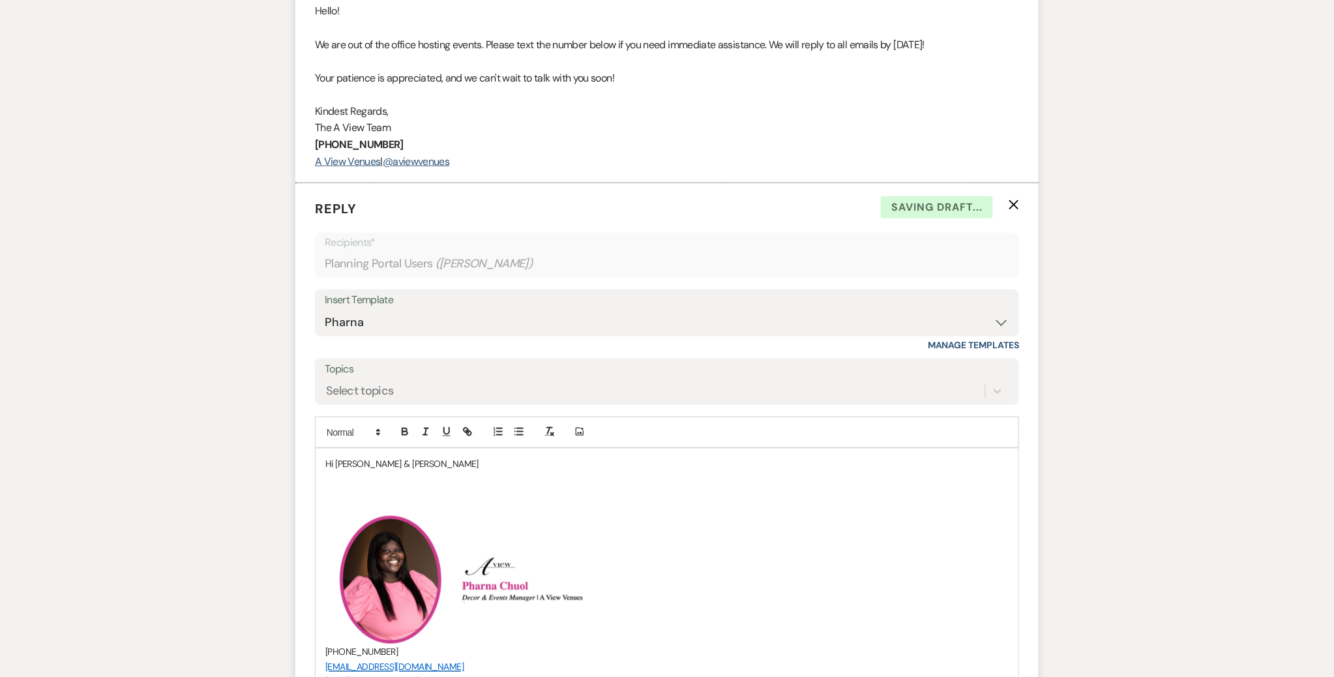
click at [410, 458] on p "Hi Sarah & Gearick" at bounding box center [667, 464] width 684 height 14
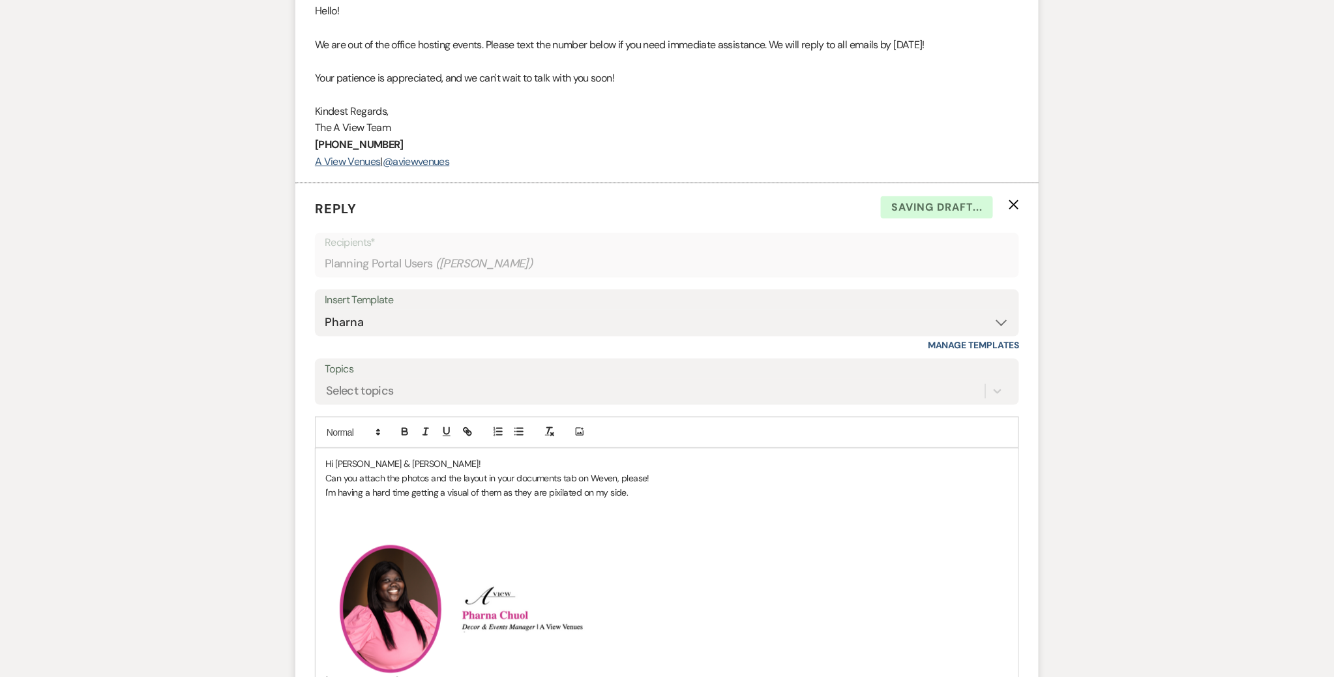
click at [610, 477] on p "Can you attach the photos and the layout in your documents tab on Weven, please!" at bounding box center [667, 478] width 684 height 14
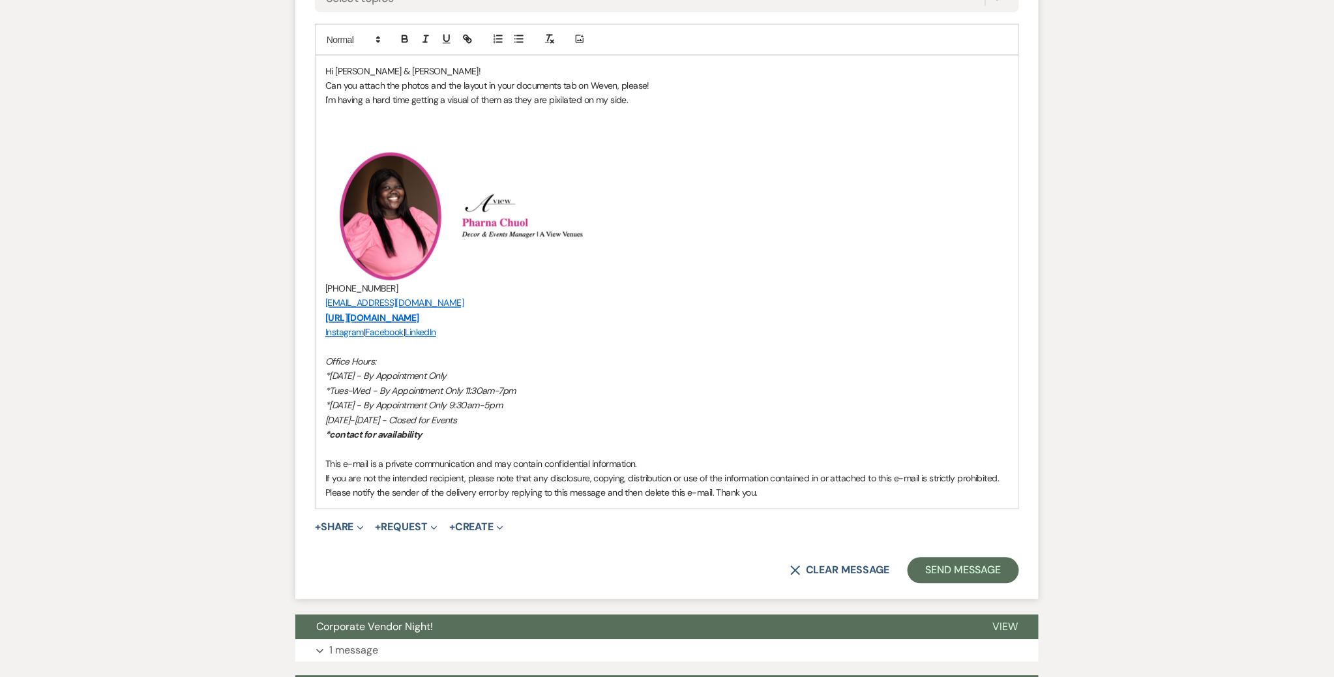
scroll to position [2902, 0]
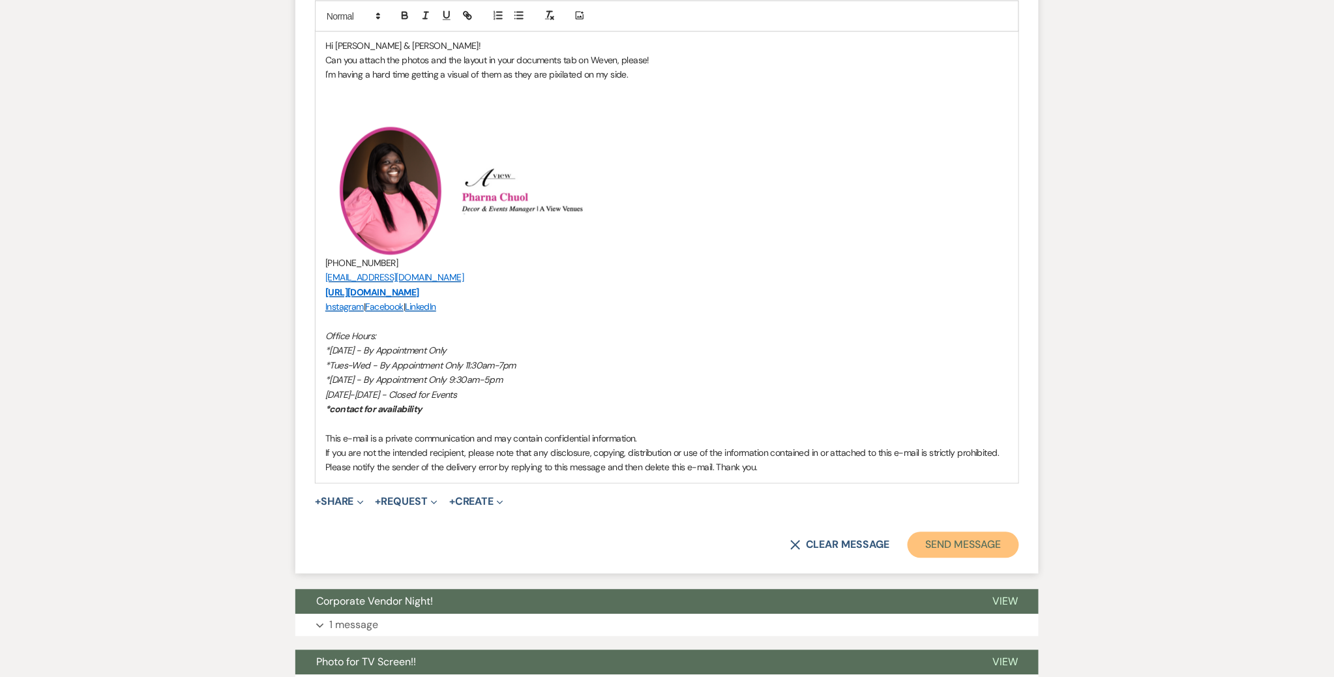
click at [661, 537] on button "Send Message" at bounding box center [964, 545] width 112 height 26
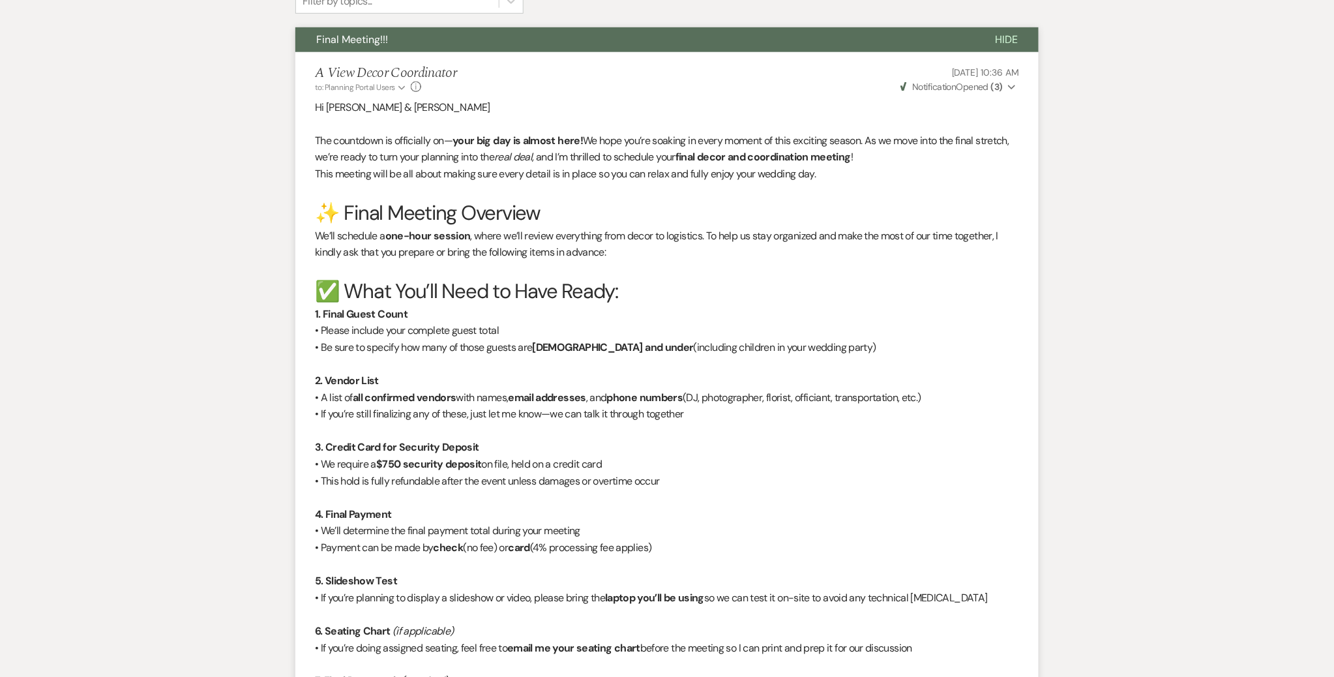
scroll to position [0, 0]
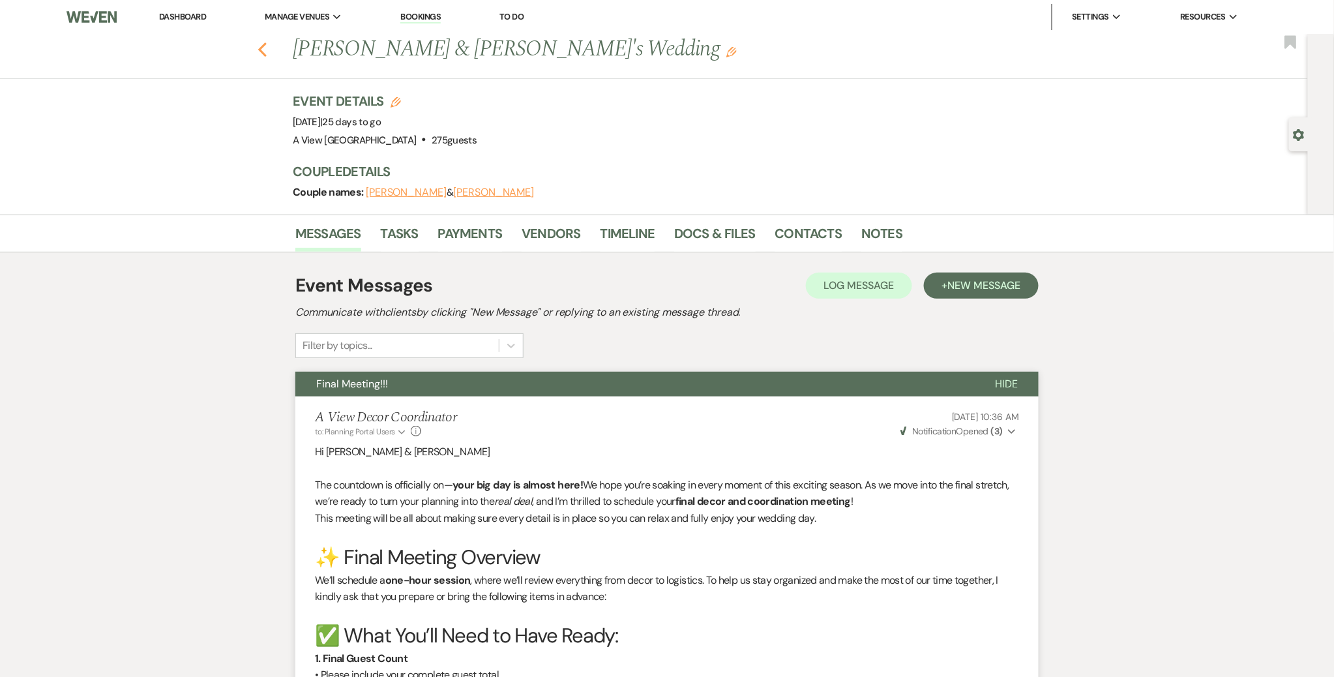
click at [266, 40] on button "Previous" at bounding box center [263, 48] width 10 height 18
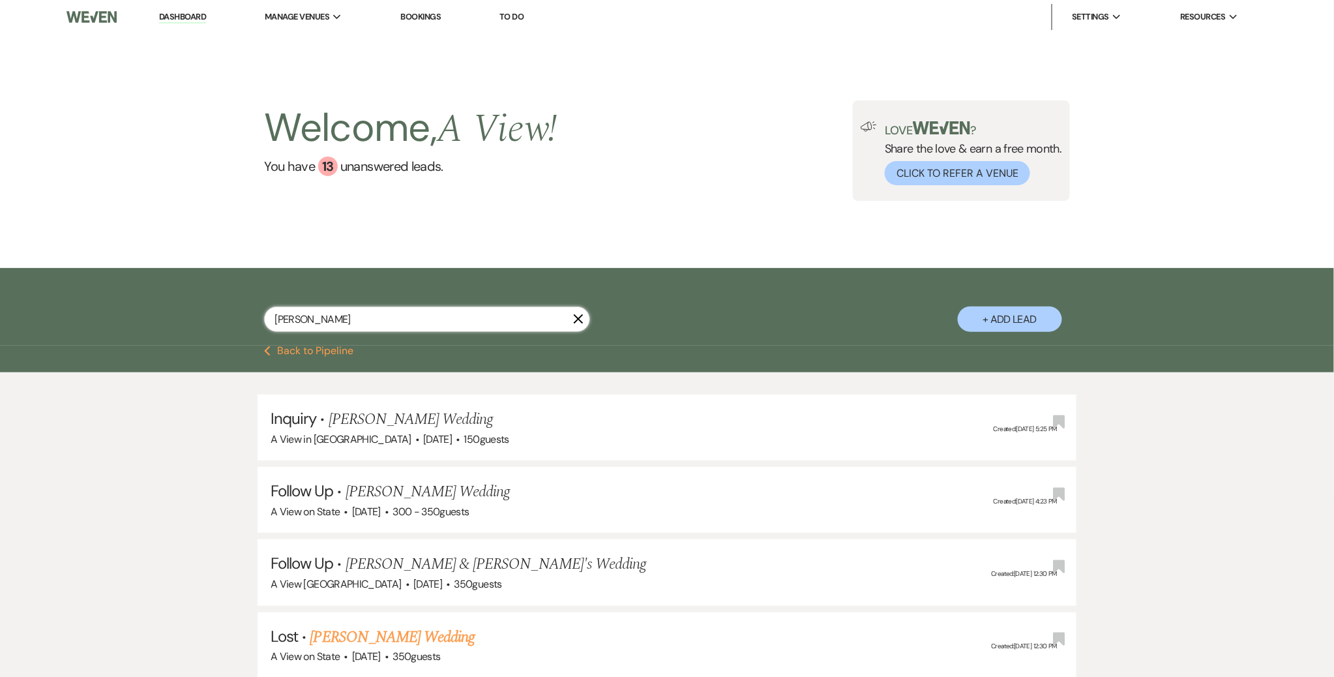
click at [359, 325] on input "Sarah Johnson" at bounding box center [427, 319] width 326 height 25
click at [359, 326] on input "Sarah Johnson" at bounding box center [427, 319] width 326 height 25
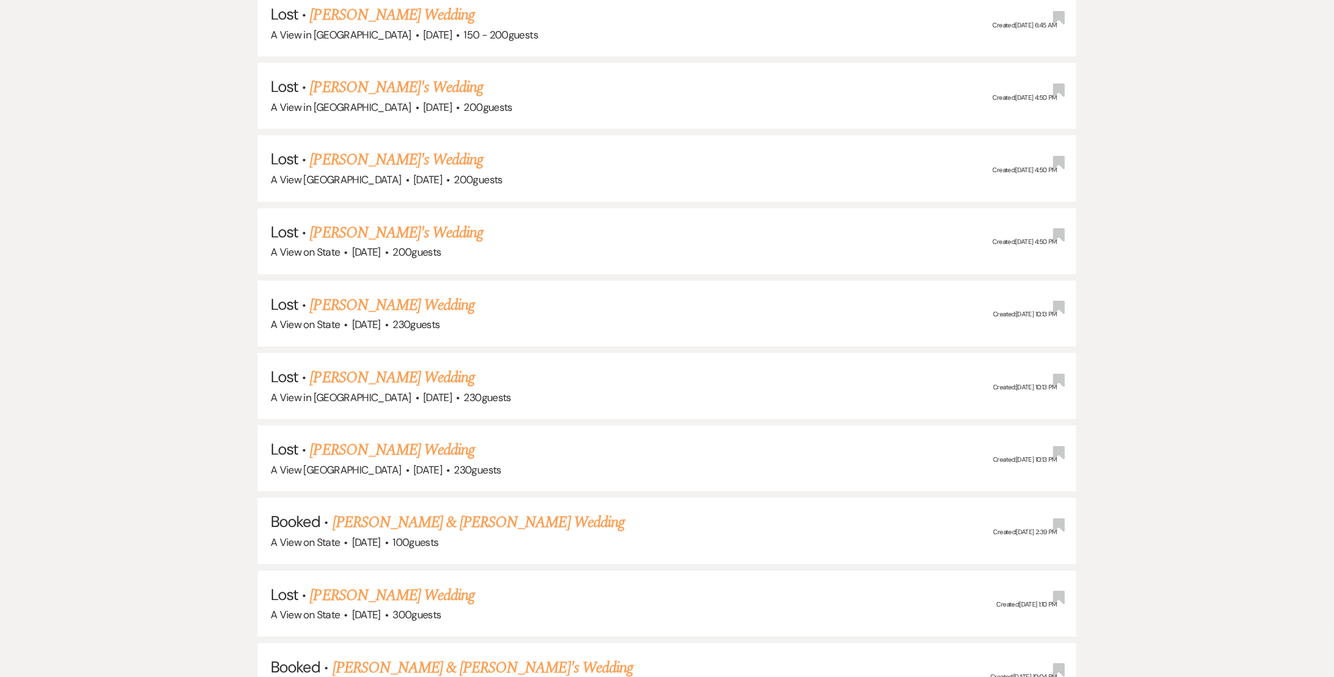
scroll to position [1210, 0]
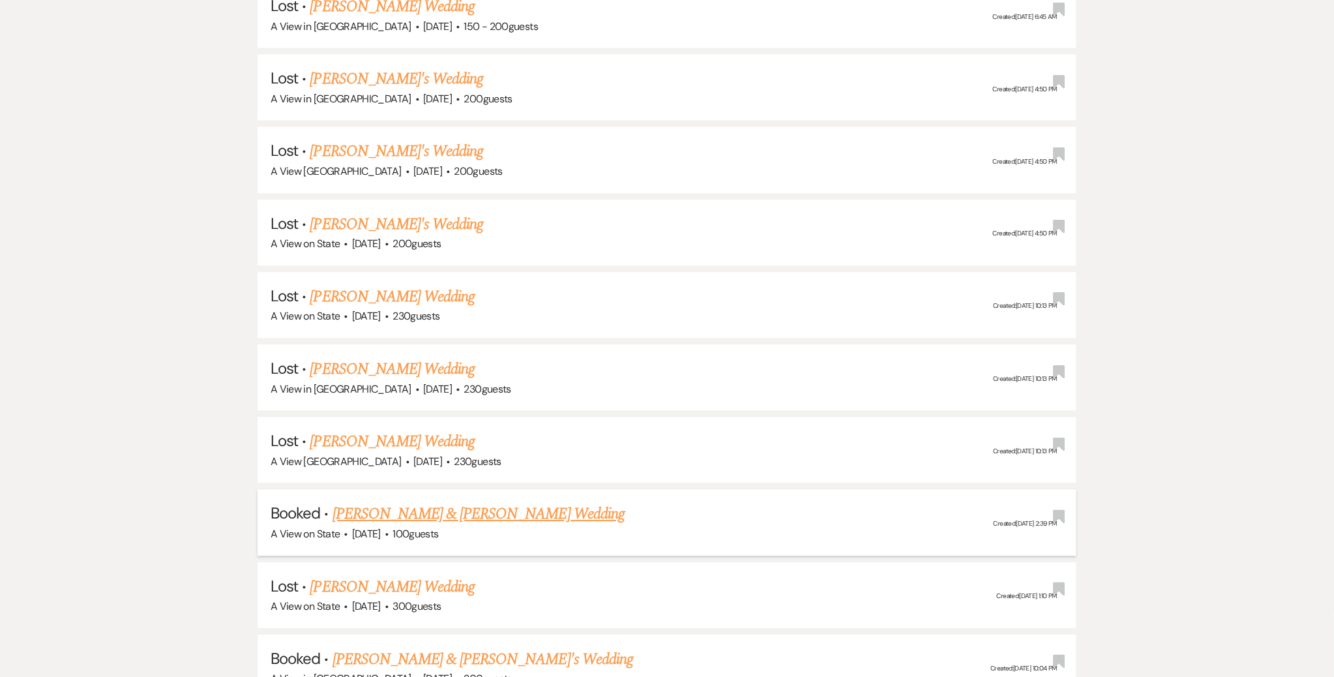
type input "[PERSON_NAME]"
click at [435, 502] on link "[PERSON_NAME] & [PERSON_NAME] Wedding" at bounding box center [479, 513] width 292 height 23
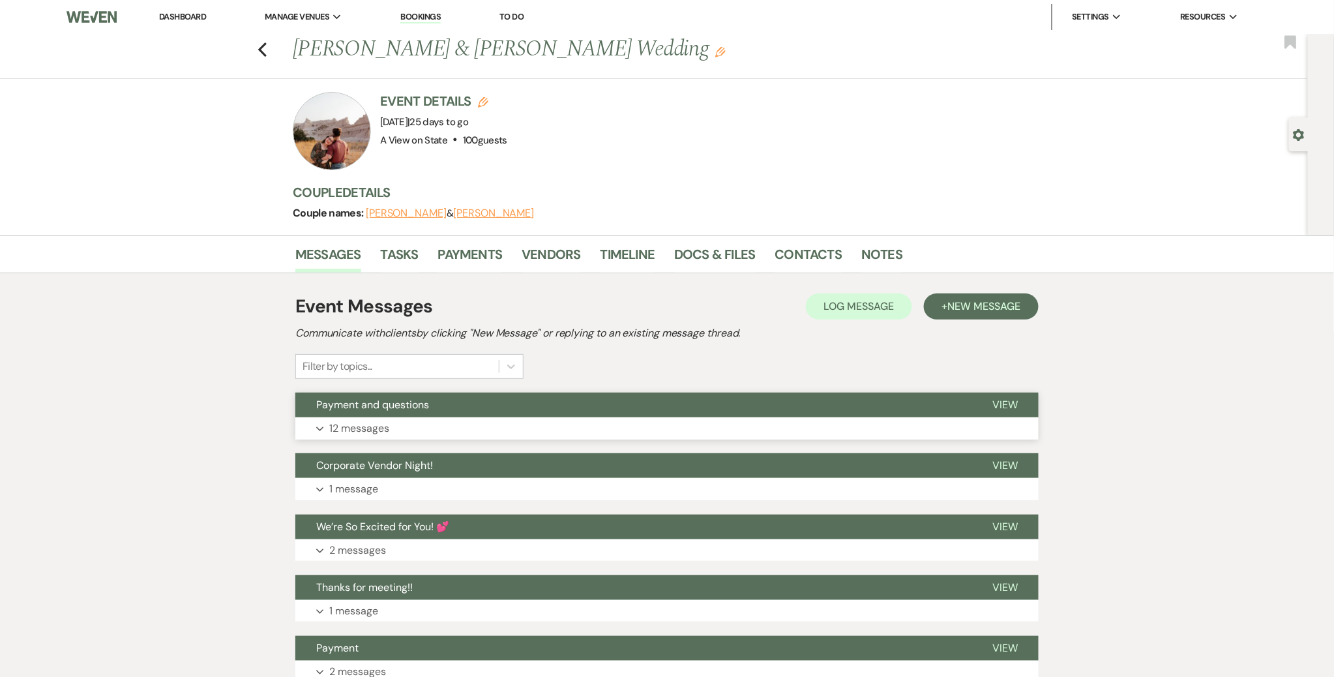
click at [556, 398] on button "Payment and questions" at bounding box center [633, 405] width 676 height 25
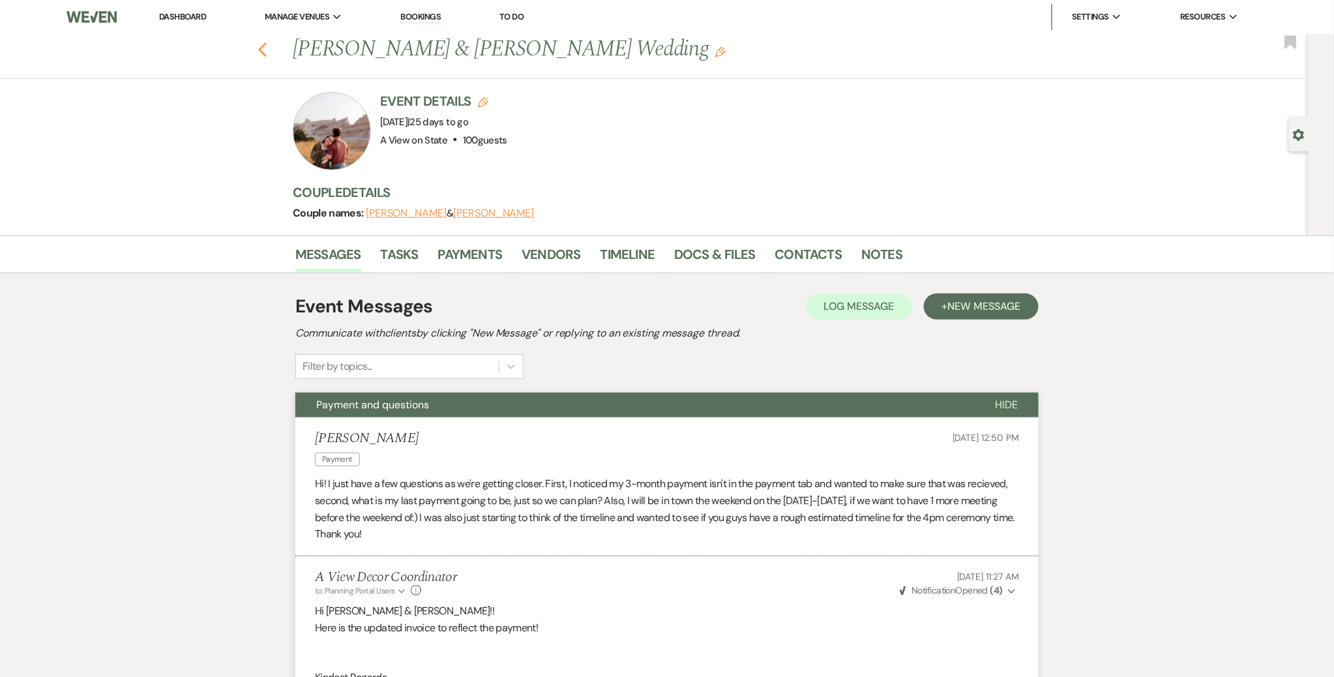
click at [262, 48] on icon "Previous" at bounding box center [263, 50] width 10 height 16
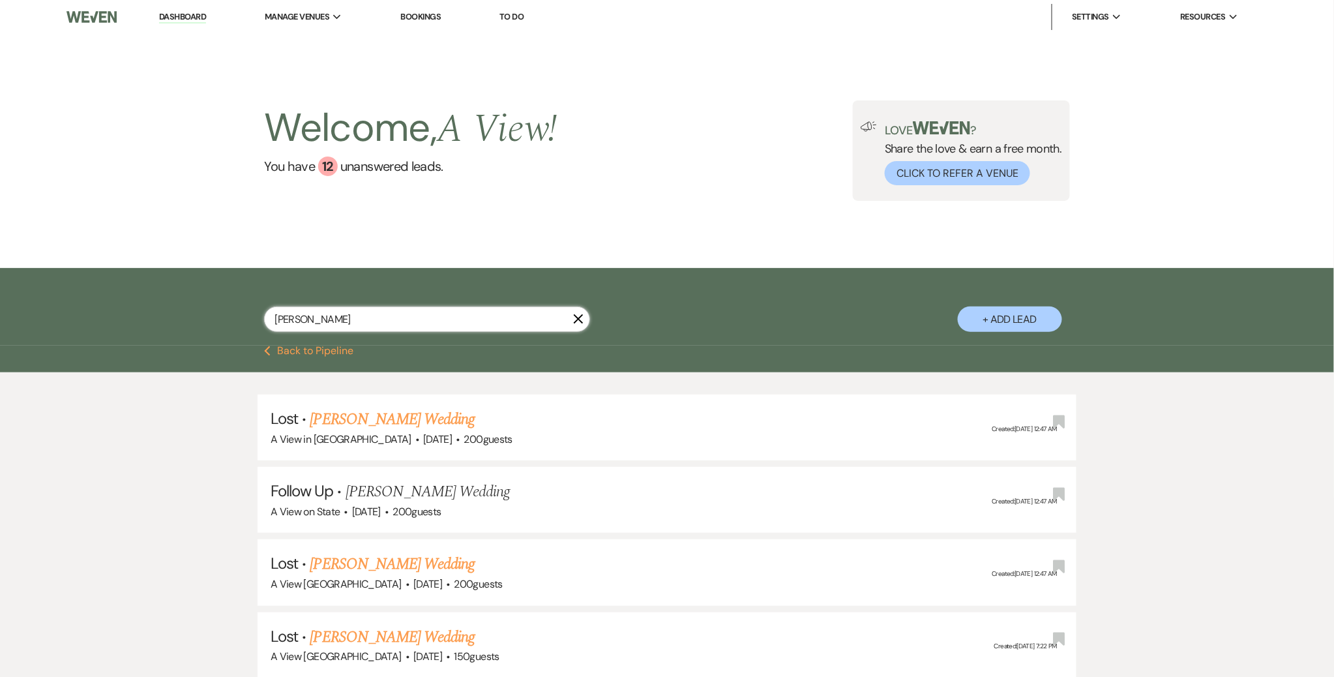
click at [350, 322] on input "[PERSON_NAME]" at bounding box center [427, 319] width 326 height 25
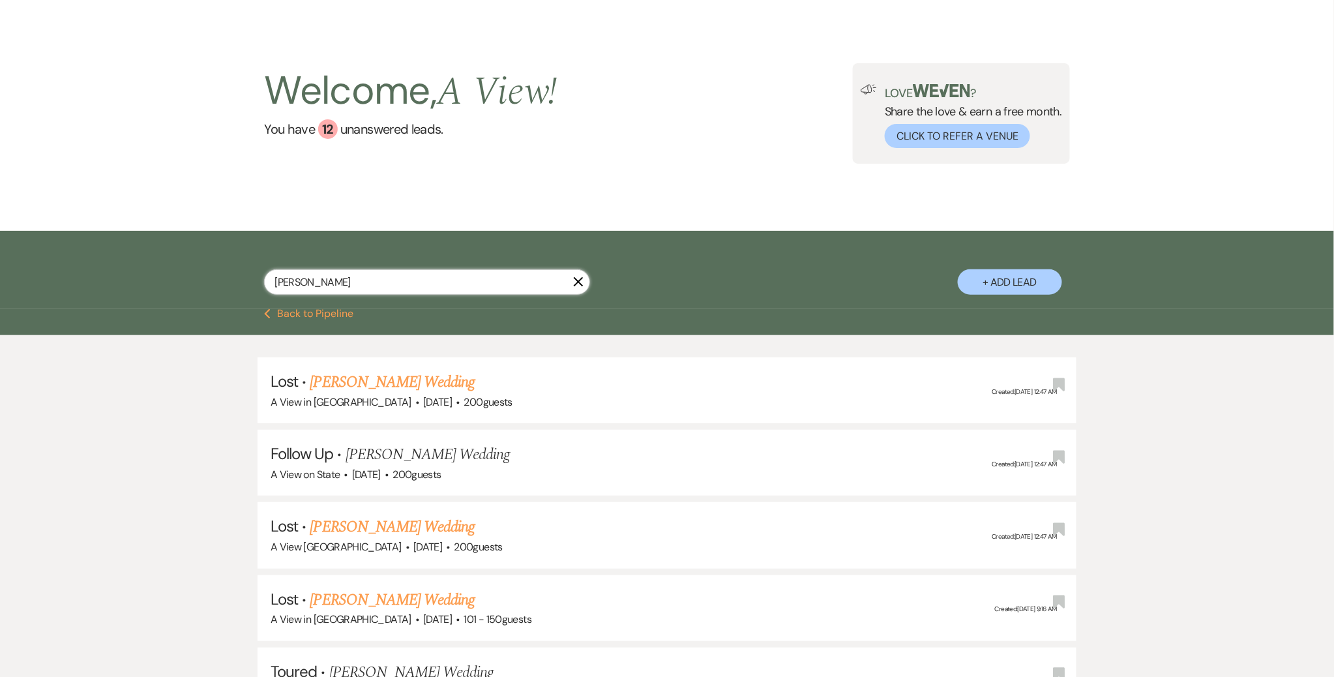
scroll to position [43, 0]
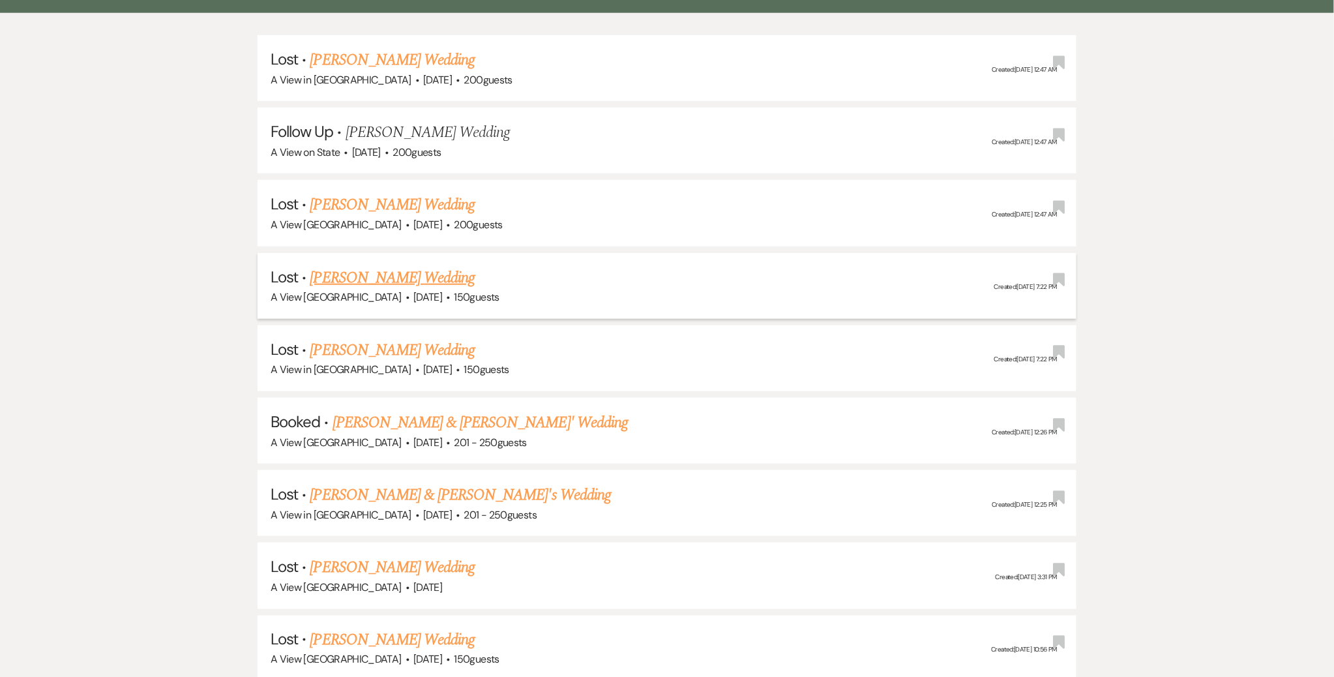
scroll to position [360, 0]
type input "Brooke bech"
click at [369, 424] on link "[PERSON_NAME] & [PERSON_NAME]' Wedding" at bounding box center [481, 421] width 296 height 23
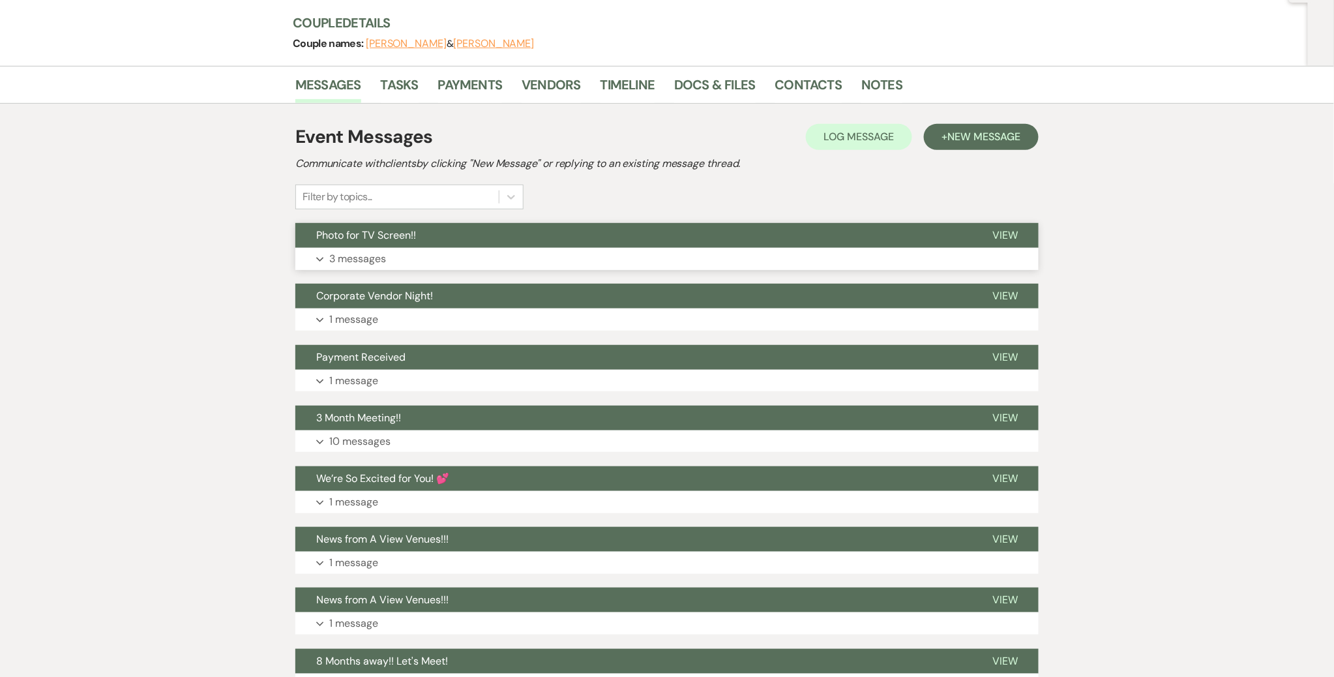
scroll to position [152, 0]
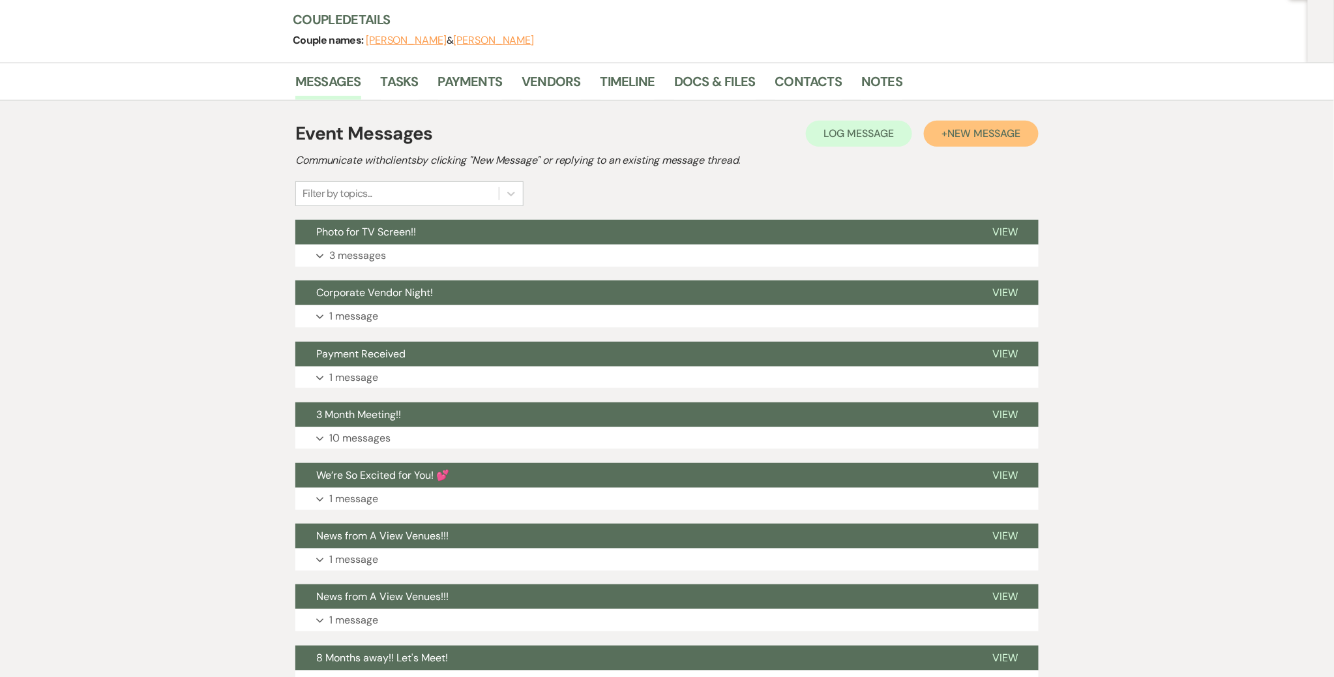
click at [661, 132] on span "New Message" at bounding box center [984, 134] width 72 height 14
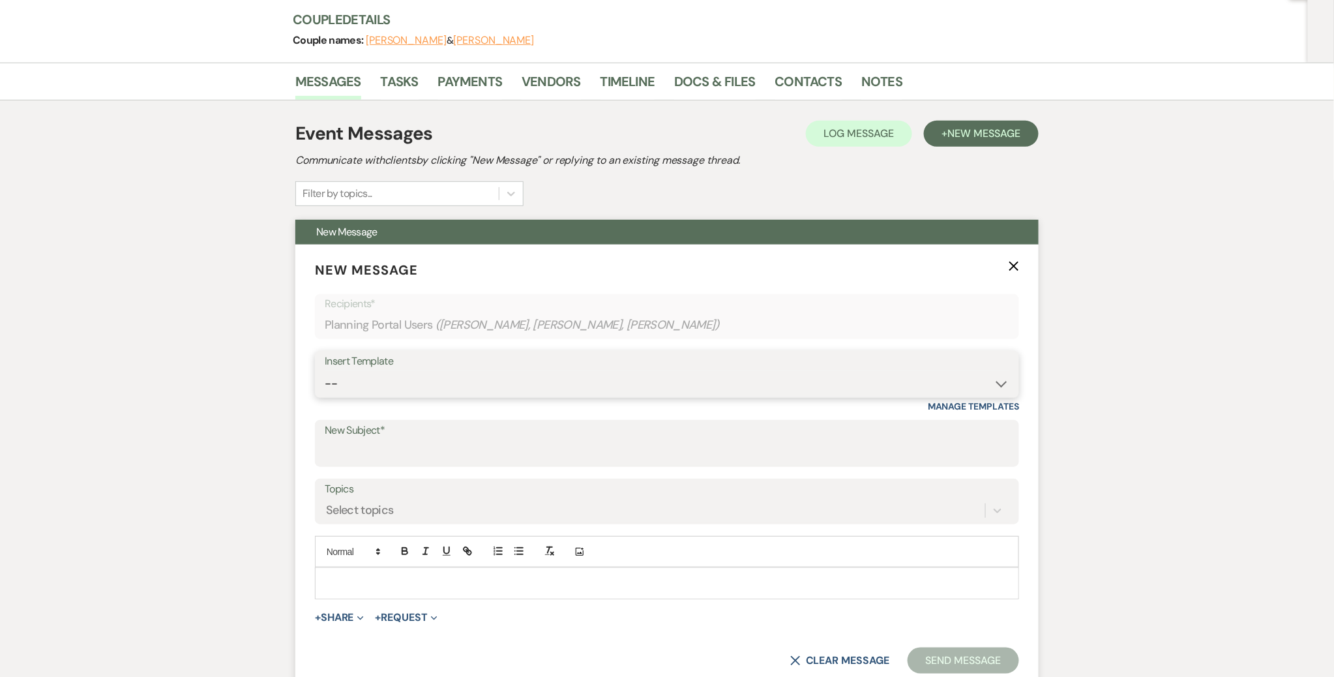
click at [469, 378] on select "-- Tour Confirmation Contract (Pre-Booked Leads) Out of office Inquiry Email Al…" at bounding box center [667, 383] width 685 height 25
select select "3373"
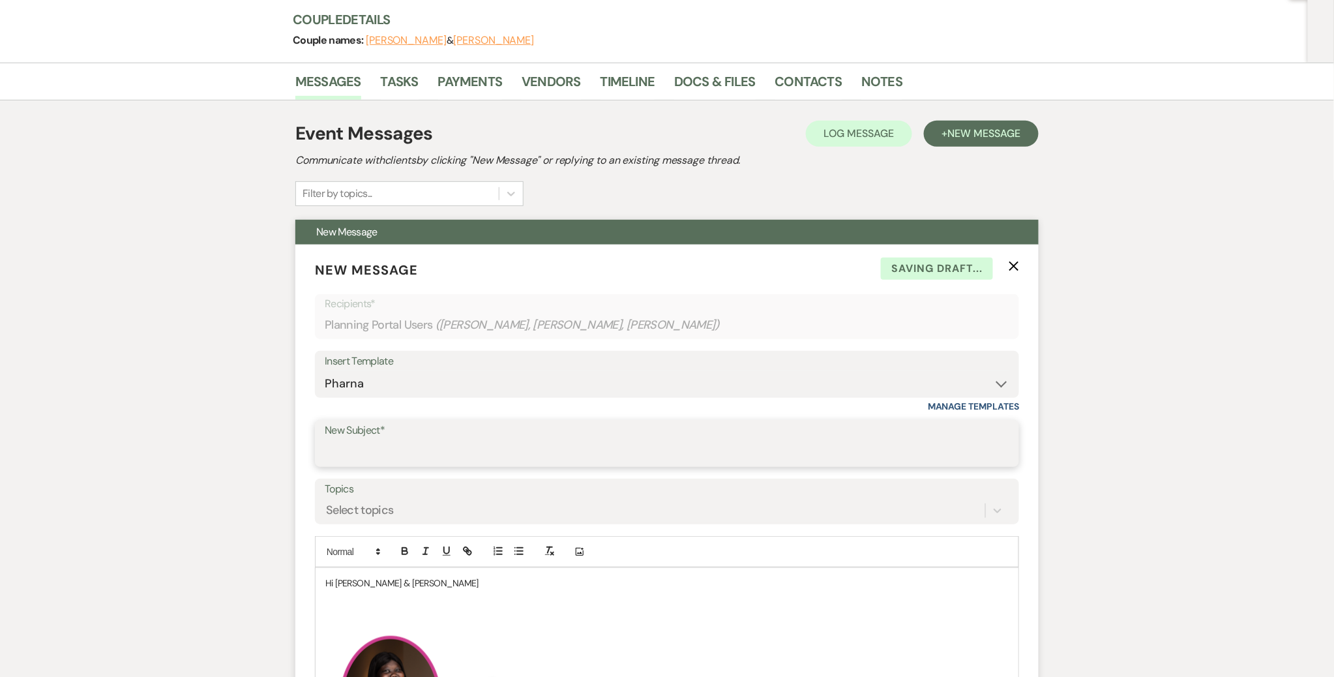
click at [406, 444] on input "New Subject*" at bounding box center [667, 452] width 685 height 25
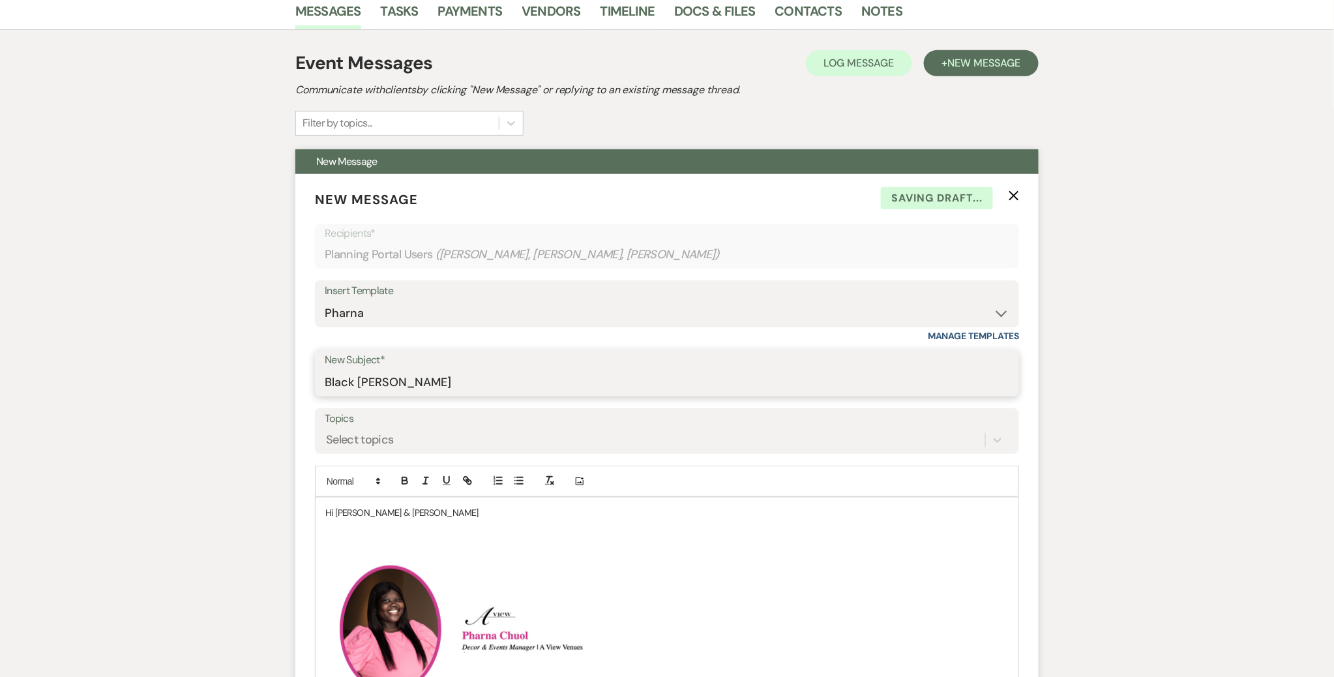
scroll to position [226, 0]
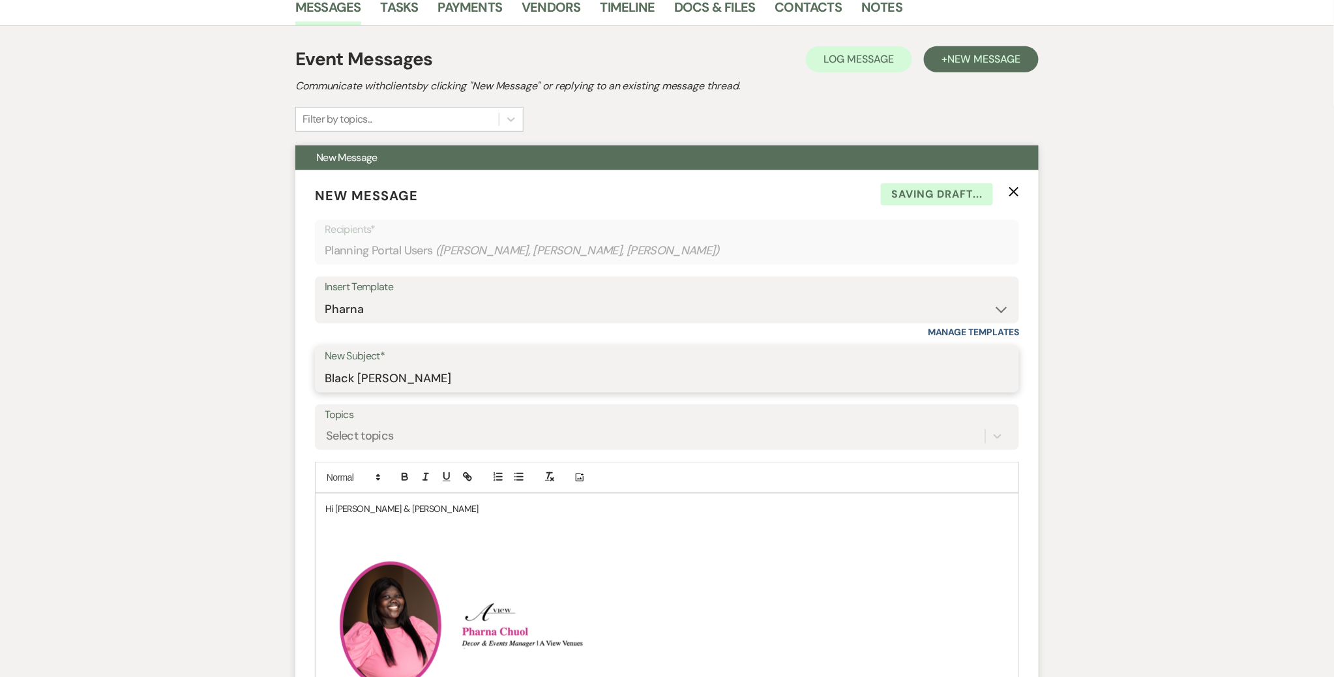
type input "Black Berry Brandy"
click at [355, 524] on p at bounding box center [667, 524] width 684 height 14
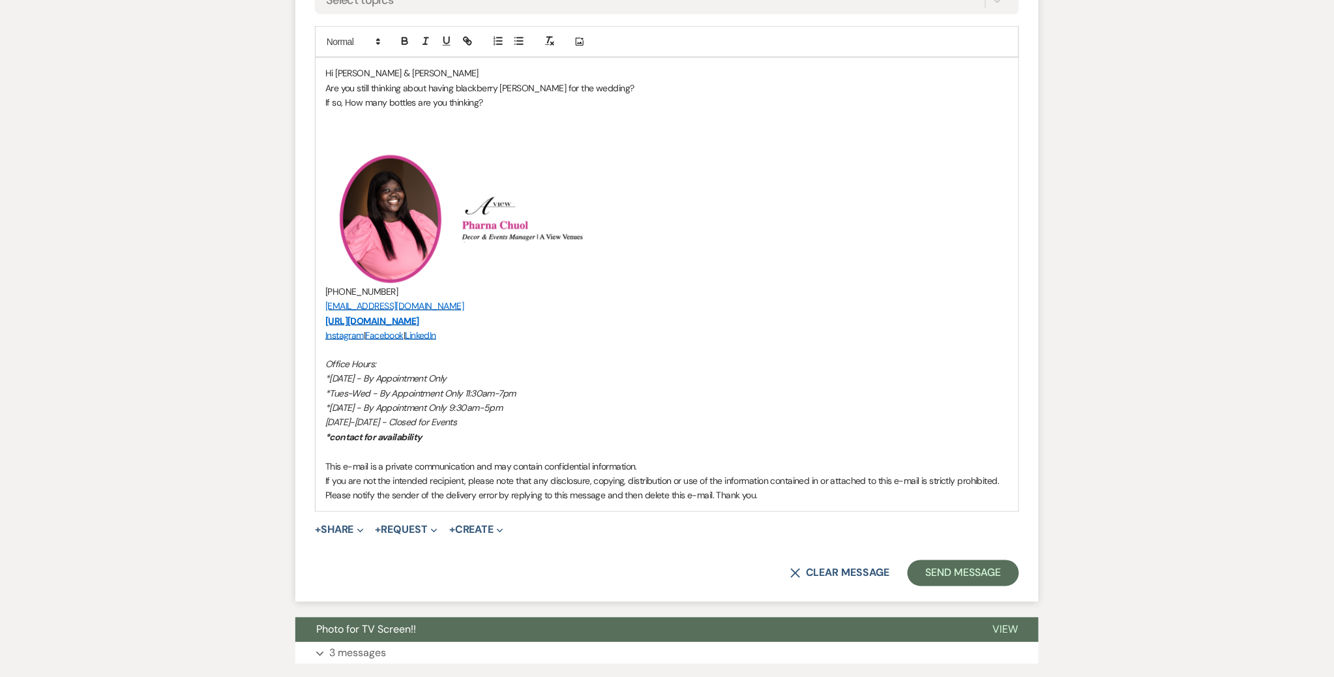
scroll to position [663, 0]
click at [661, 576] on button "Send Message" at bounding box center [964, 573] width 112 height 26
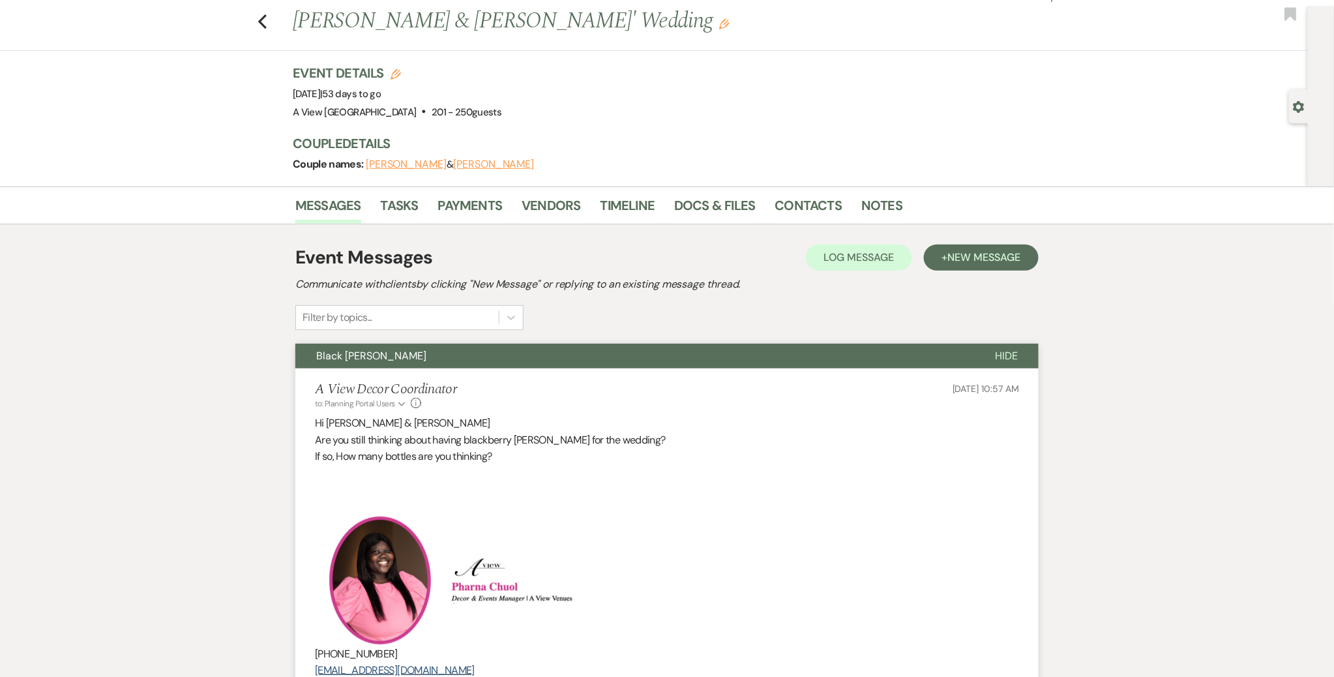
scroll to position [0, 0]
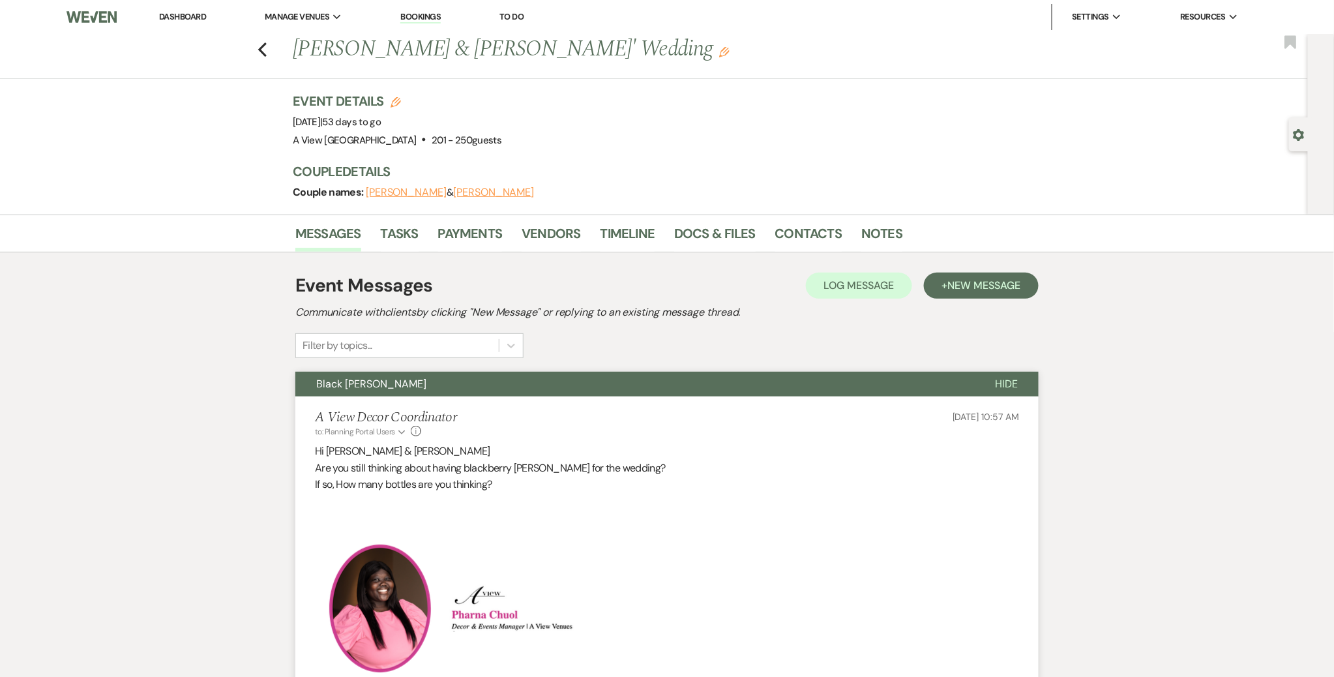
click at [188, 18] on link "Dashboard" at bounding box center [182, 16] width 47 height 11
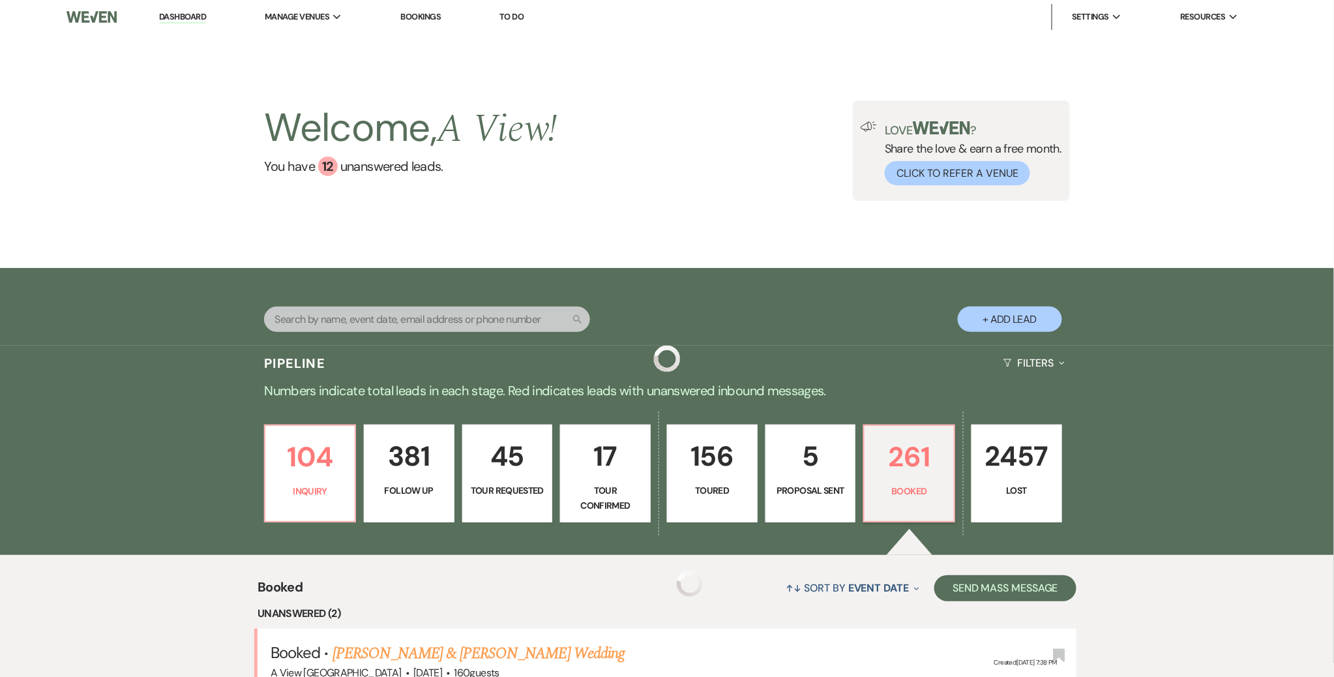
click at [269, 54] on div "Welcome, A View ! You have 12 unanswered lead s . Love ? Share the love & earn …" at bounding box center [667, 151] width 1334 height 234
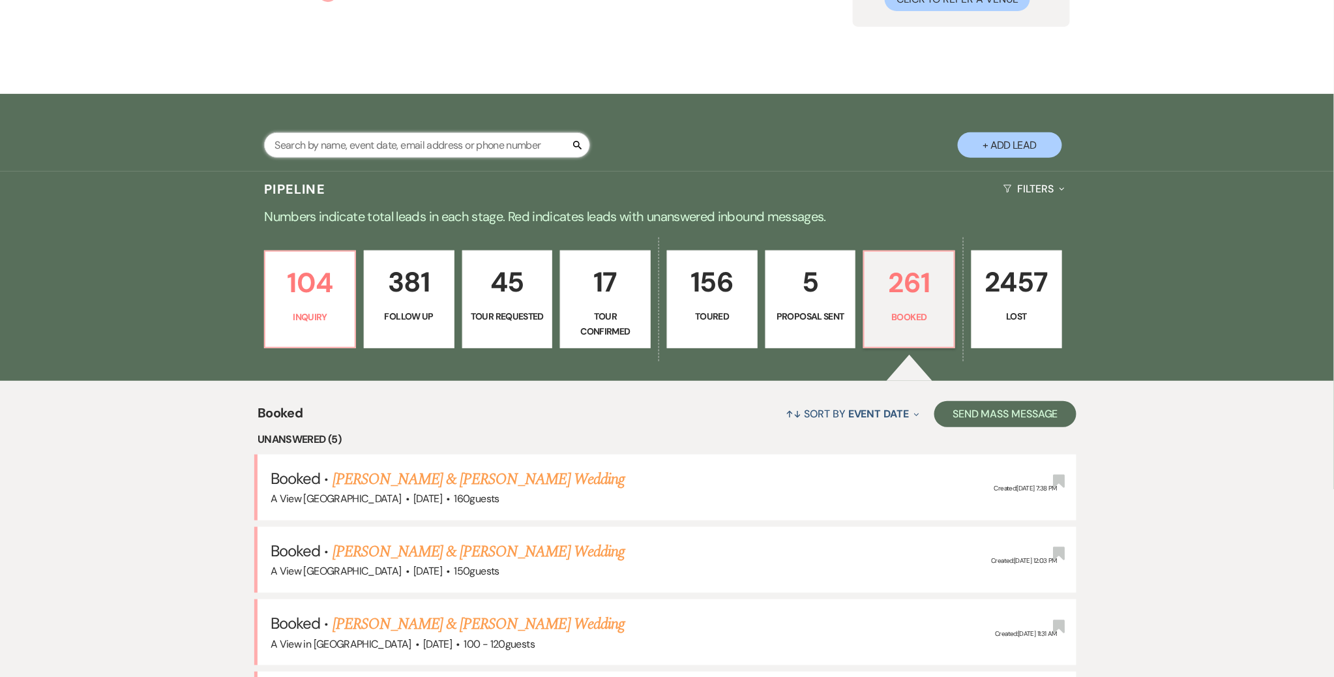
click at [500, 141] on input "text" at bounding box center [427, 144] width 326 height 25
click at [500, 145] on input "text" at bounding box center [427, 144] width 326 height 25
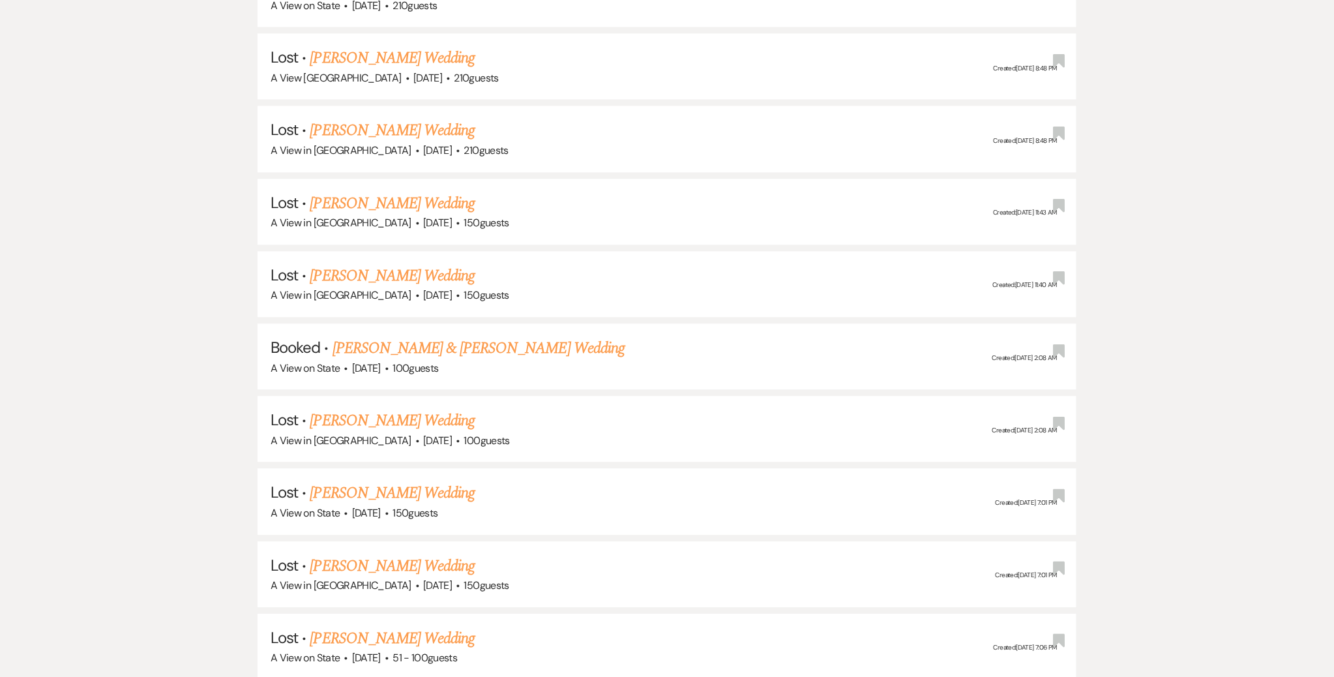
scroll to position [1235, 0]
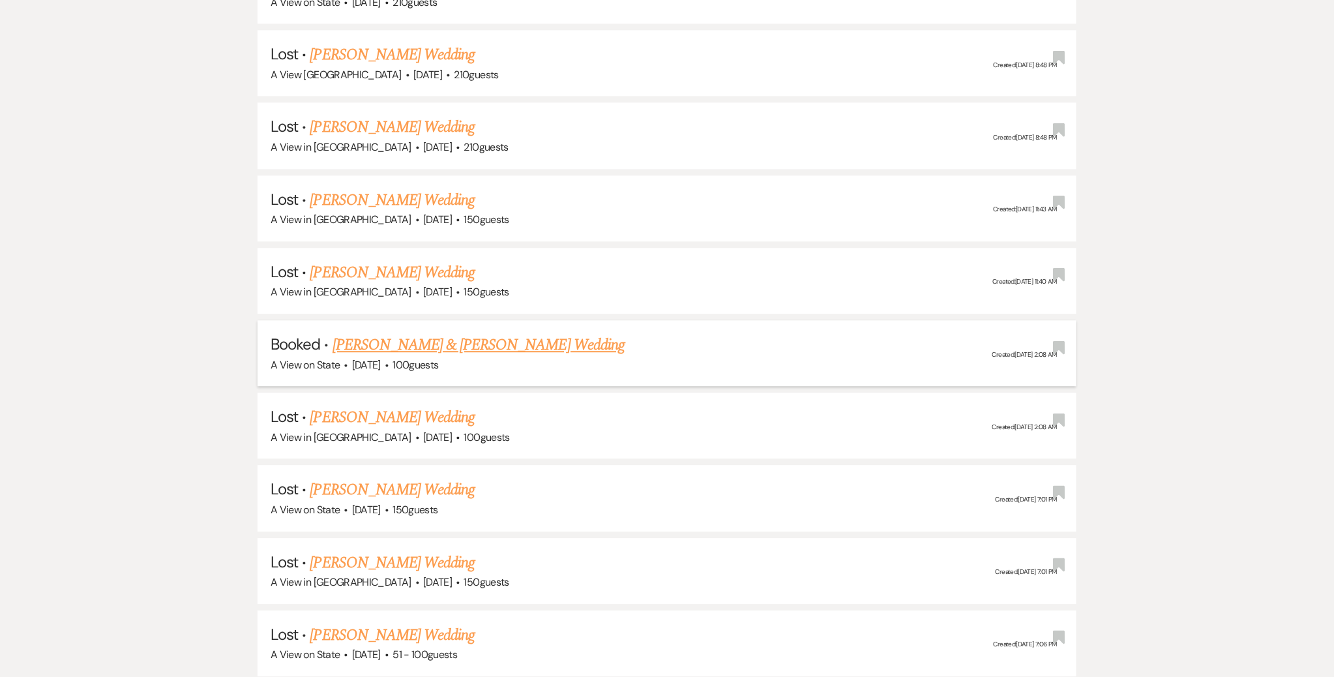
type input "Megan Cantron"
click at [465, 333] on link "[PERSON_NAME] & [PERSON_NAME] Wedding" at bounding box center [479, 344] width 292 height 23
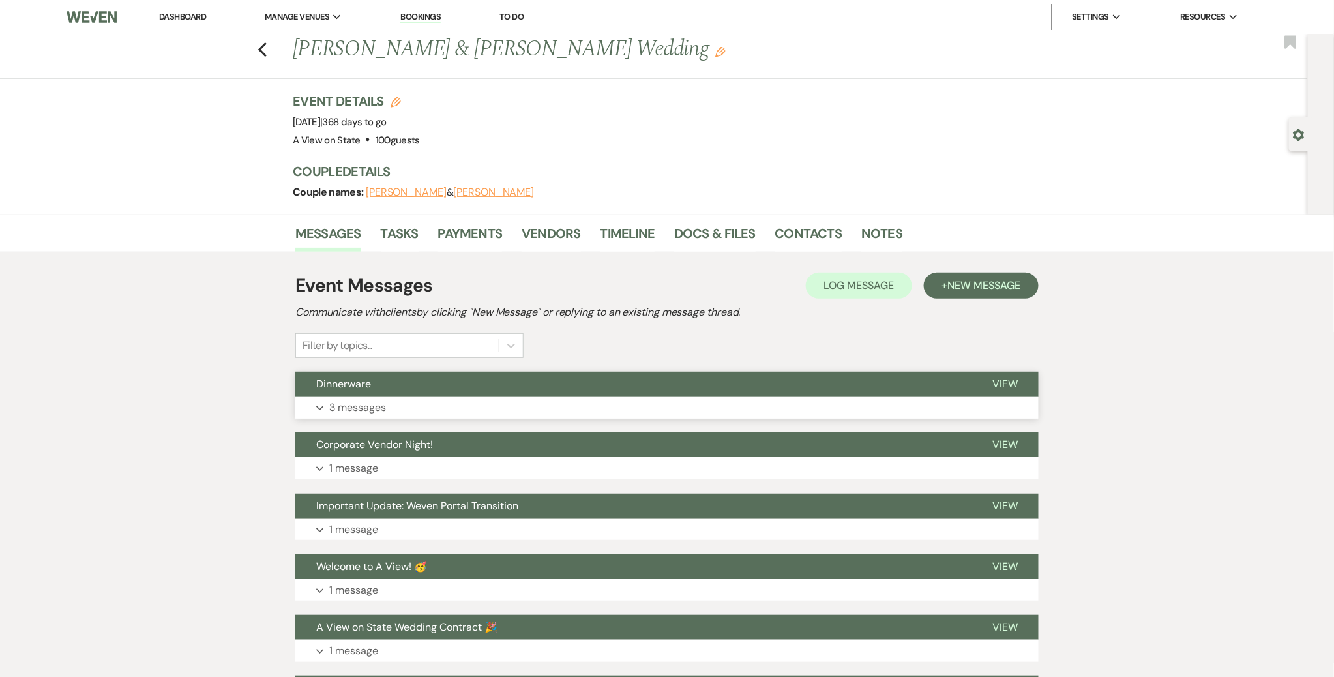
click at [483, 399] on button "Expand 3 messages" at bounding box center [667, 408] width 744 height 22
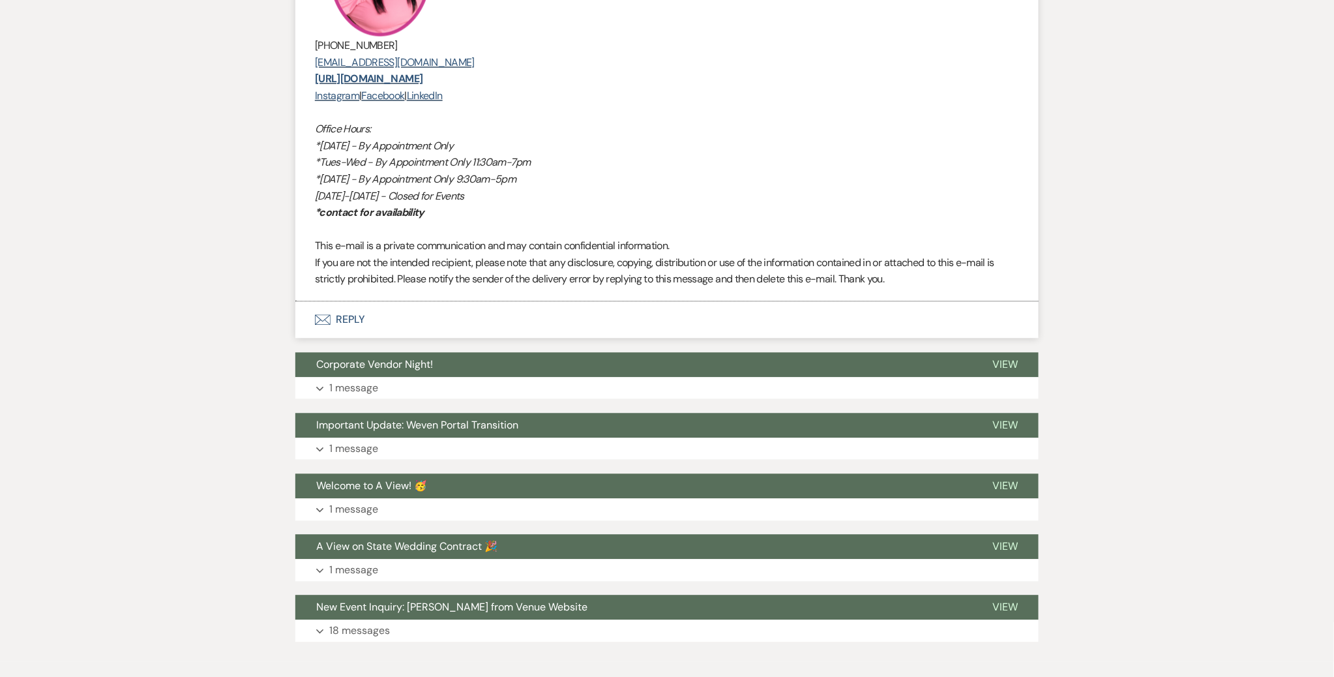
scroll to position [1040, 0]
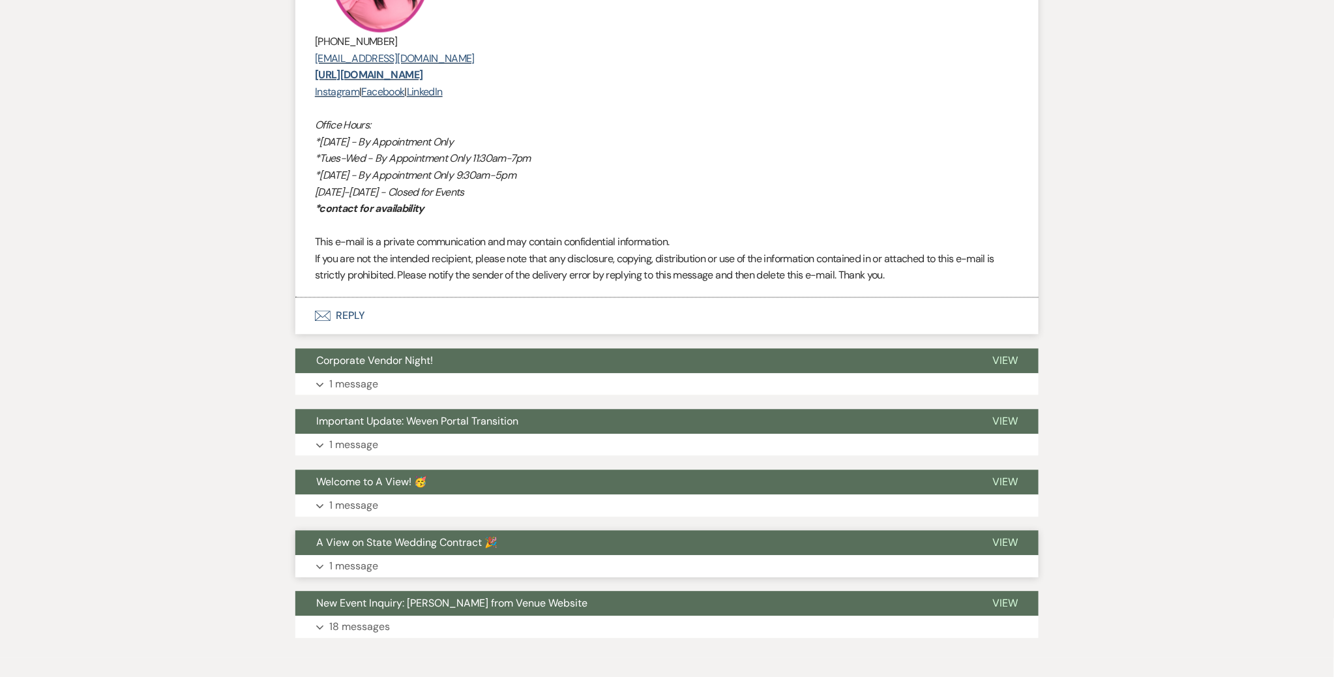
click at [438, 550] on button "A View on State Wedding Contract 🎉" at bounding box center [633, 542] width 676 height 25
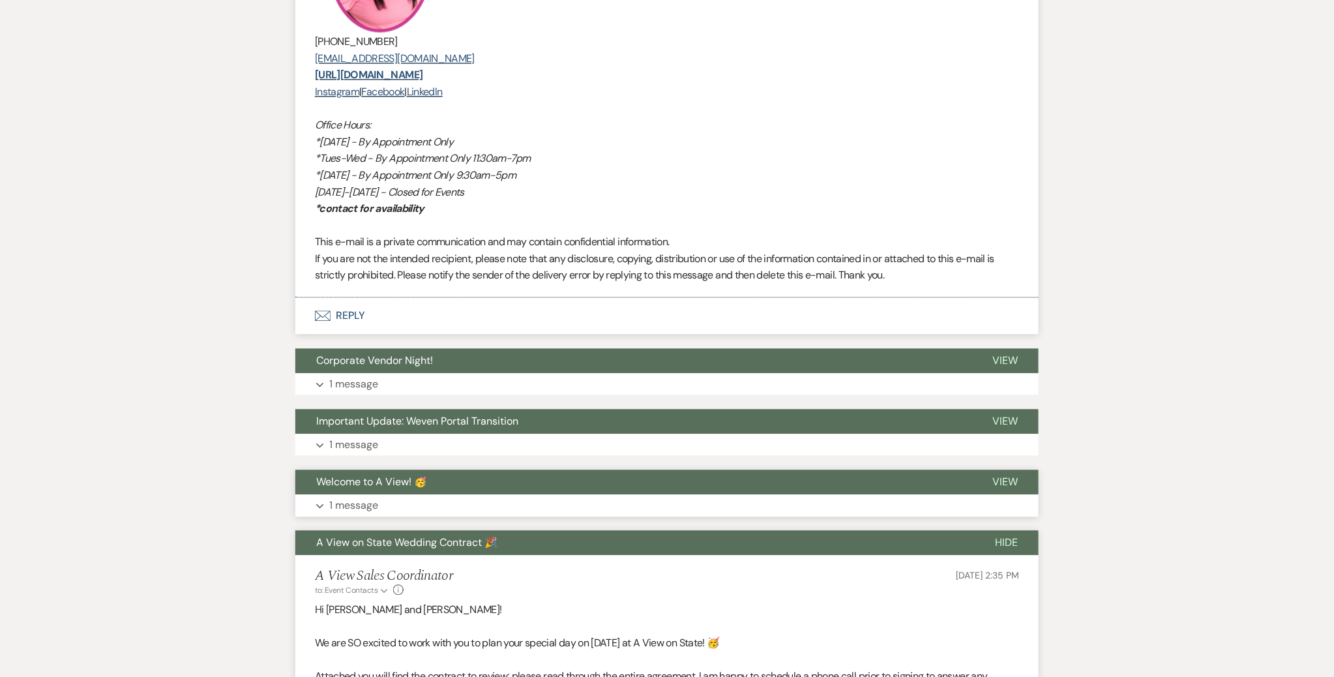
click at [442, 505] on button "Expand 1 message" at bounding box center [667, 505] width 744 height 22
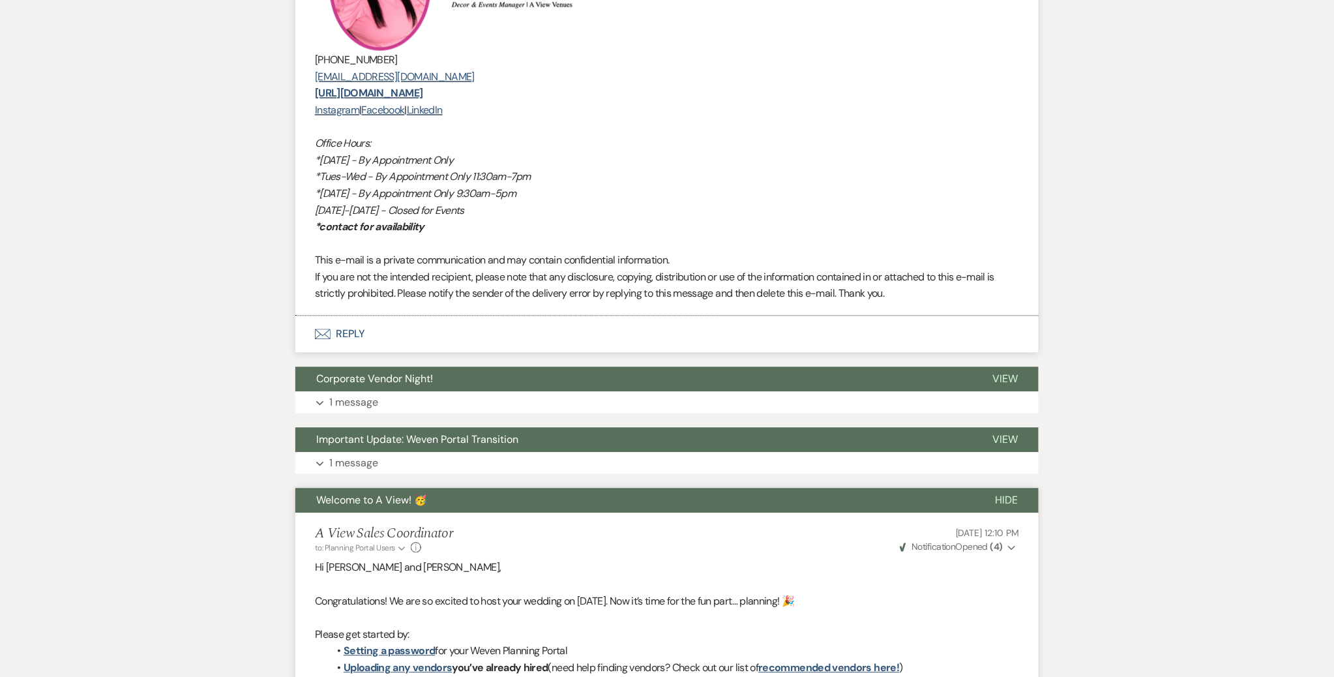
scroll to position [1006, 0]
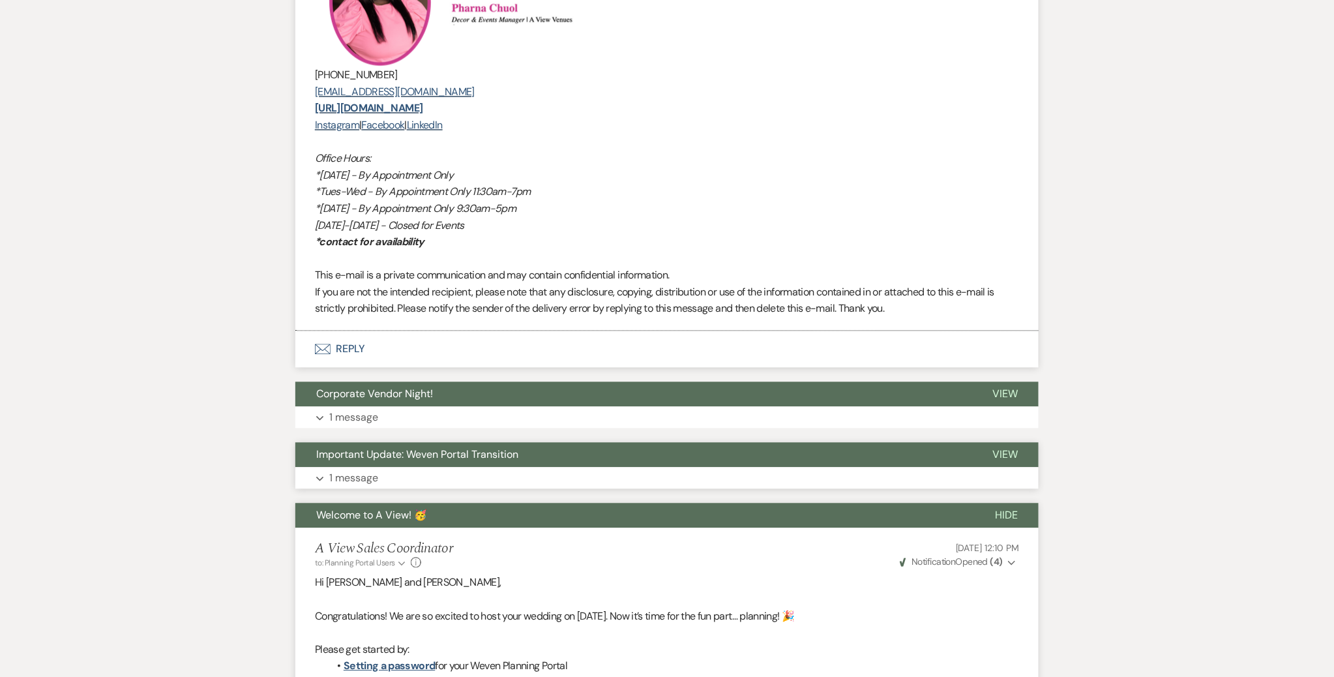
click at [426, 484] on button "Expand 1 message" at bounding box center [667, 478] width 744 height 22
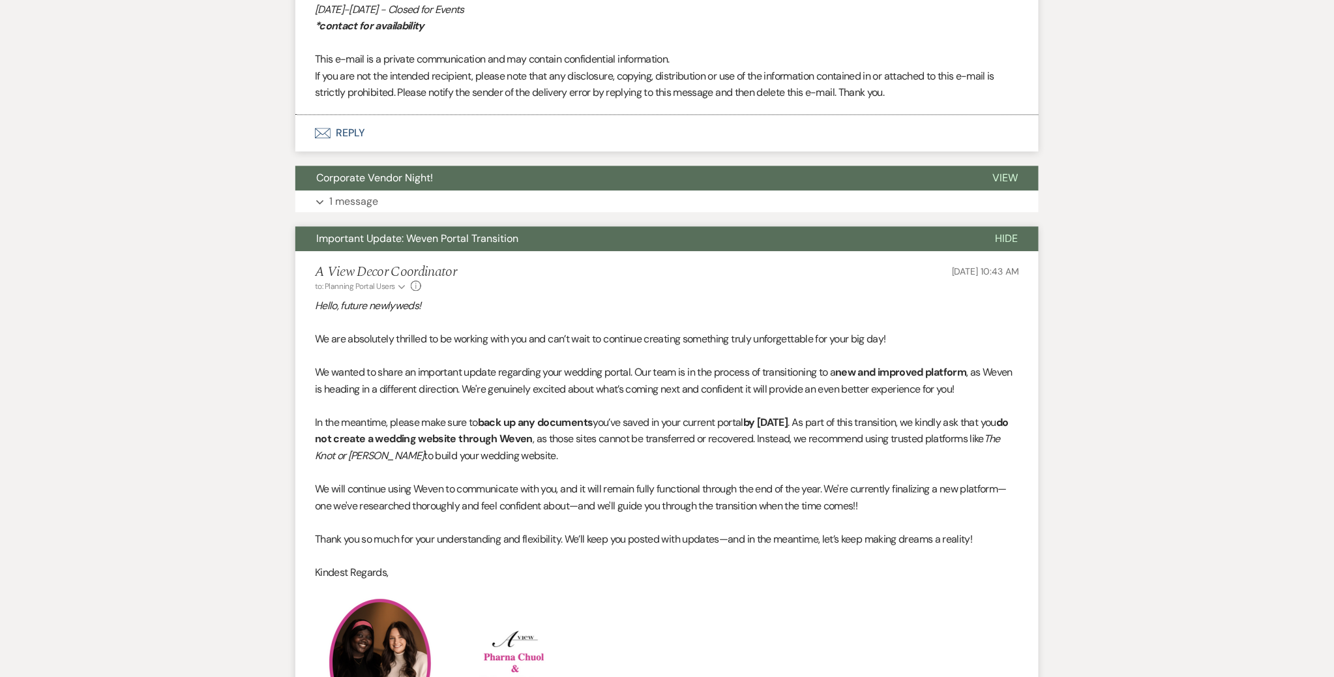
scroll to position [1224, 0]
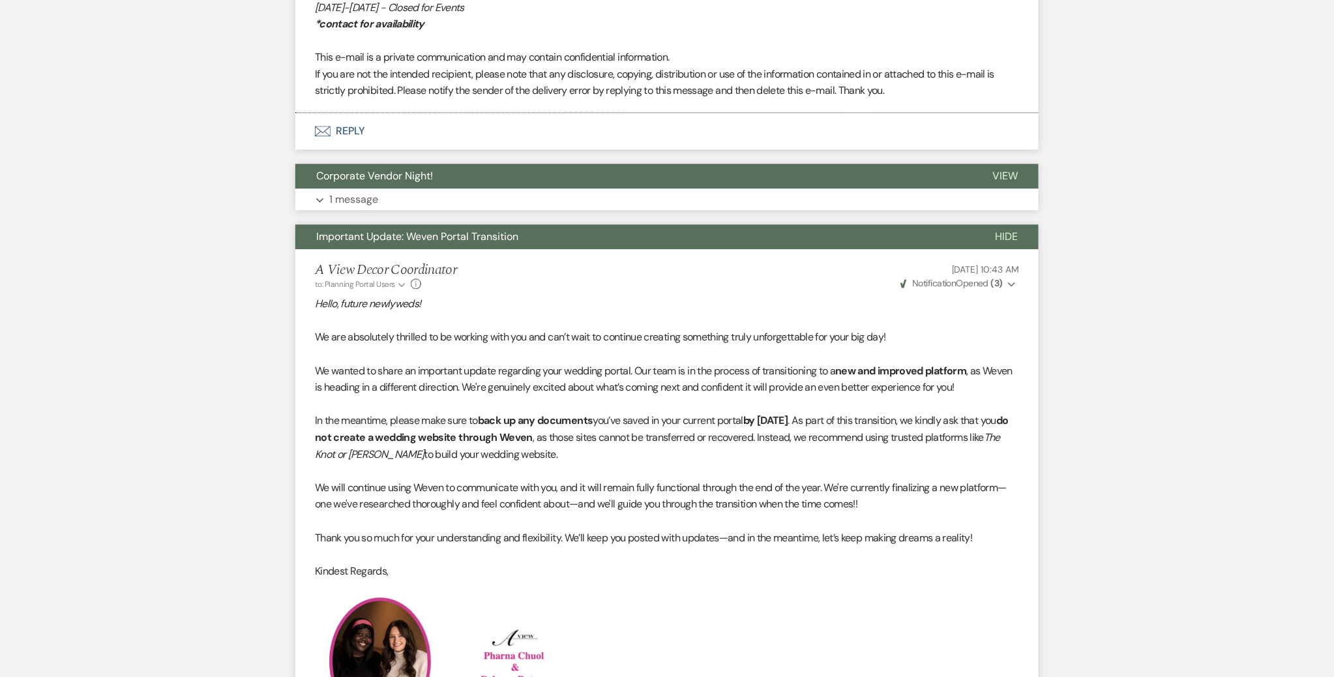
click at [507, 175] on button "Corporate Vendor Night!" at bounding box center [633, 176] width 676 height 25
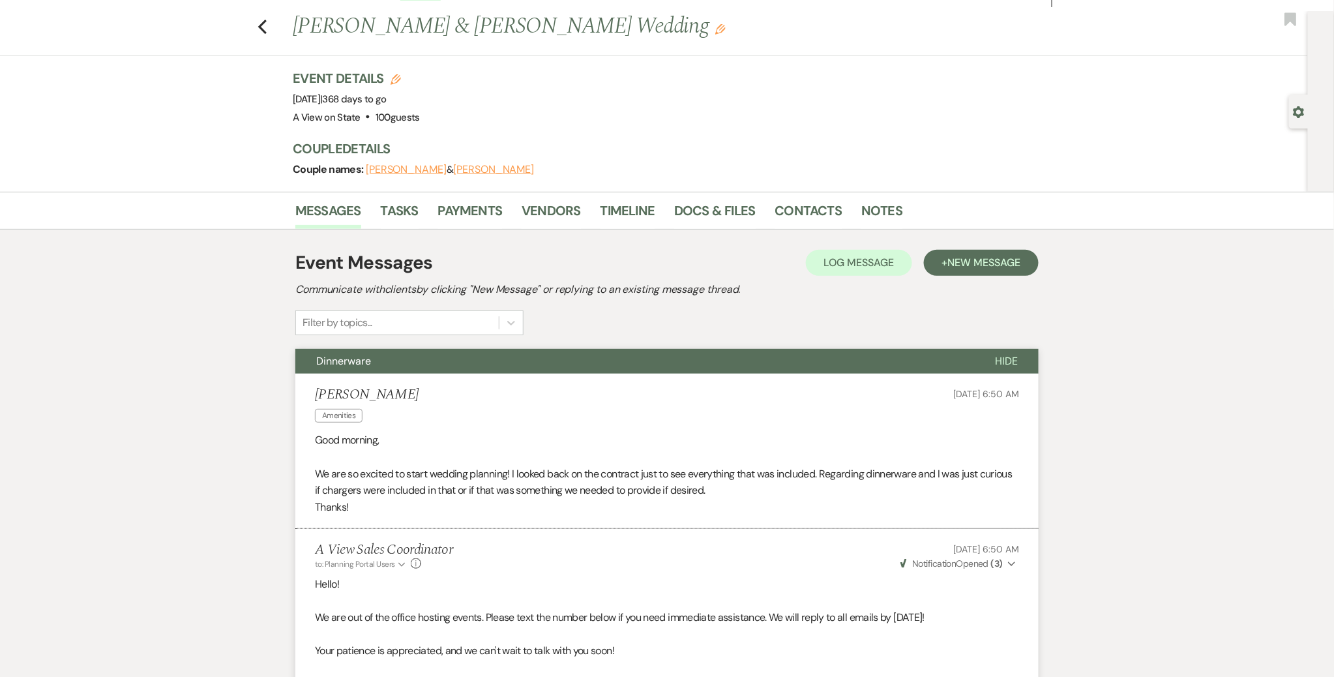
scroll to position [0, 0]
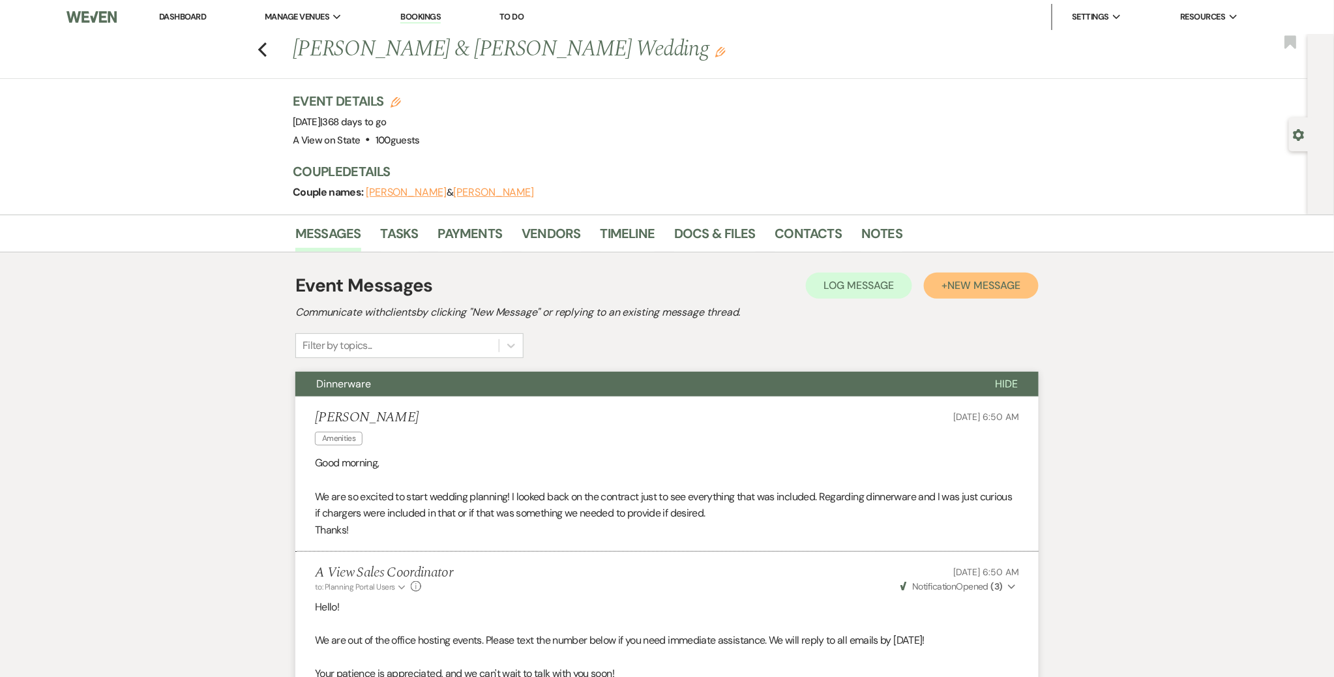
click at [661, 286] on span "New Message" at bounding box center [984, 285] width 72 height 14
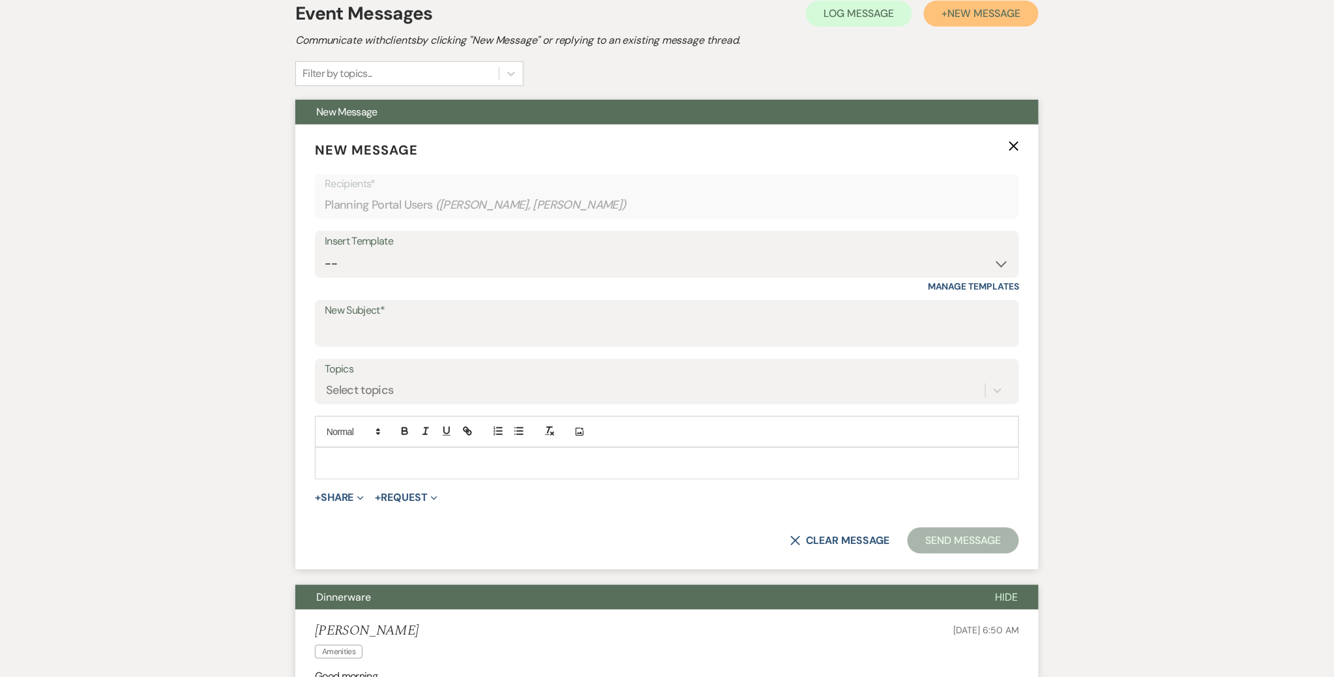
scroll to position [293, 0]
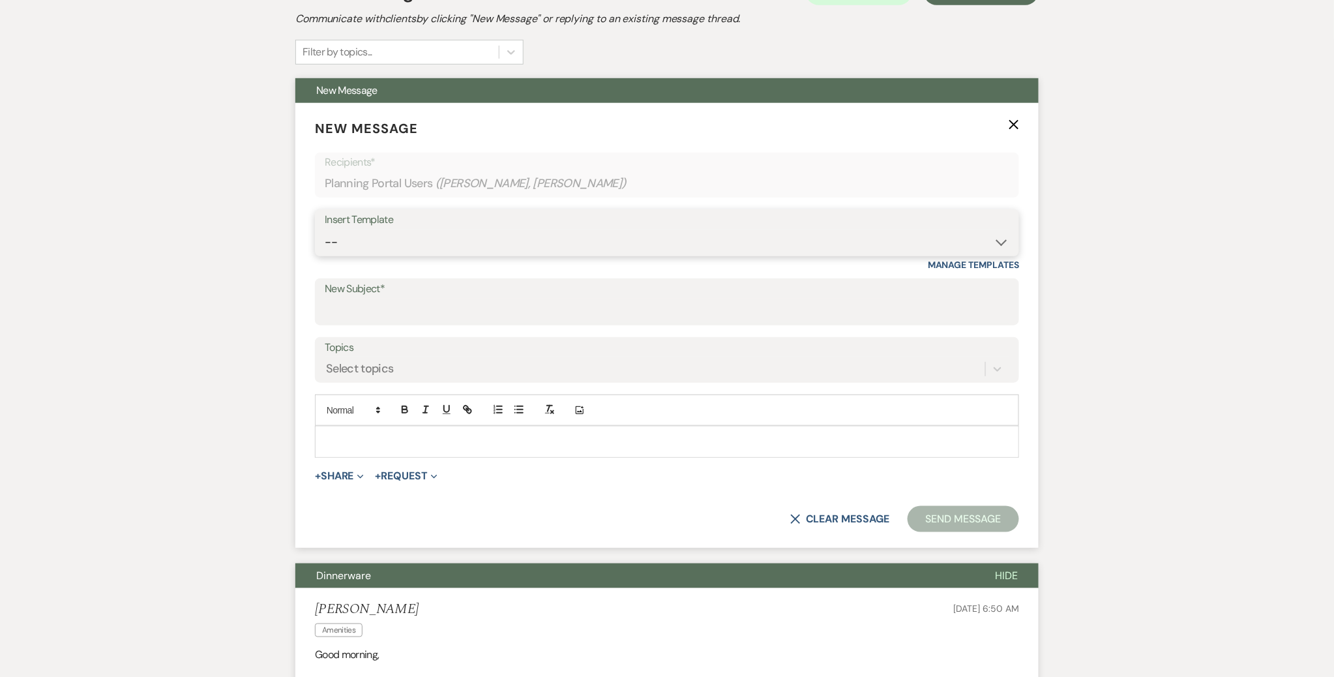
click at [661, 239] on select "-- Tour Confirmation Contract (Pre-Booked Leads) Out of office Inquiry Email Al…" at bounding box center [667, 242] width 685 height 25
select select "3929"
type input "12 Months away & Payment reminder"
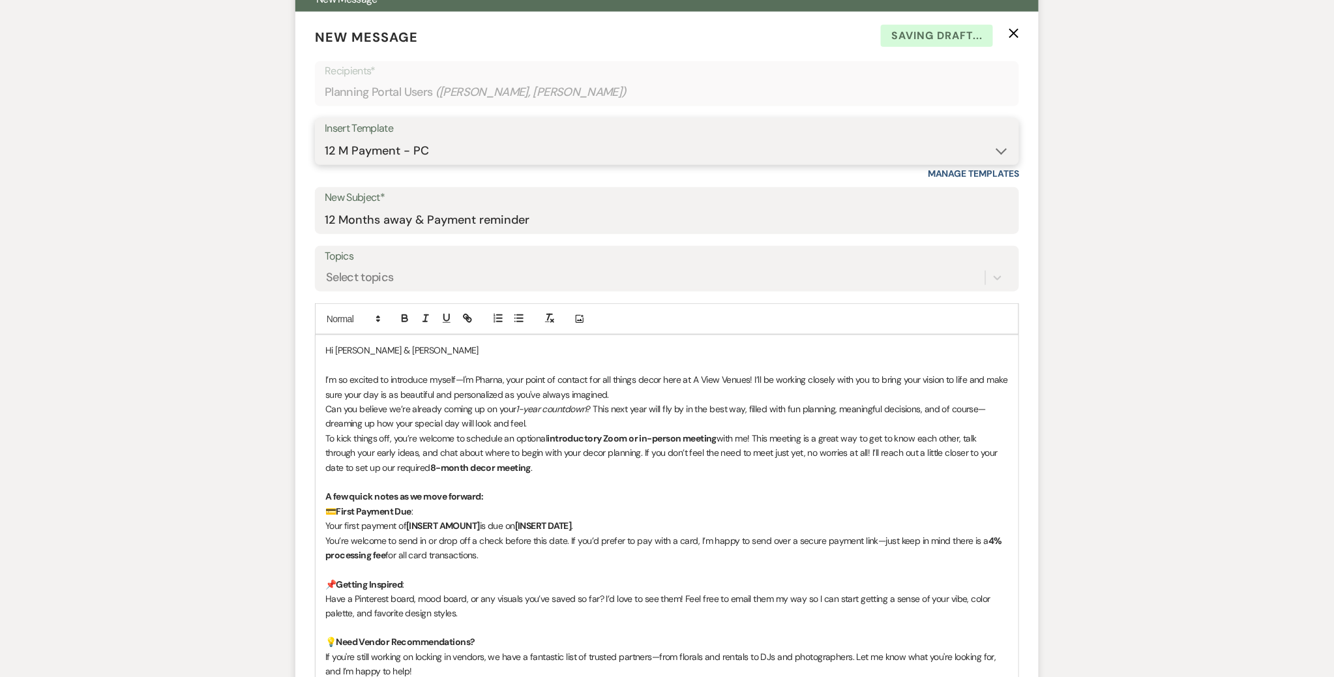
scroll to position [413, 0]
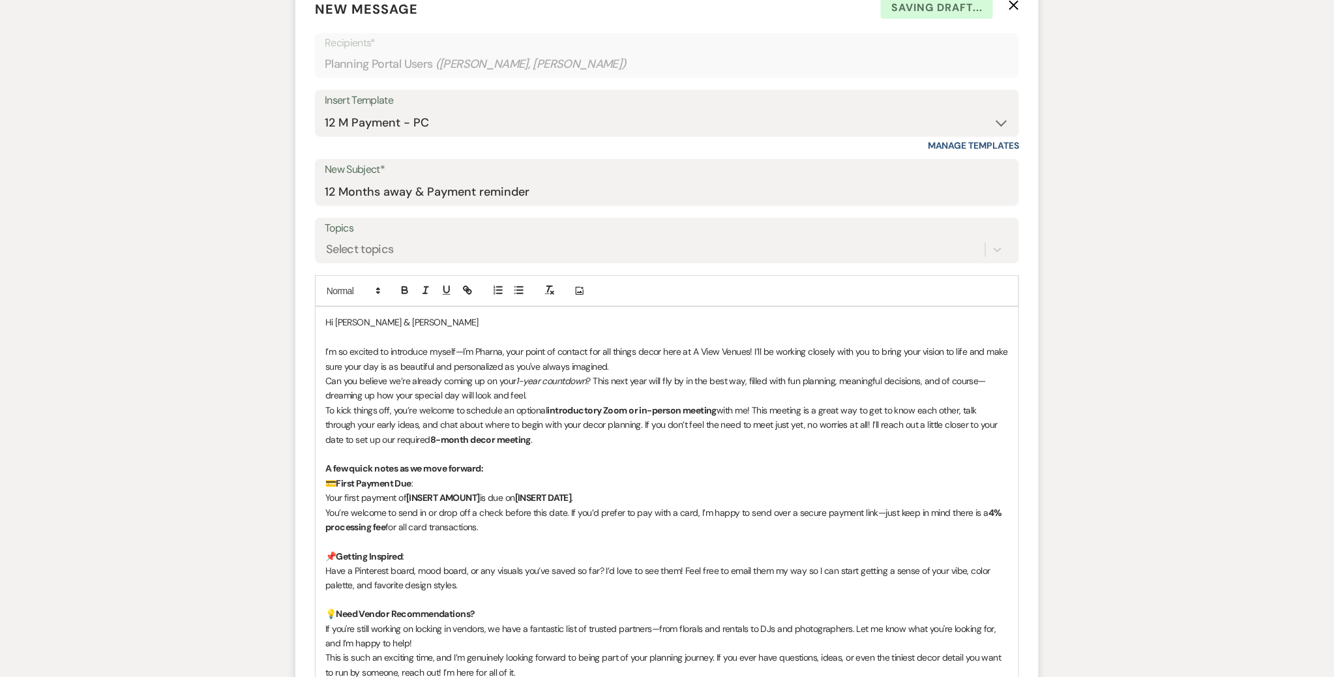
click at [486, 496] on p "Your first payment of [INSERT AMOUNT] is due on [INSERT DATE] ." at bounding box center [667, 497] width 684 height 14
click at [484, 496] on p "Your first payment of [INSERT AMOUNT] is due on [INSERT DATE] ." at bounding box center [667, 497] width 684 height 14
drag, startPoint x: 484, startPoint y: 496, endPoint x: 408, endPoint y: 489, distance: 76.1
click at [408, 490] on p "Your first payment of [INSERT AMOUNT] is due on [INSERT DATE] ." at bounding box center [667, 497] width 684 height 14
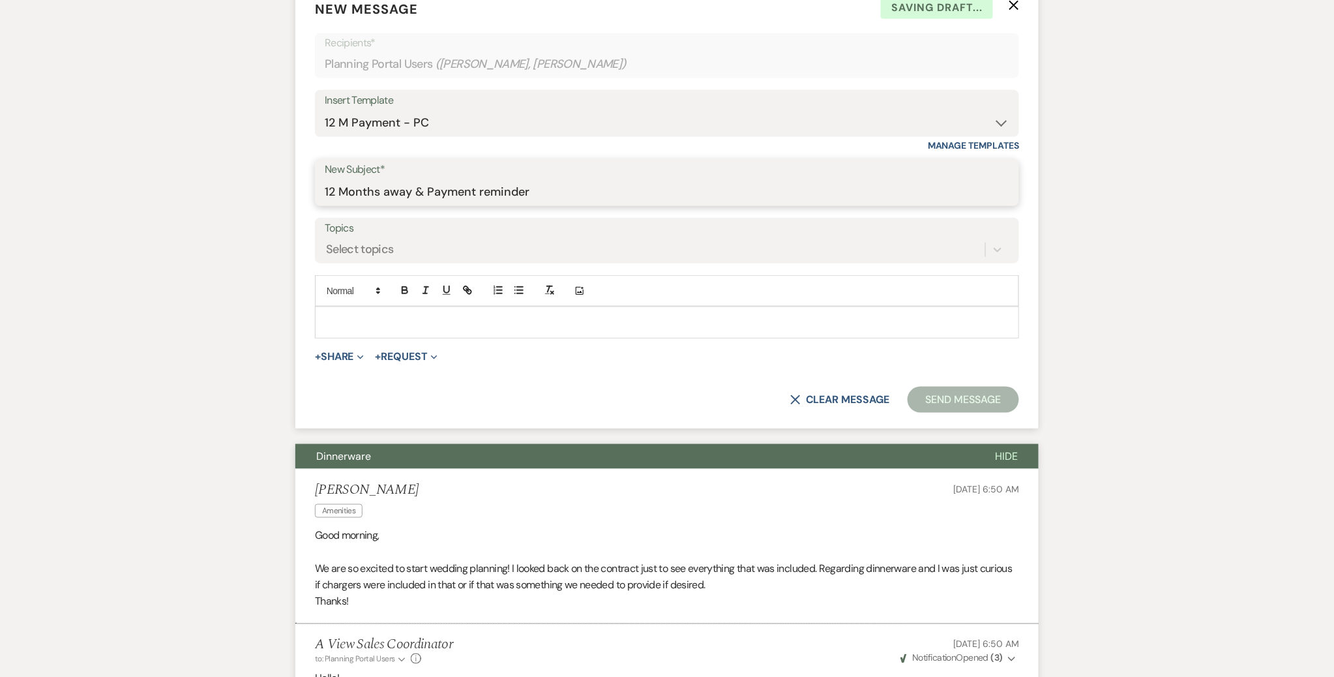
click at [661, 196] on input "12 Months away & Payment reminder" at bounding box center [667, 191] width 685 height 25
click at [661, 123] on select "-- Tour Confirmation Contract (Pre-Booked Leads) Out of office Inquiry Email Al…" at bounding box center [667, 122] width 685 height 25
click at [661, 395] on button "X Clear message" at bounding box center [839, 400] width 99 height 10
select select "0"
click at [661, 128] on select "-- Tour Confirmation Contract (Pre-Booked Leads) Out of office Inquiry Email Al…" at bounding box center [667, 122] width 685 height 25
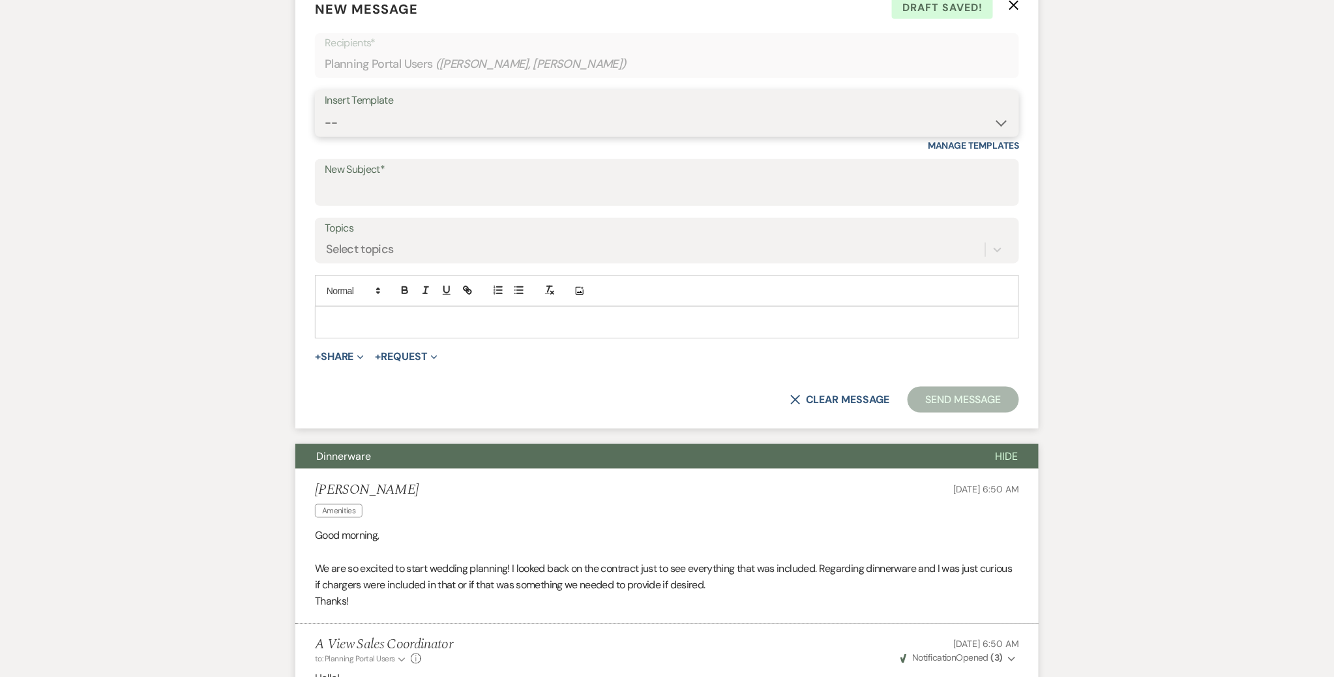
select select "3929"
type input "12 Months away & Payment reminder"
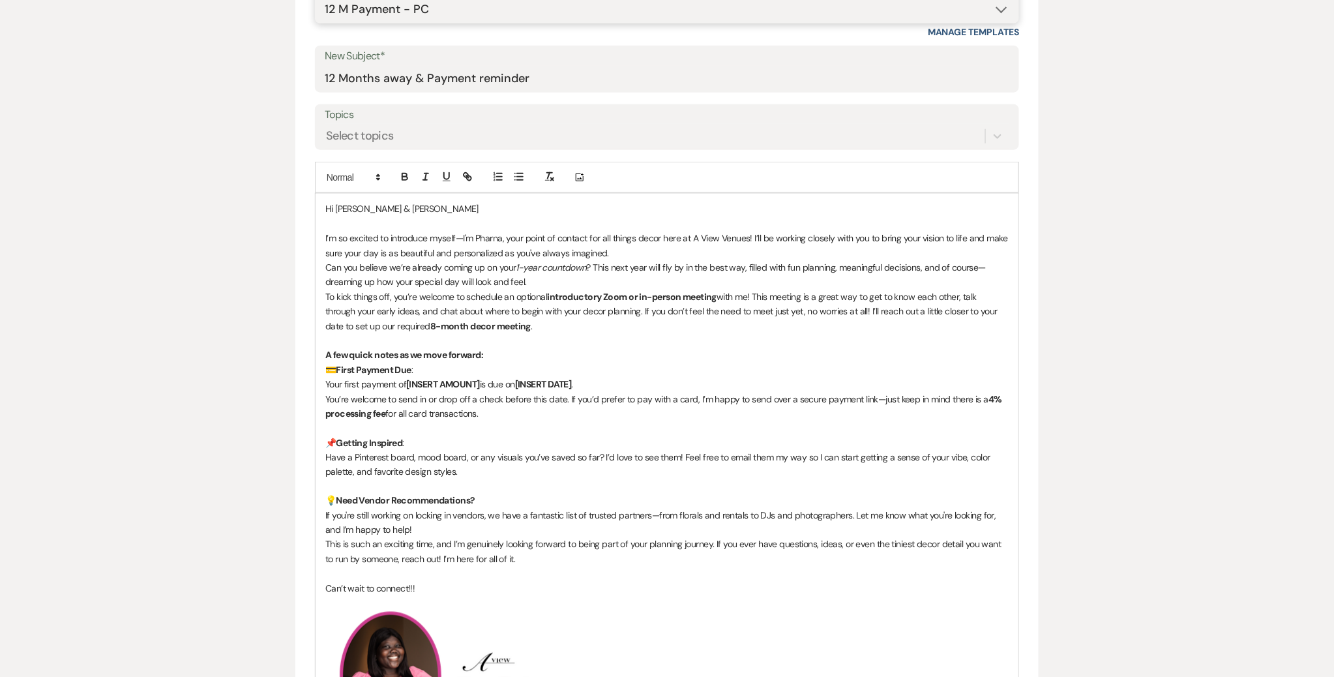
scroll to position [543, 0]
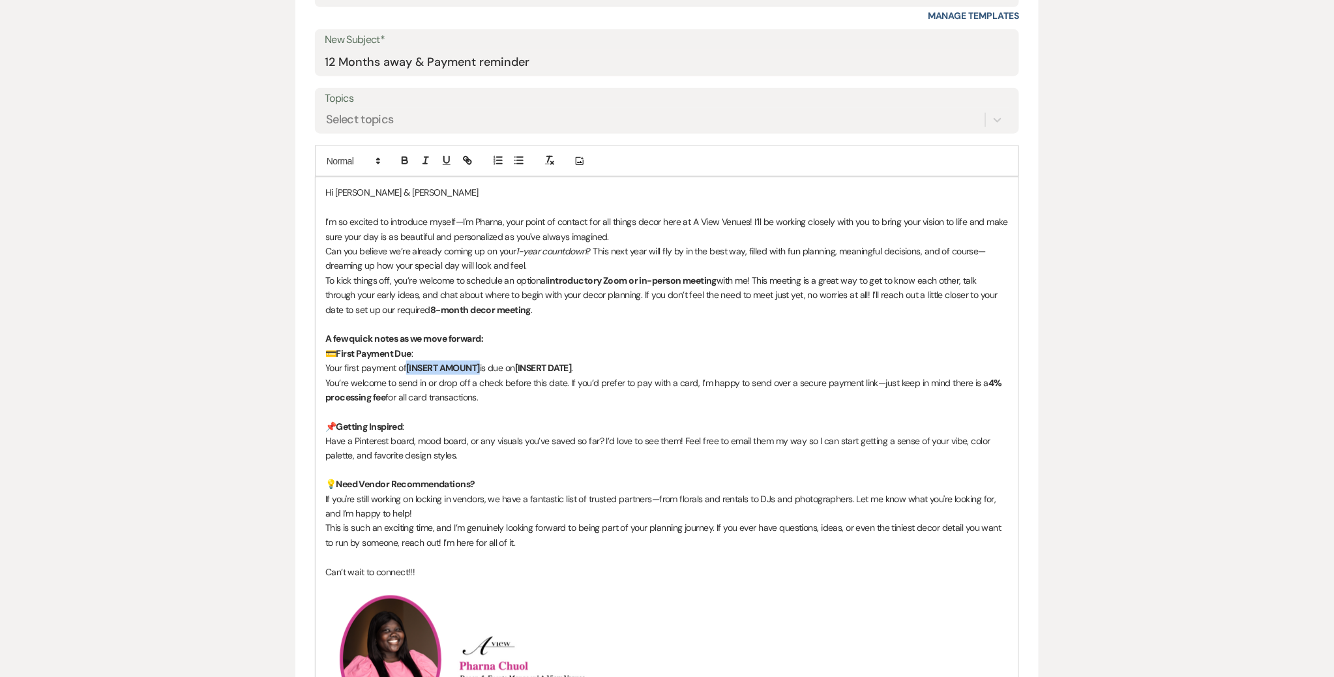
drag, startPoint x: 483, startPoint y: 368, endPoint x: 409, endPoint y: 362, distance: 73.9
click at [409, 362] on p "Your first payment of [INSERT AMOUNT] is due on [INSERT DATE] ." at bounding box center [667, 368] width 684 height 14
drag, startPoint x: 532, startPoint y: 364, endPoint x: 474, endPoint y: 357, distance: 58.4
click at [474, 361] on p "Your first payment of $1,500 is due on [INSERT DATE] ." at bounding box center [667, 368] width 684 height 14
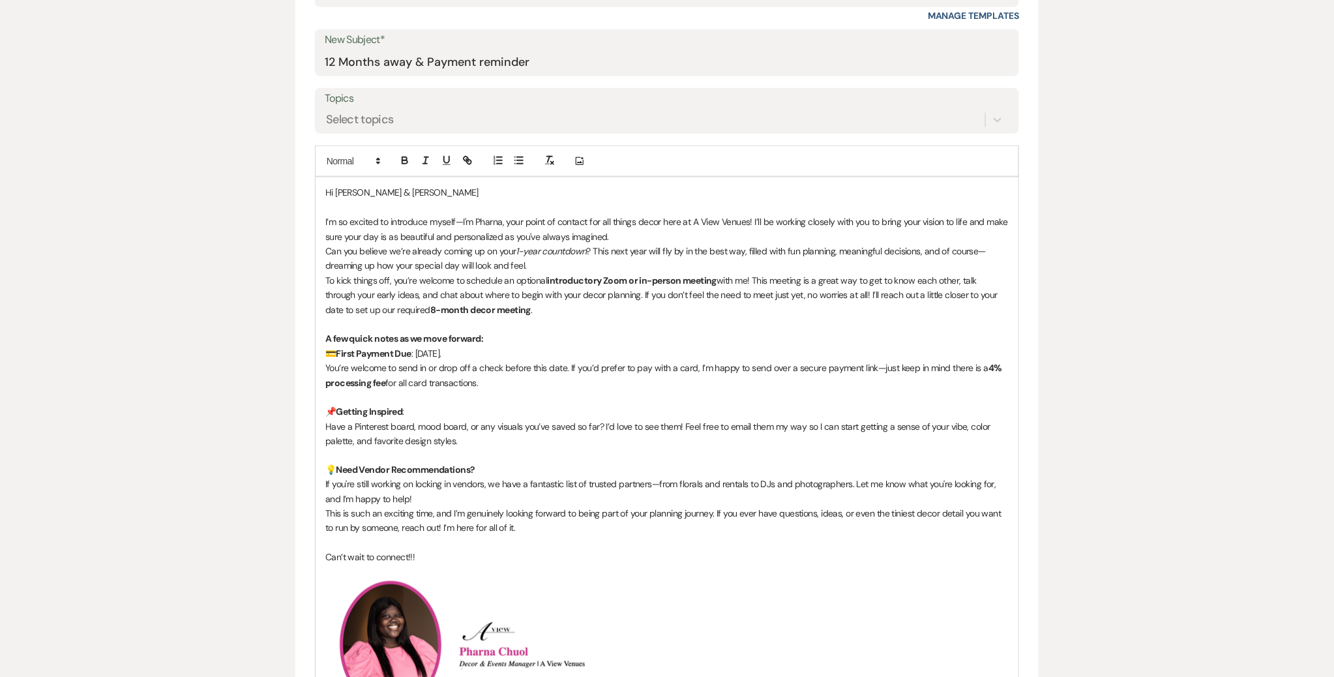
click at [534, 374] on p "You’re welcome to send in or drop off a check before this date. If you’d prefer…" at bounding box center [667, 375] width 684 height 29
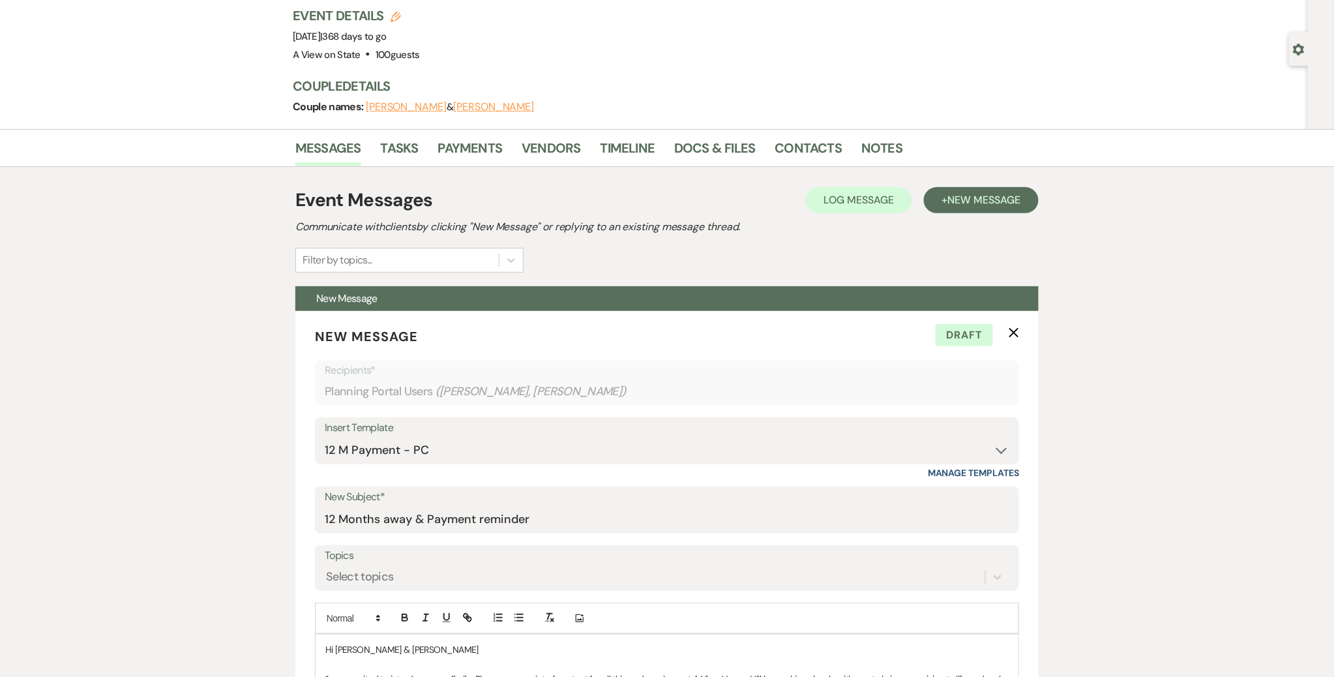
scroll to position [72, 0]
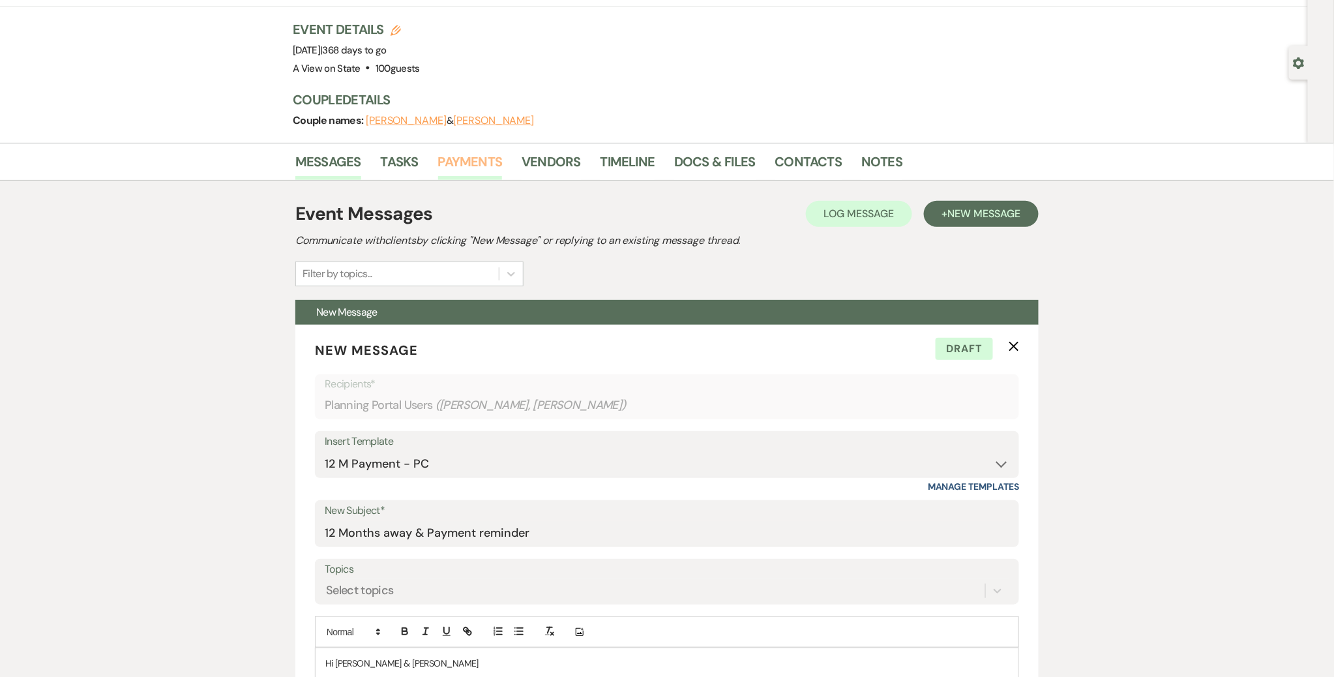
click at [442, 168] on link "Payments" at bounding box center [470, 165] width 65 height 29
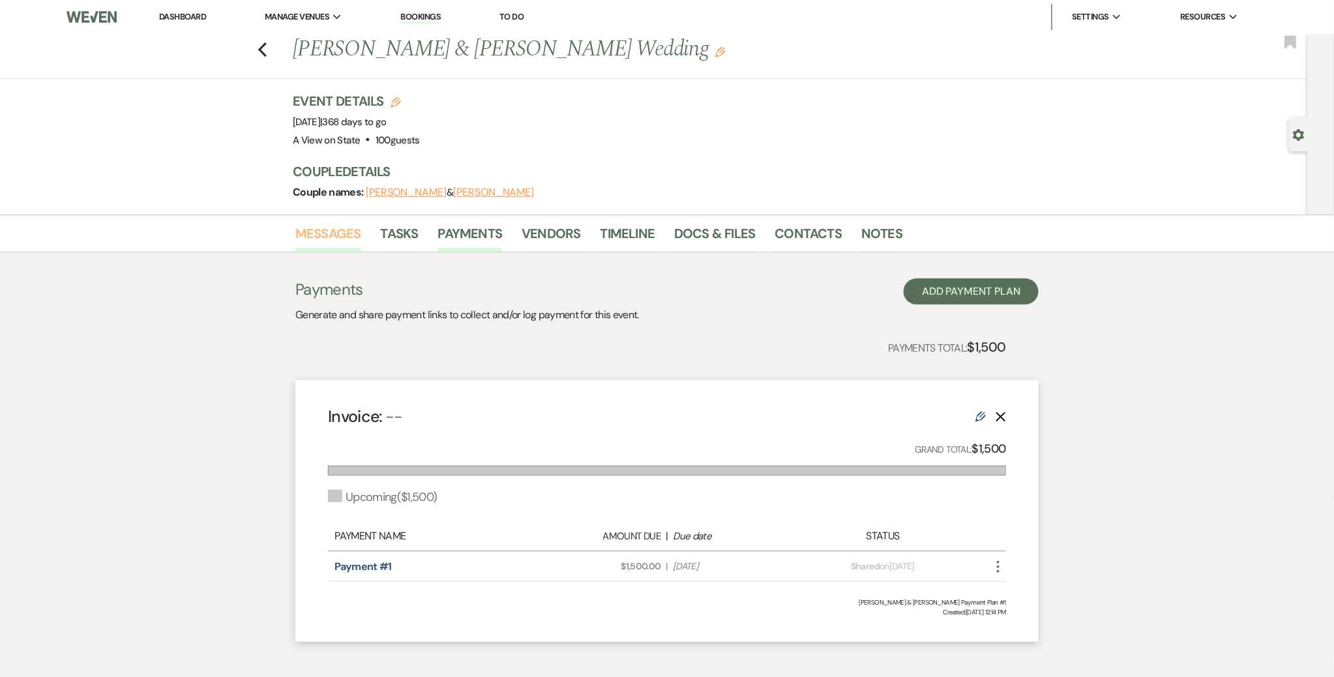
click at [337, 226] on link "Messages" at bounding box center [328, 237] width 66 height 29
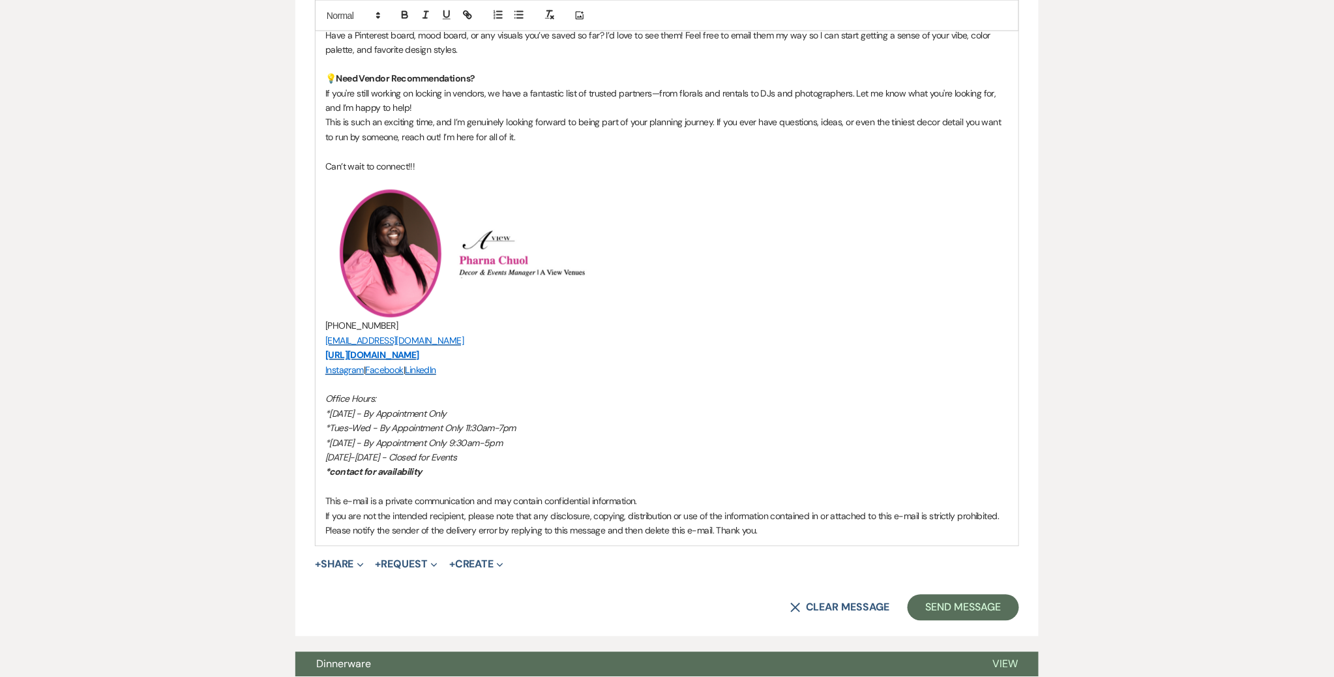
scroll to position [974, 0]
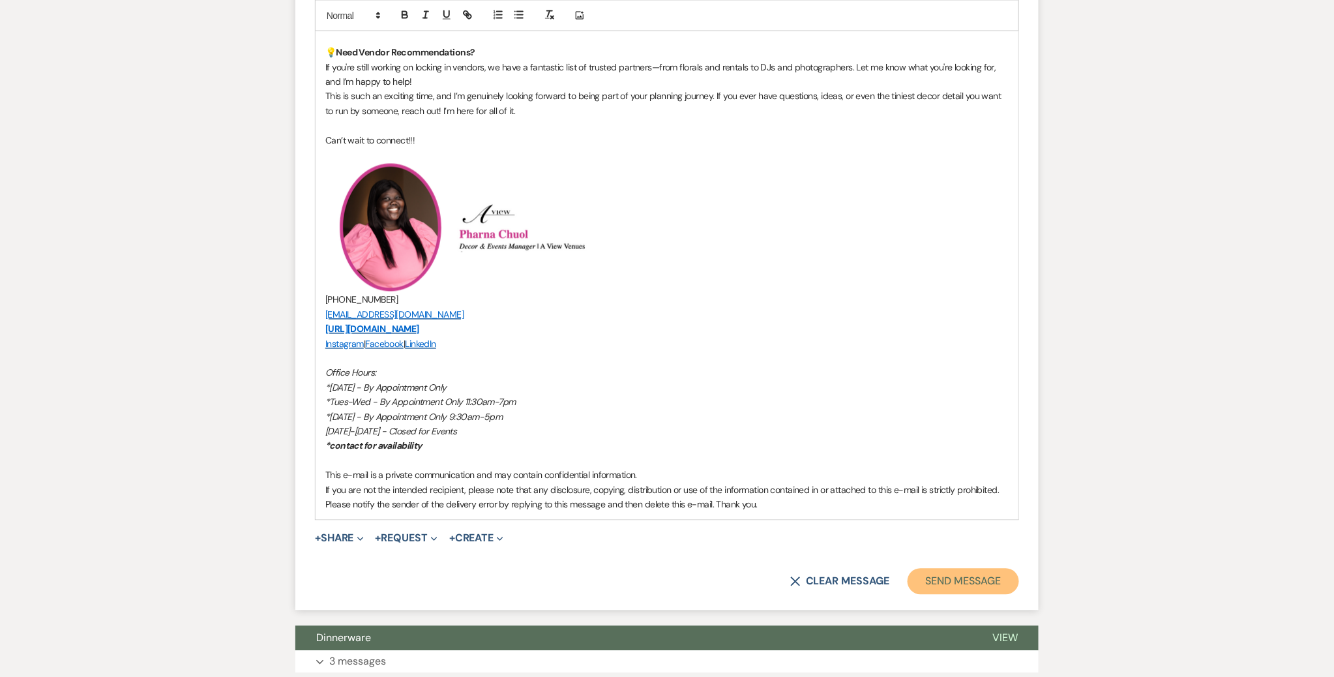
click at [661, 580] on button "Send Message" at bounding box center [964, 582] width 112 height 26
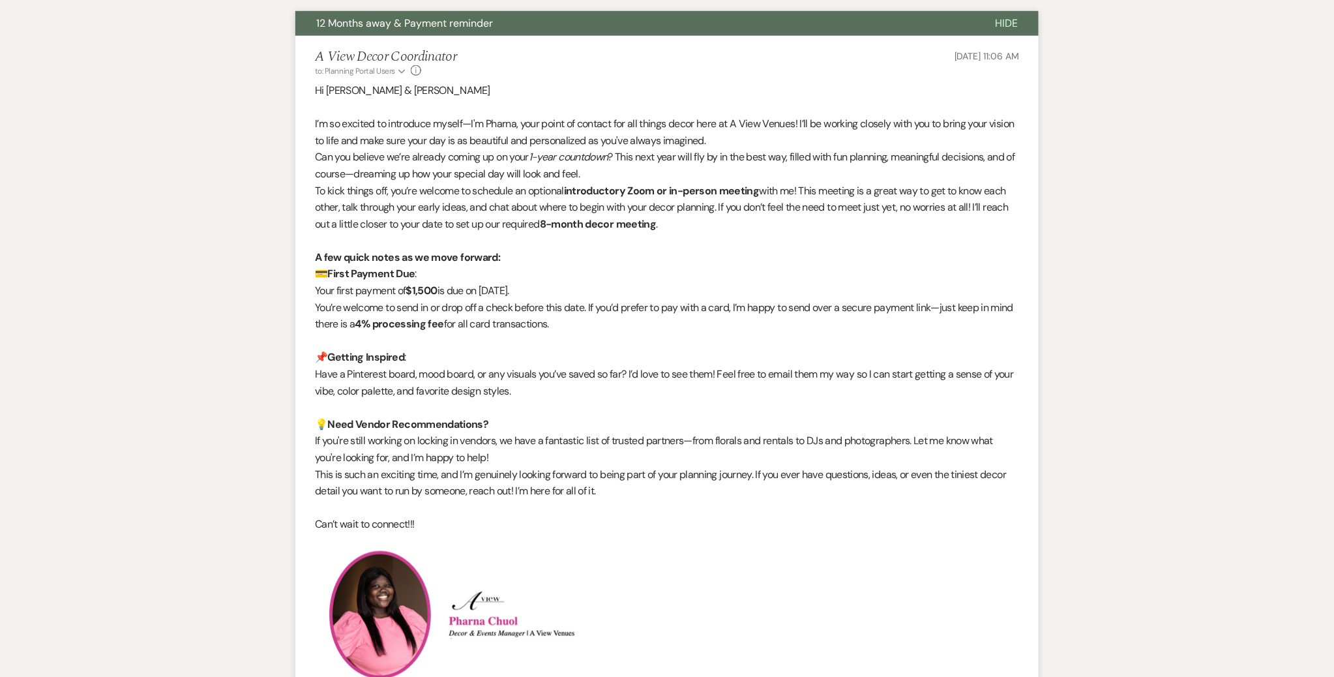
scroll to position [0, 0]
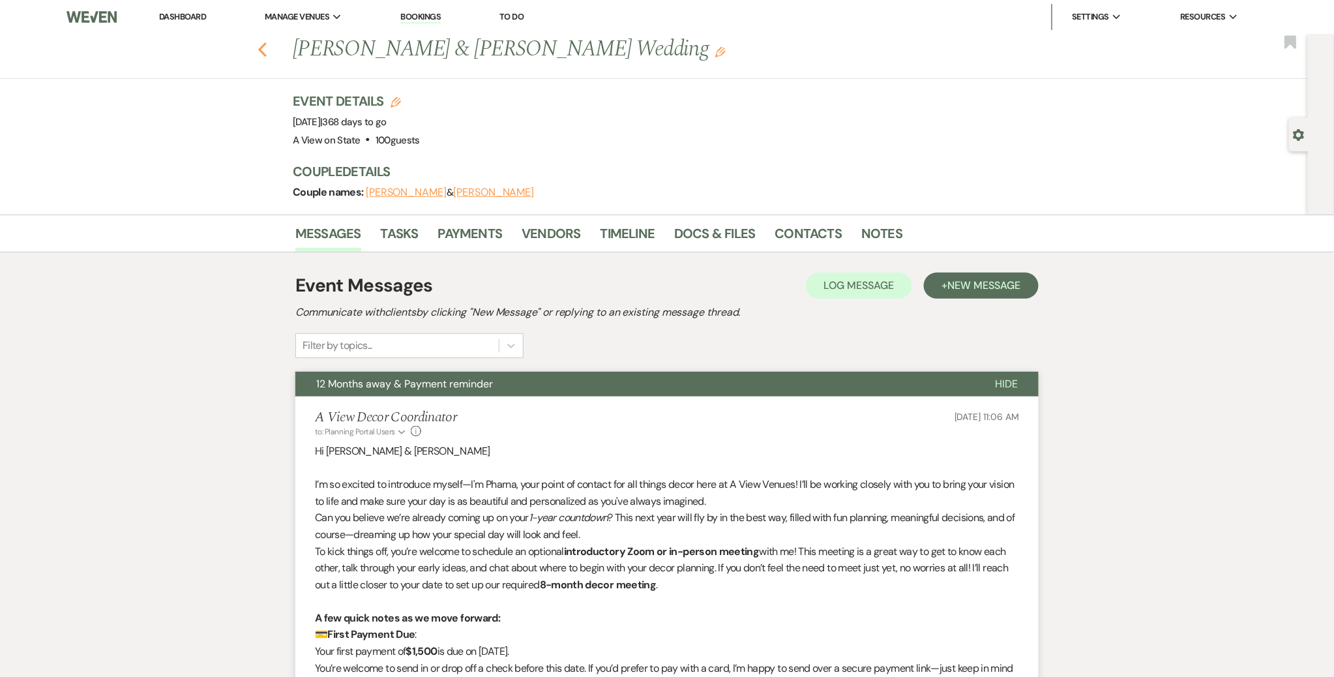
click at [262, 42] on icon "Previous" at bounding box center [263, 50] width 10 height 16
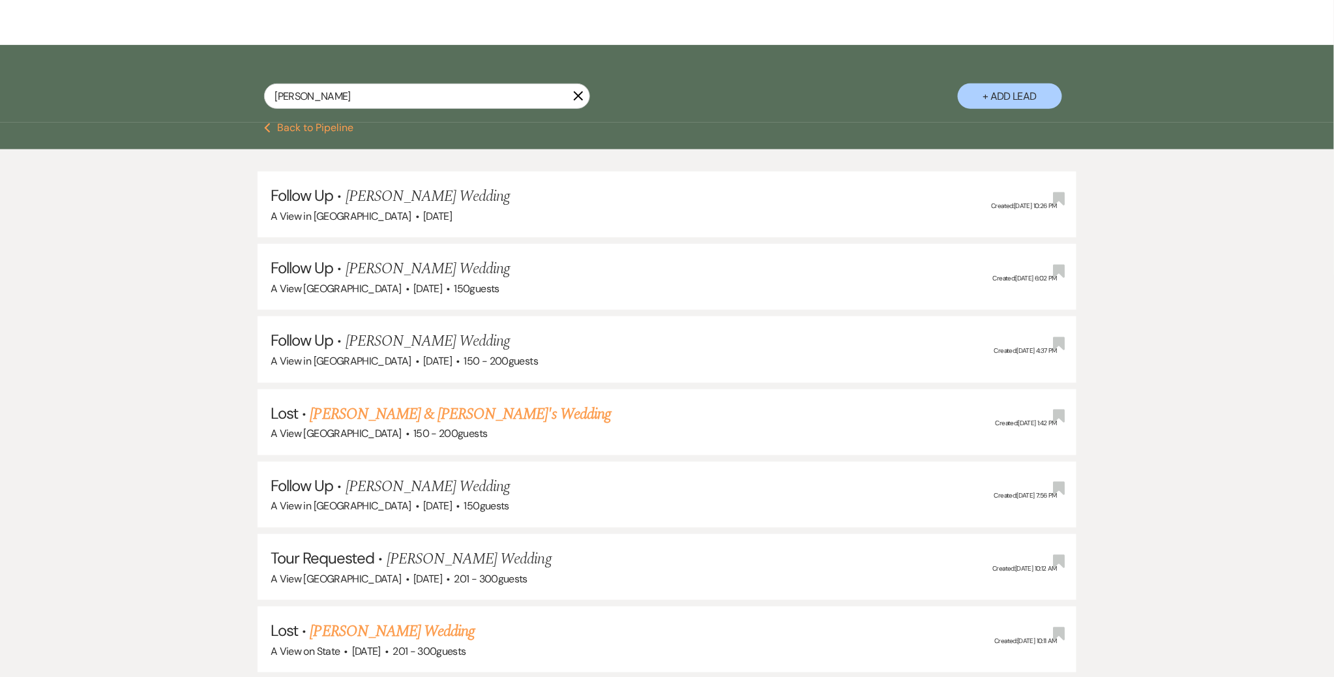
scroll to position [226, 0]
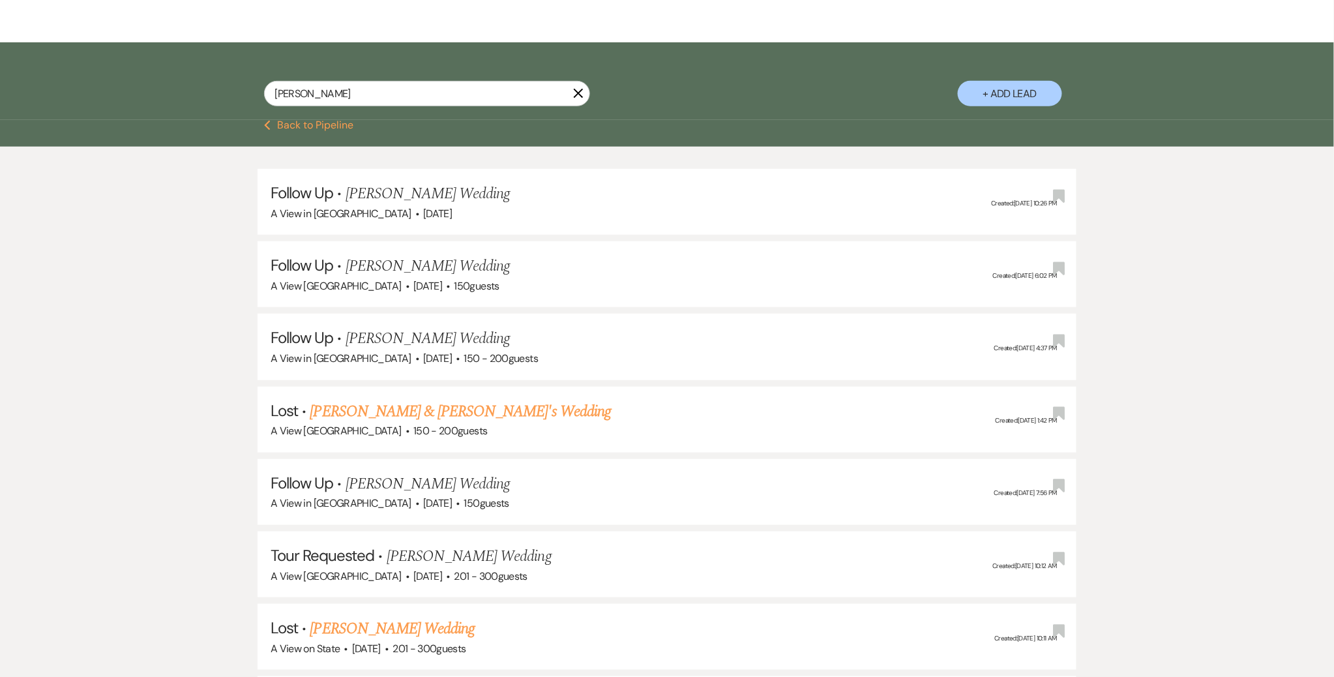
click at [582, 94] on icon "X" at bounding box center [578, 93] width 10 height 10
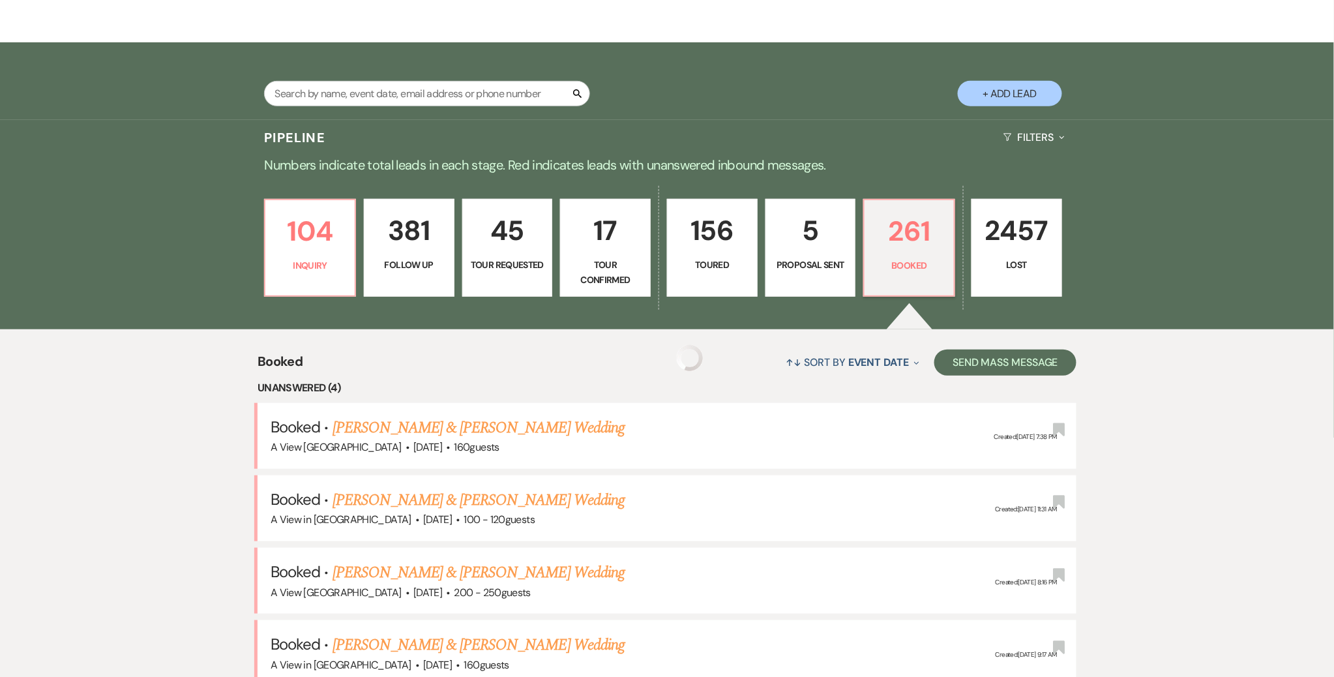
scroll to position [174, 0]
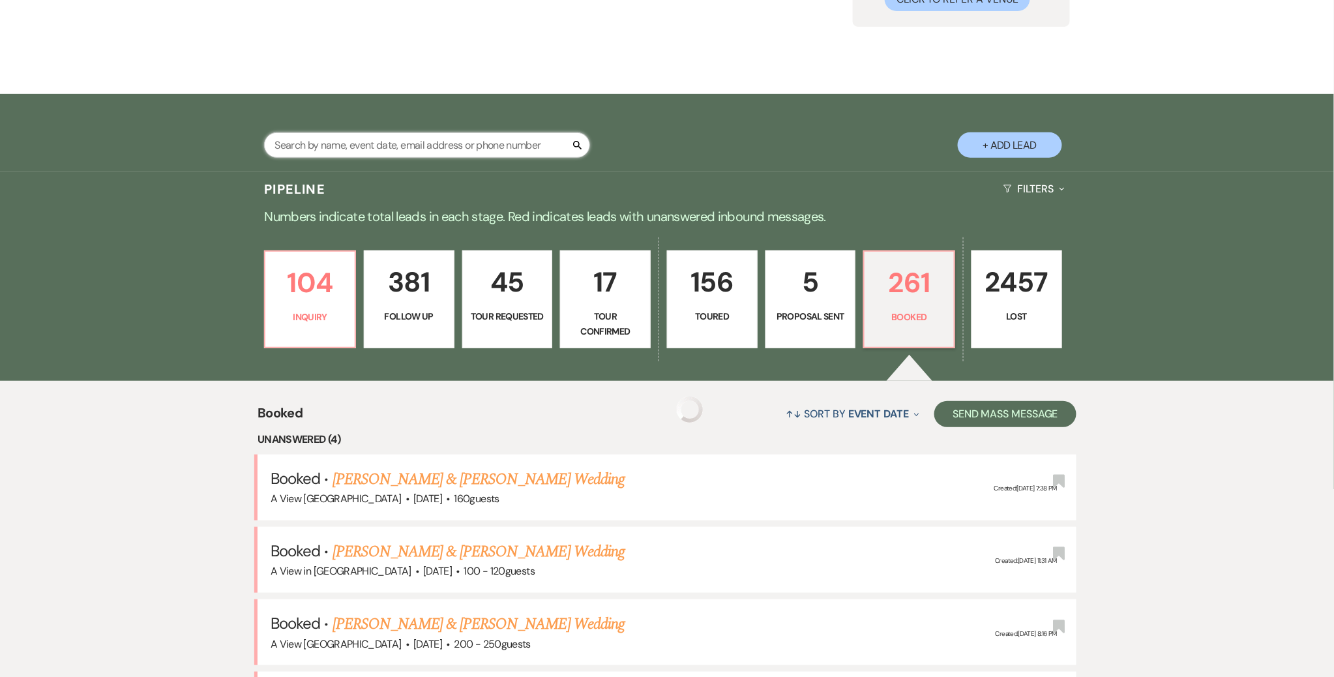
click at [483, 140] on input "text" at bounding box center [427, 144] width 326 height 25
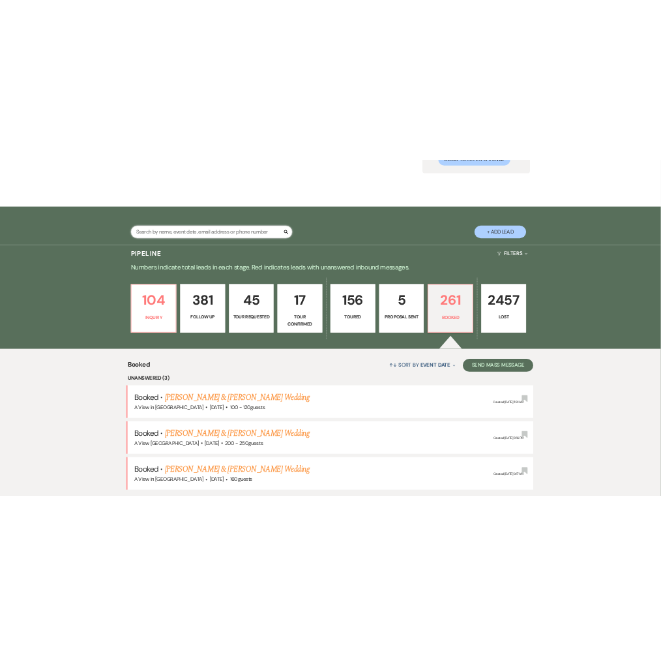
scroll to position [220, 0]
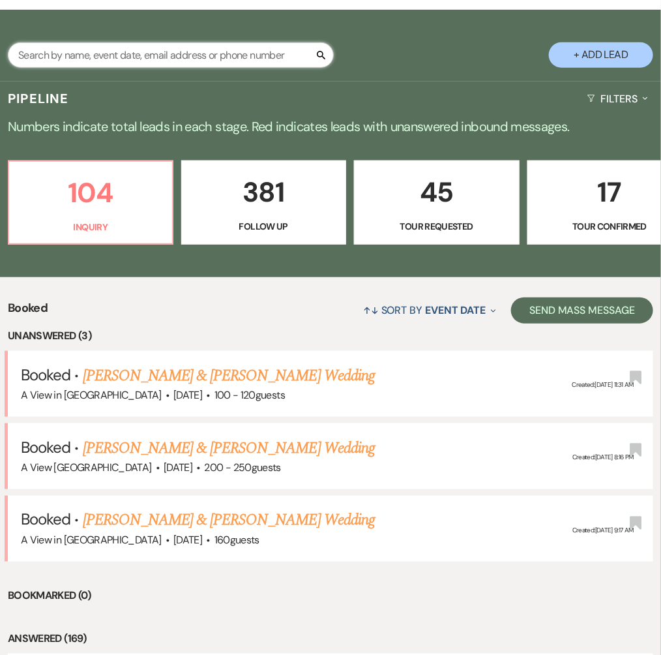
click at [172, 65] on input "text" at bounding box center [171, 54] width 326 height 25
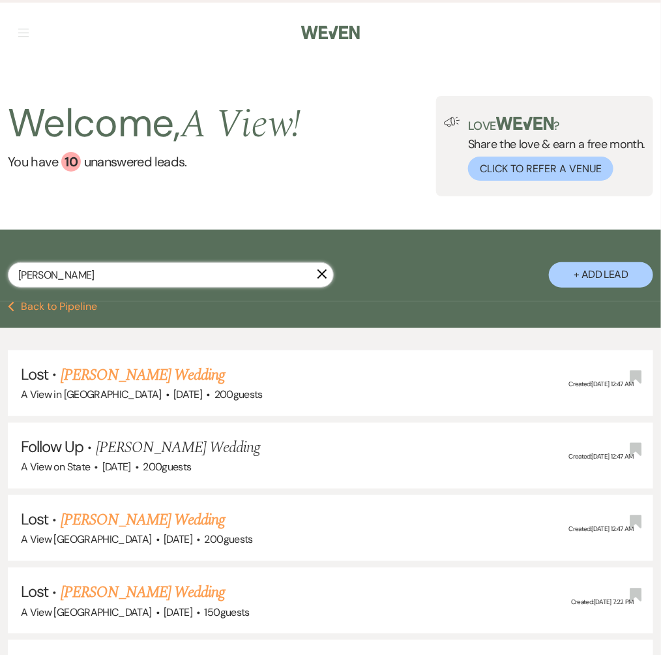
type input "[PERSON_NAME]"
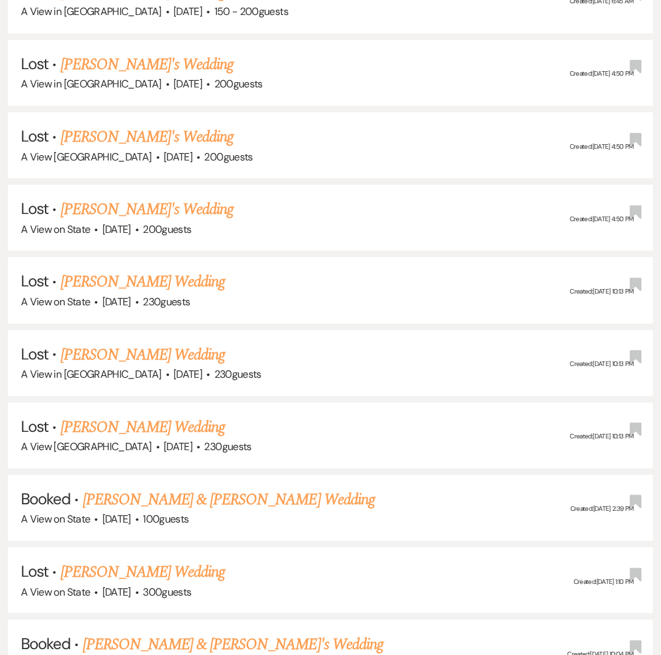
scroll to position [1189, 0]
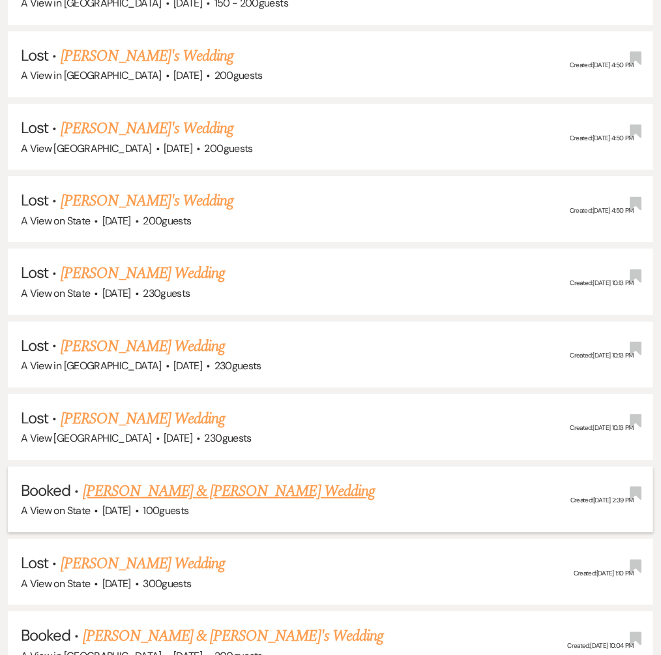
click at [213, 479] on link "[PERSON_NAME] & [PERSON_NAME] Wedding" at bounding box center [229, 490] width 292 height 23
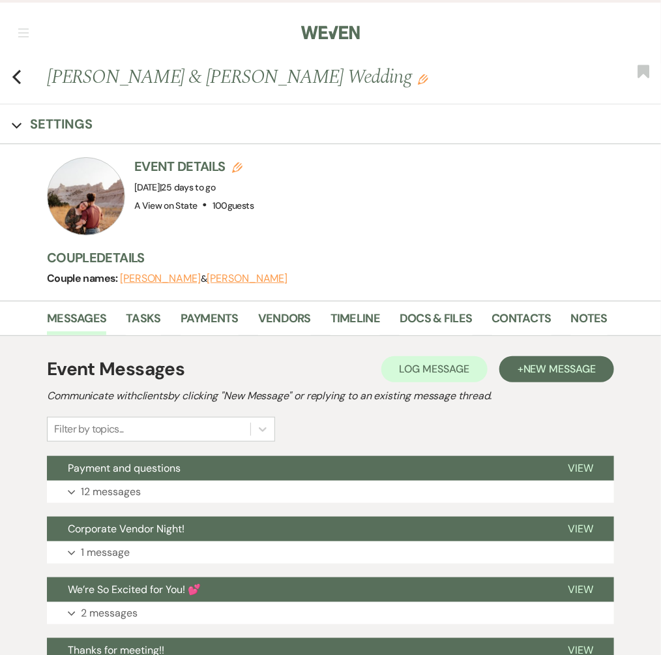
click at [308, 318] on li "Vendors" at bounding box center [294, 321] width 72 height 29
click at [299, 314] on link "Vendors" at bounding box center [284, 322] width 53 height 27
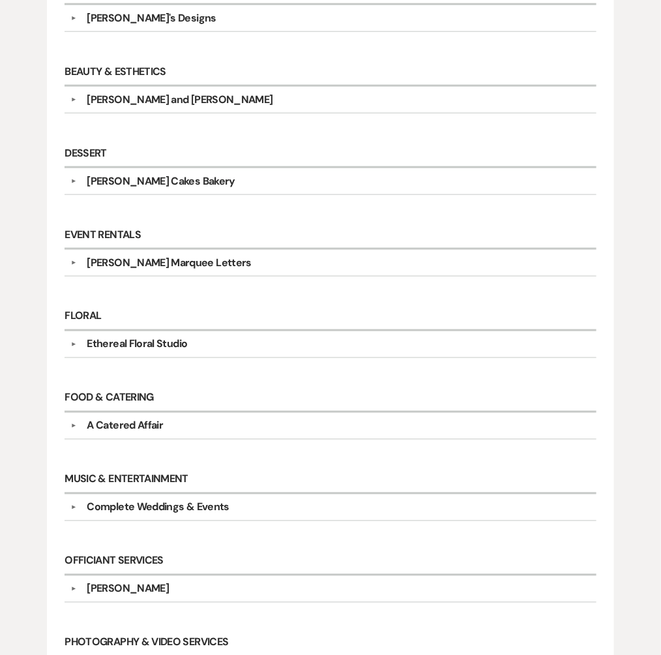
scroll to position [464, 0]
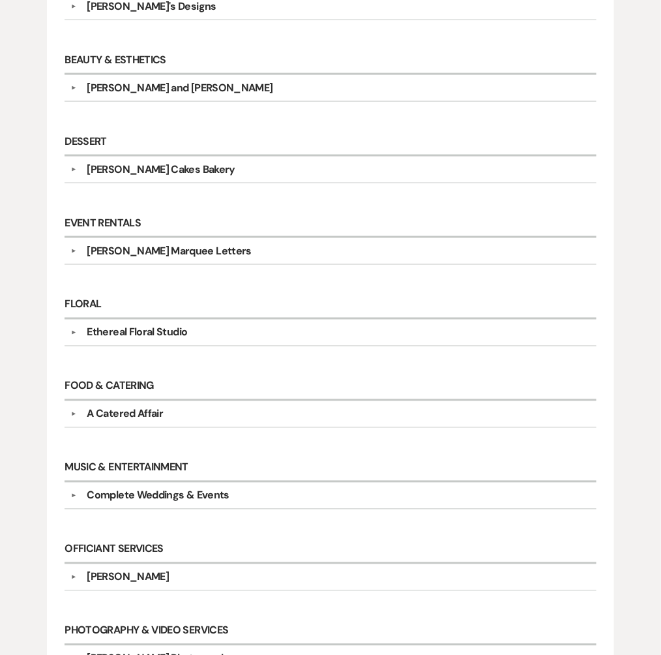
click at [134, 569] on div "Michael Hennessy" at bounding box center [128, 577] width 82 height 16
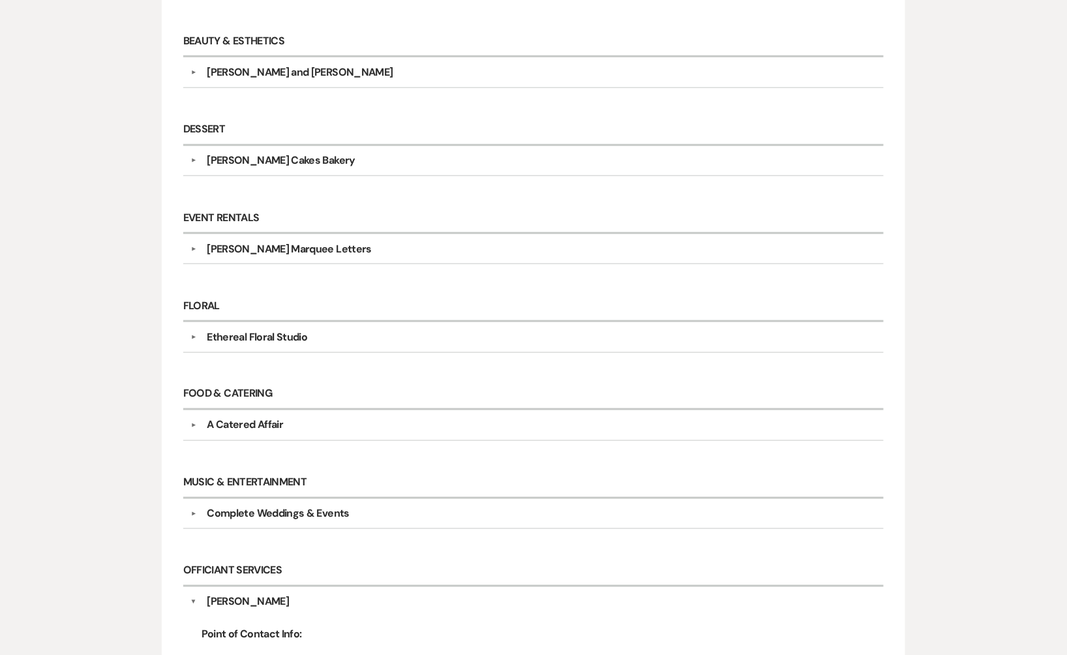
scroll to position [0, 0]
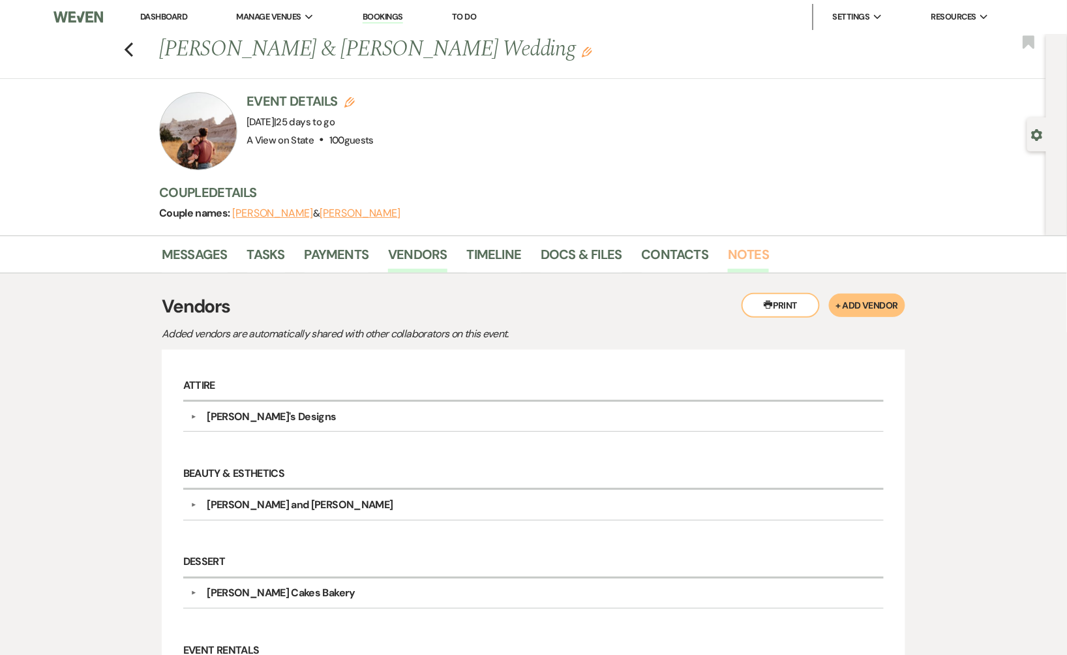
click at [661, 245] on link "Notes" at bounding box center [748, 258] width 41 height 29
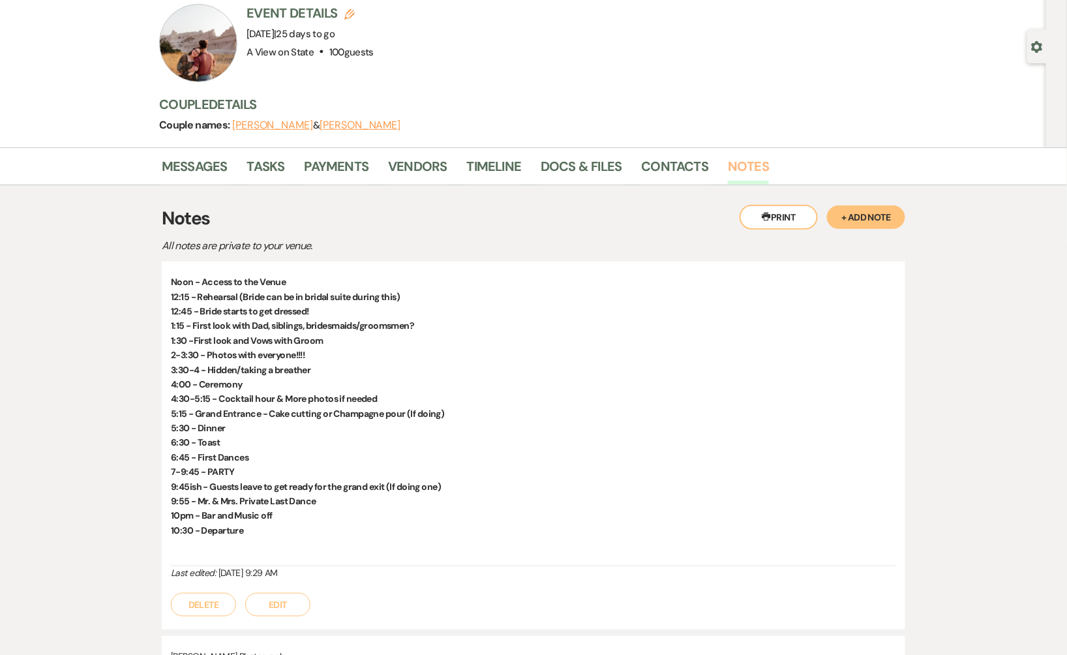
scroll to position [89, 0]
